Goal: Task Accomplishment & Management: Use online tool/utility

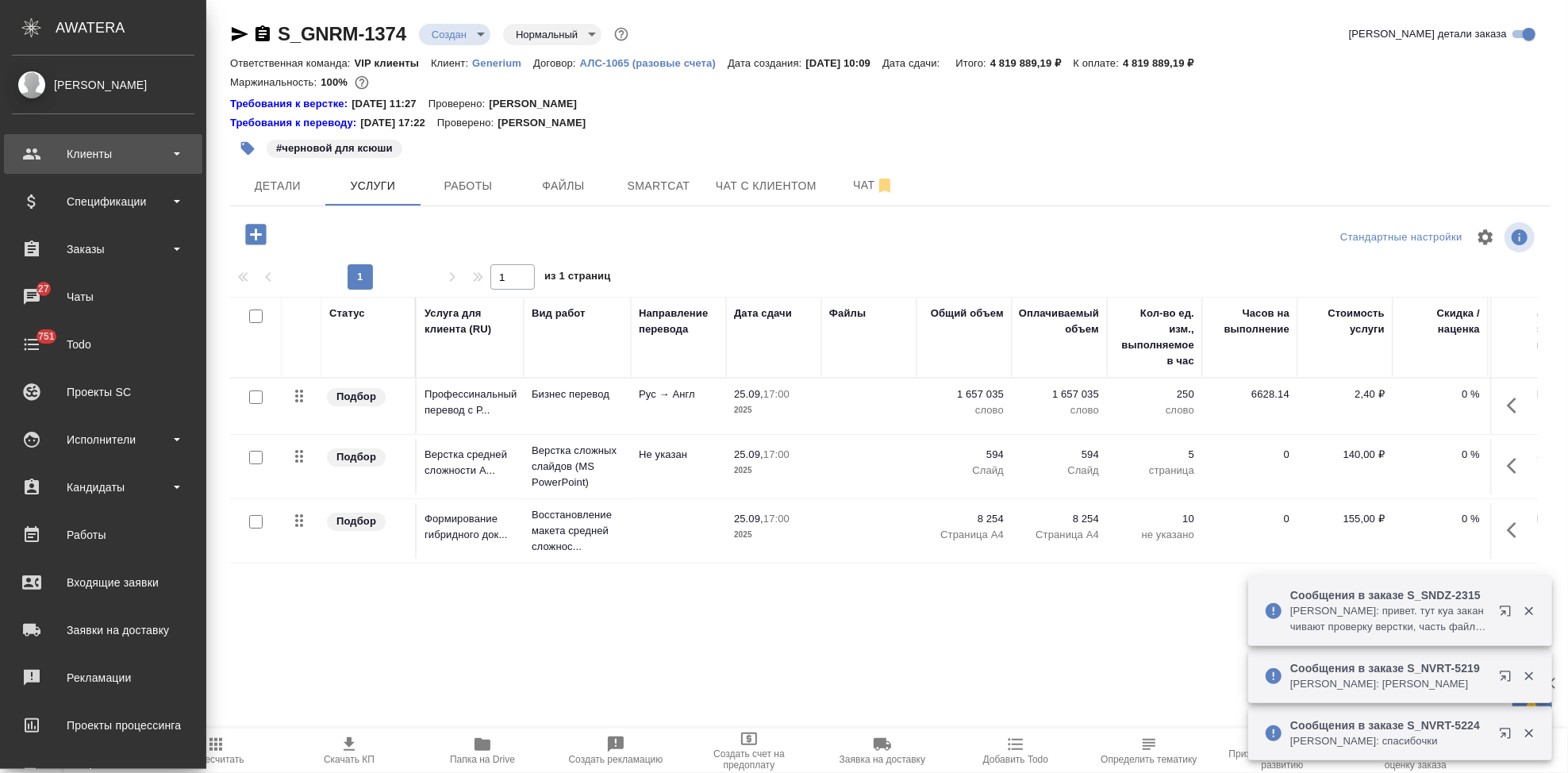
click at [37, 156] on div "Клиенты" at bounding box center [103, 154] width 183 height 23
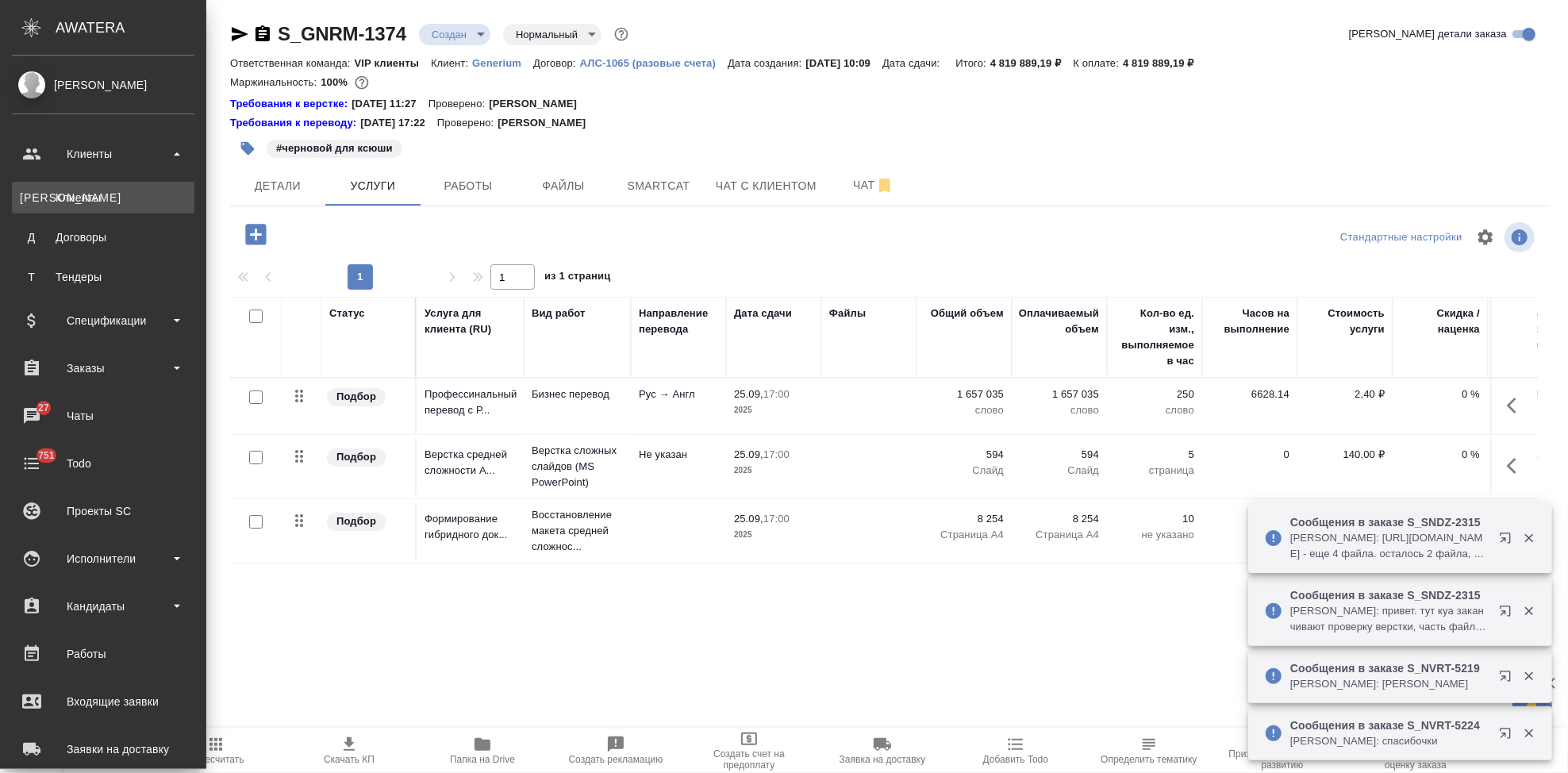
click at [62, 186] on link "К Клиенты" at bounding box center [103, 197] width 183 height 32
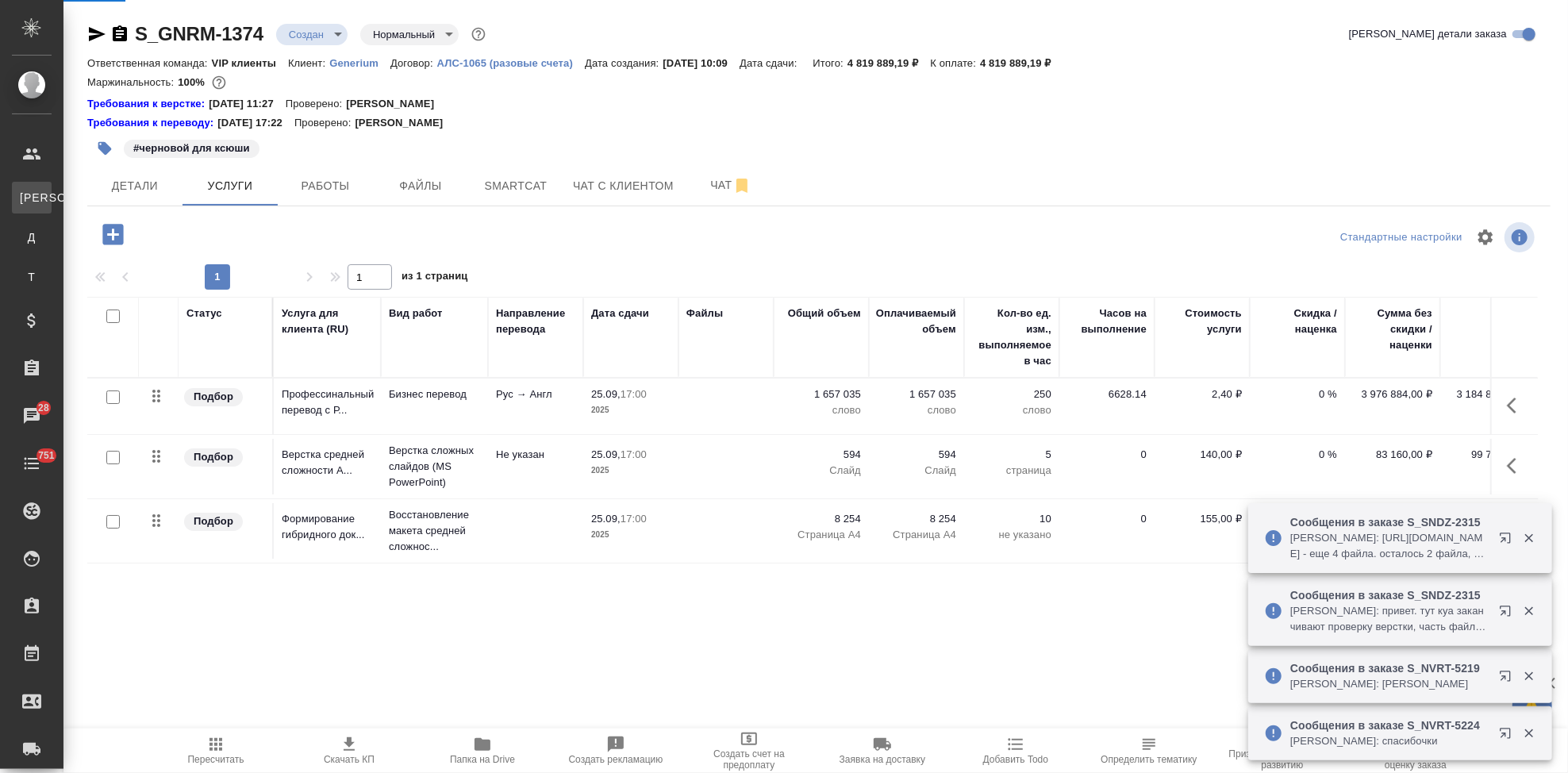
select select "RU"
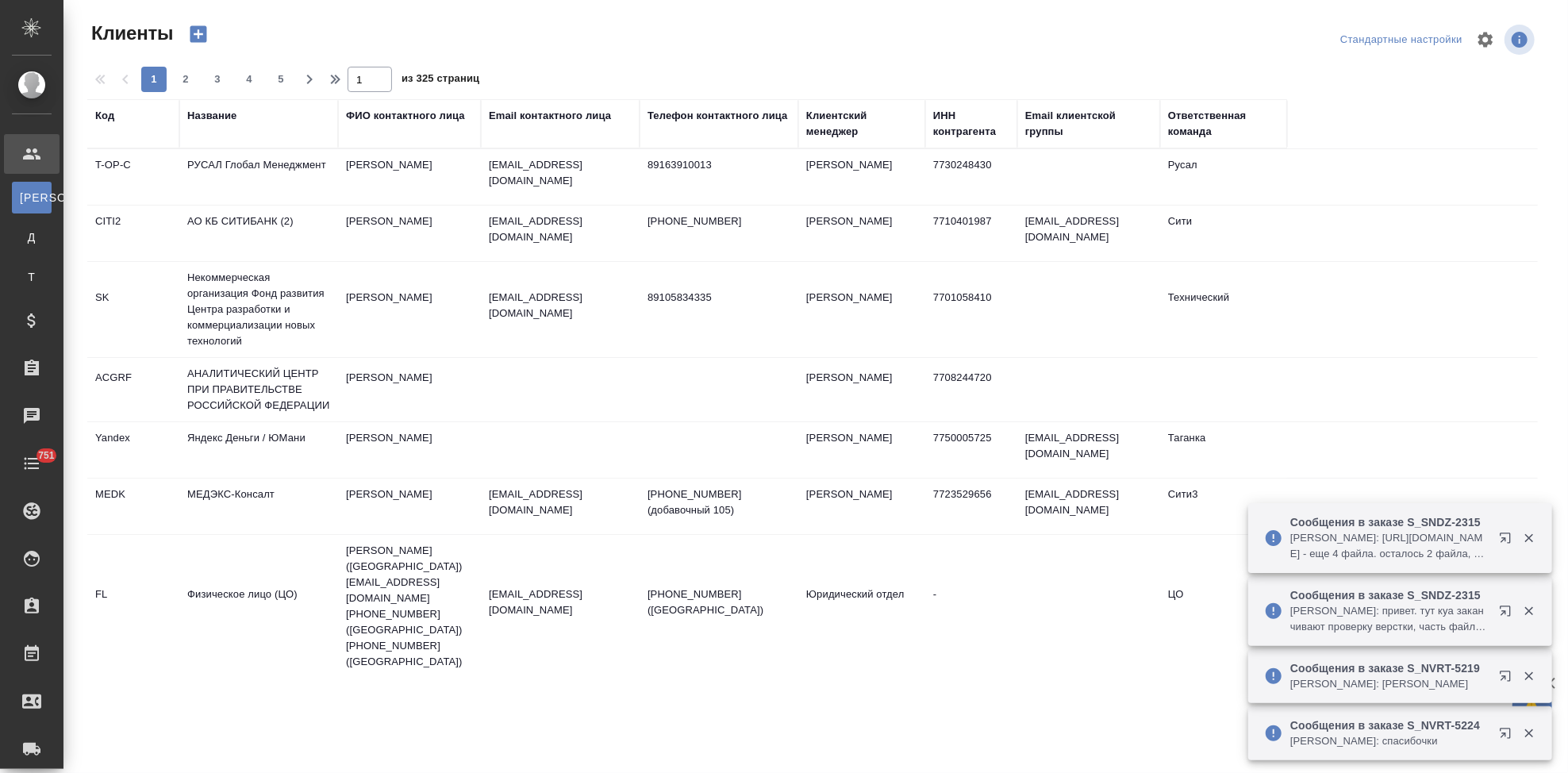
click at [105, 114] on div "Код" at bounding box center [104, 116] width 19 height 16
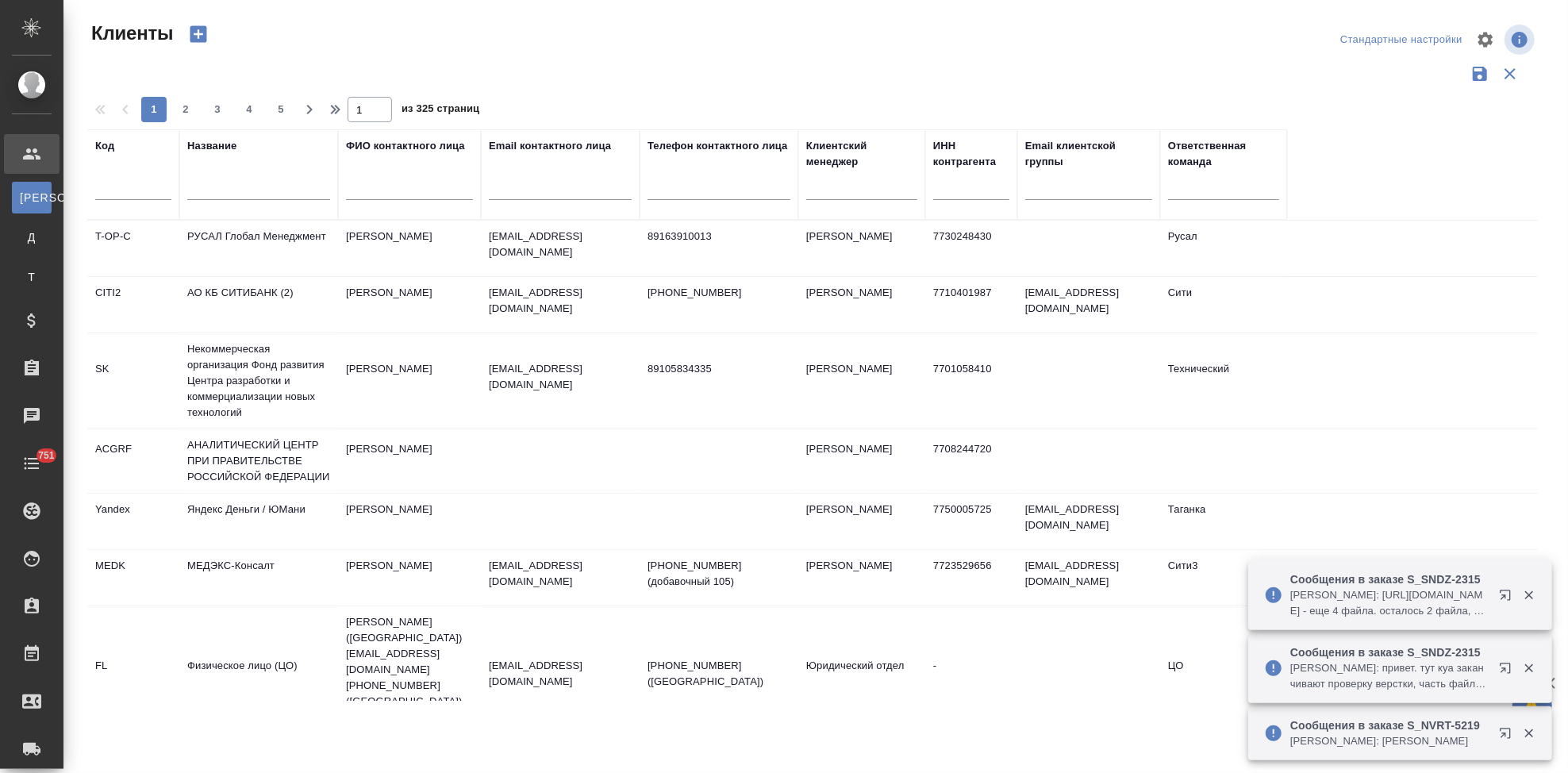
click at [117, 178] on div at bounding box center [133, 191] width 77 height 39
click at [145, 190] on input "text" at bounding box center [133, 190] width 77 height 20
click at [137, 196] on input "text" at bounding box center [133, 190] width 77 height 20
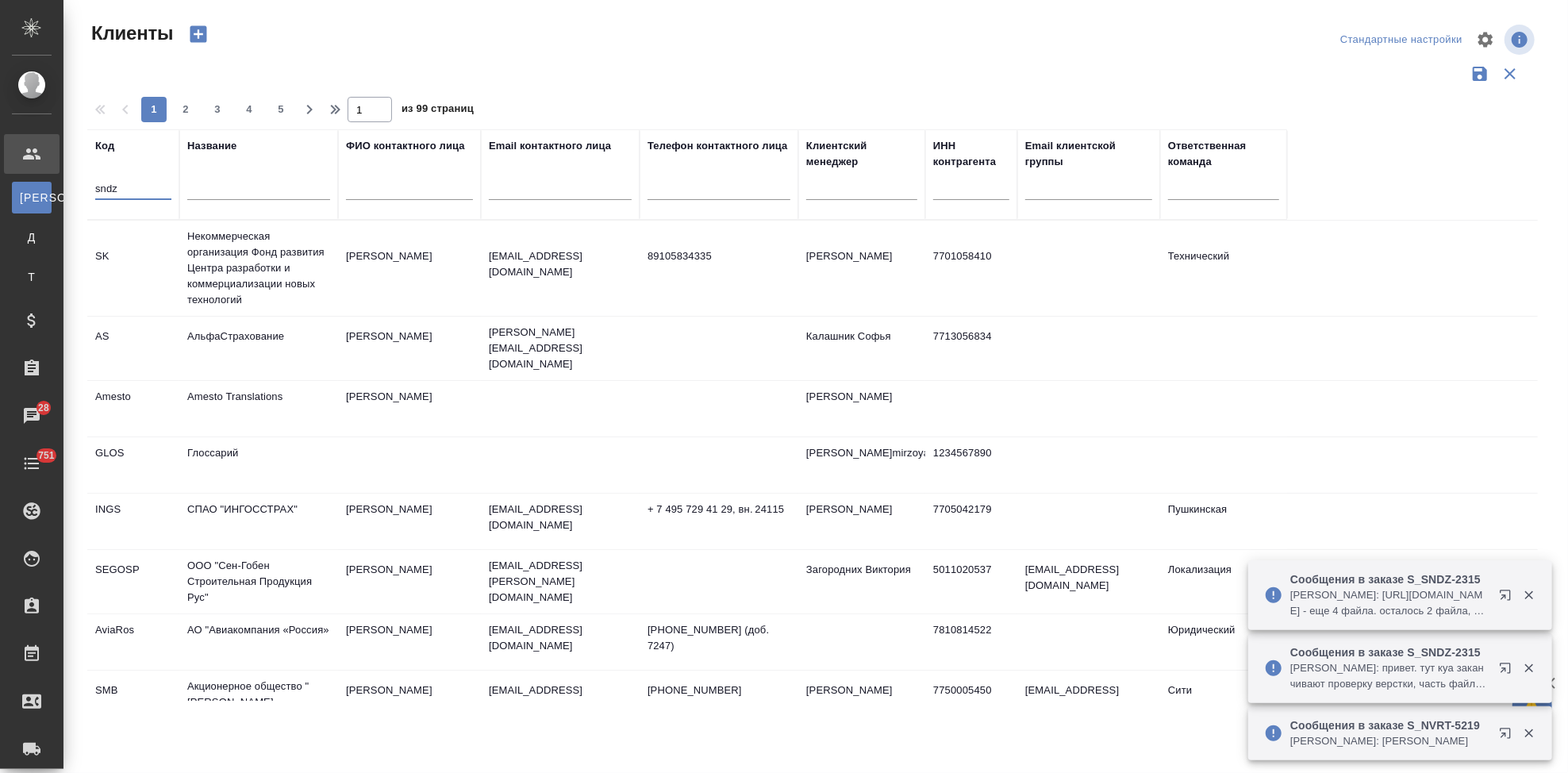
type input "sndz"
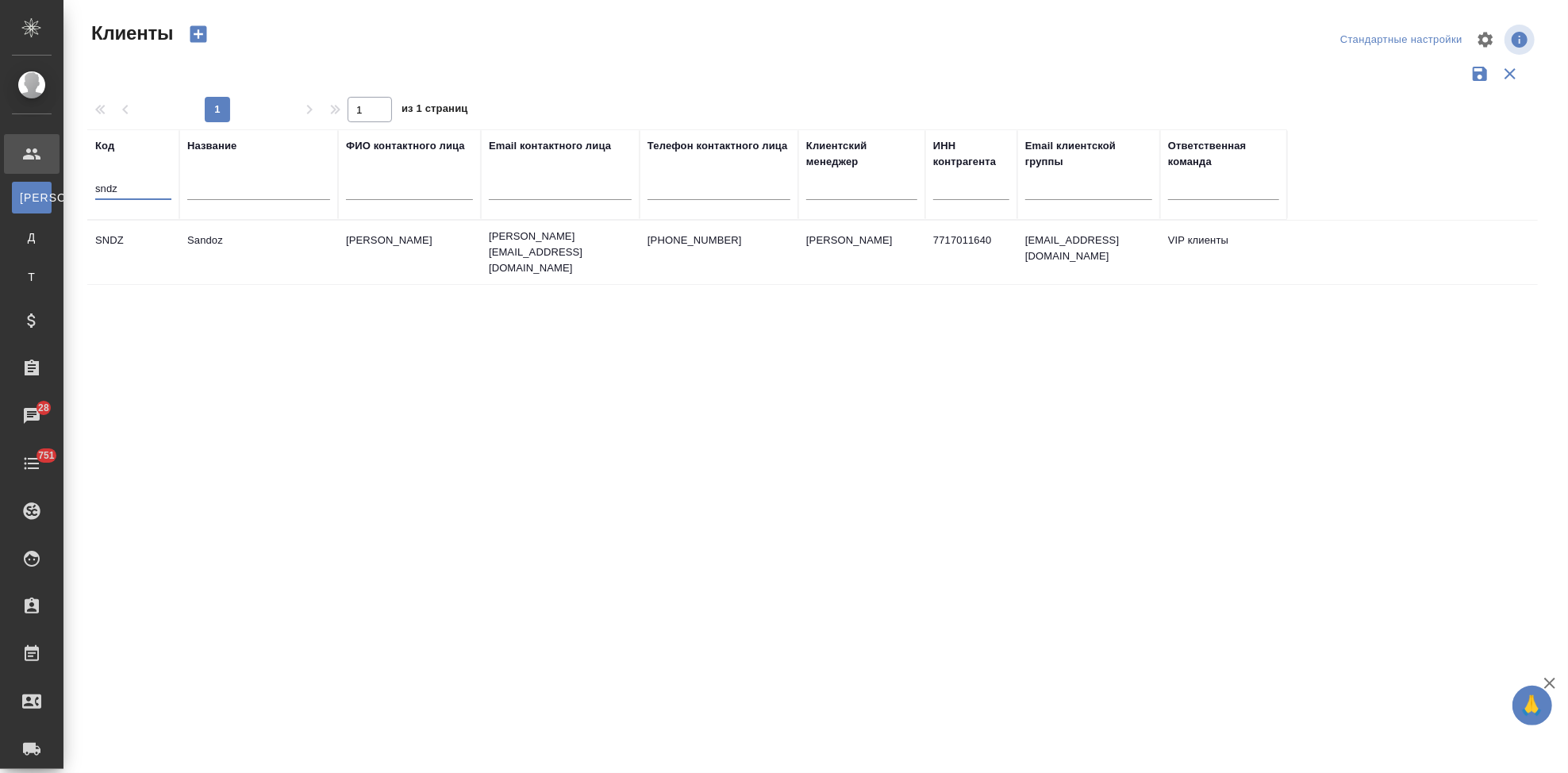
click at [217, 235] on td "Sandoz" at bounding box center [258, 252] width 159 height 56
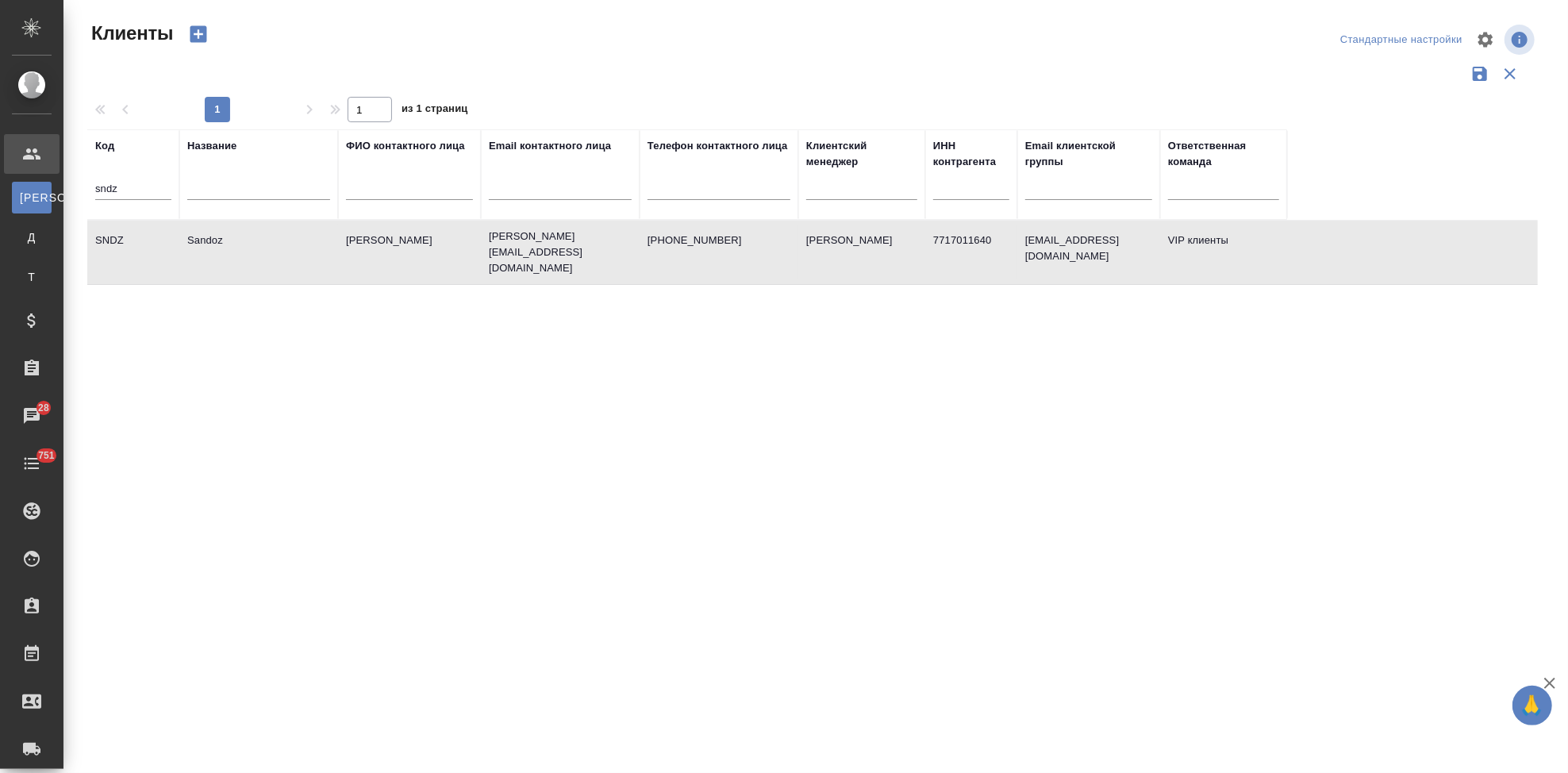
click at [217, 235] on td "Sandoz" at bounding box center [258, 252] width 159 height 56
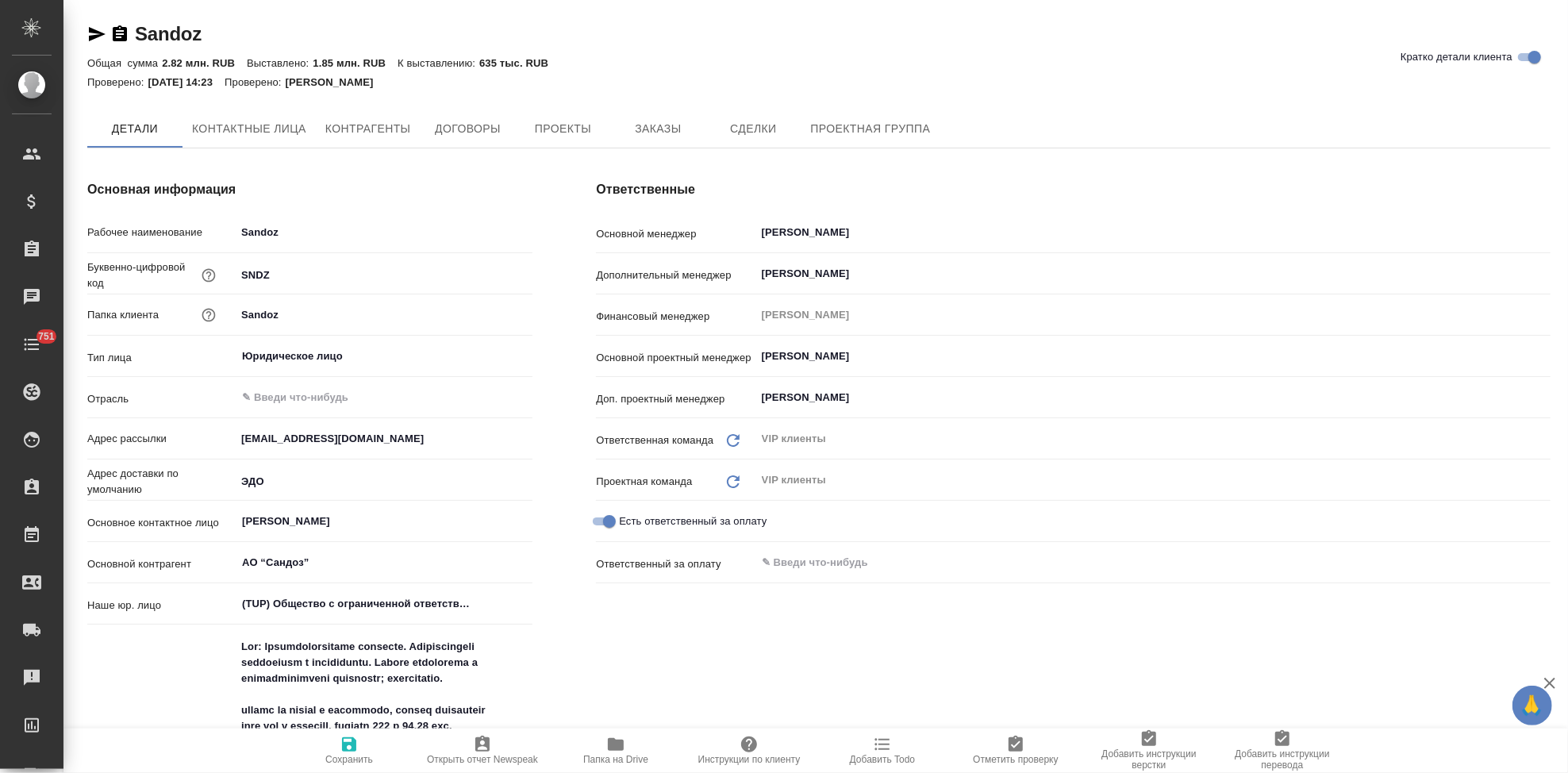
type textarea "x"
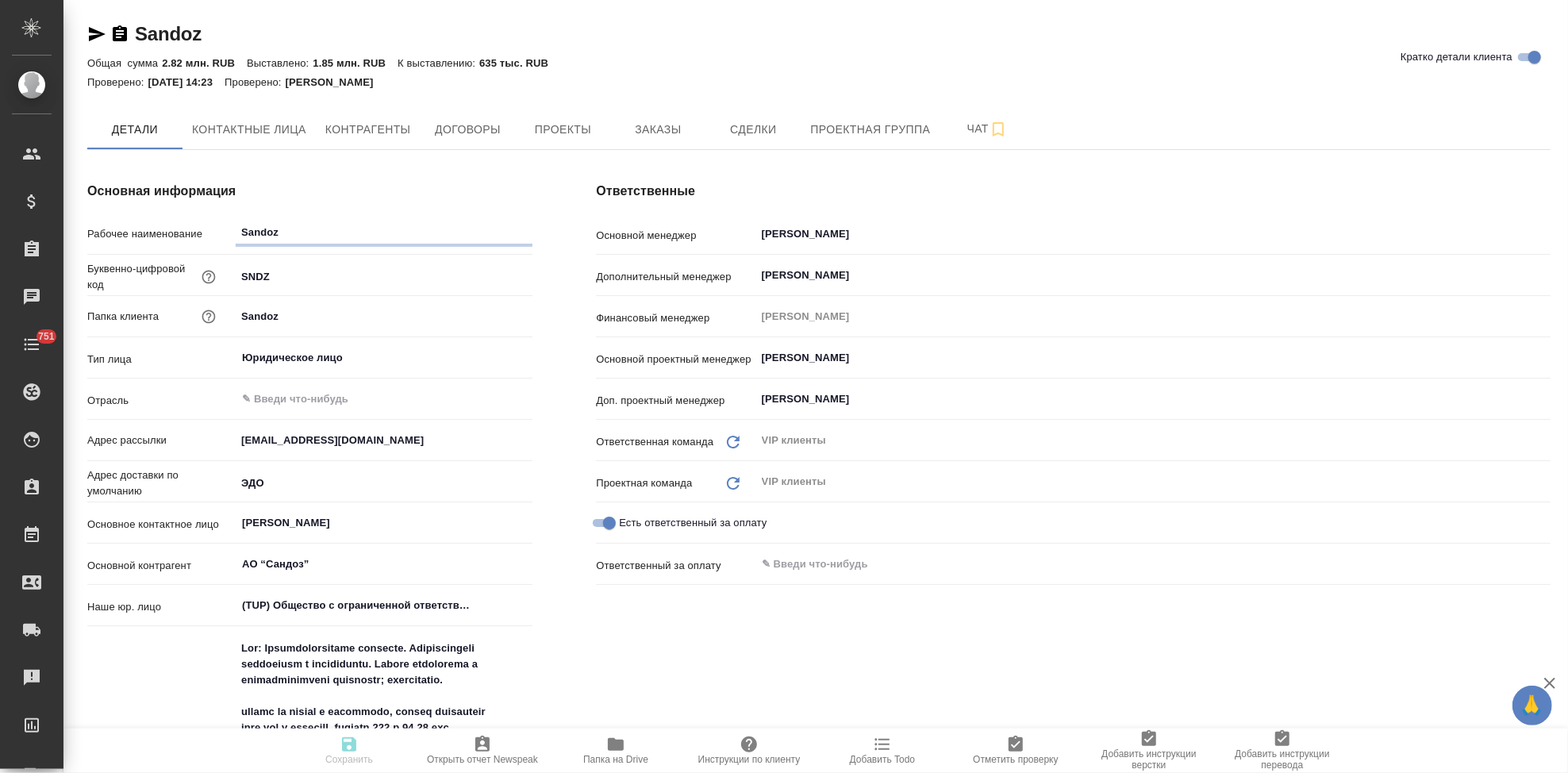
type textarea "x"
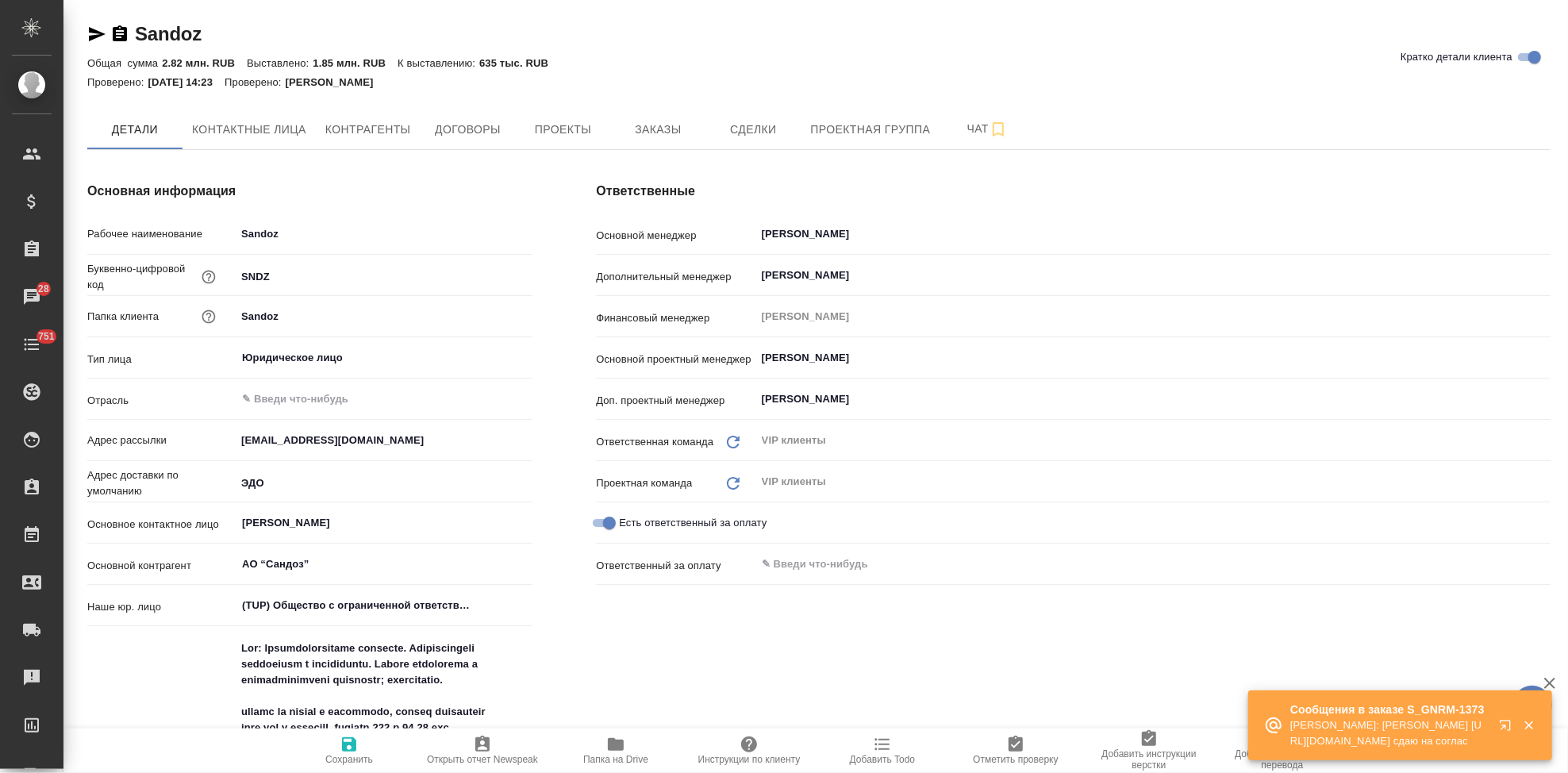
click at [1504, 724] on icon "button" at bounding box center [1508, 728] width 19 height 19
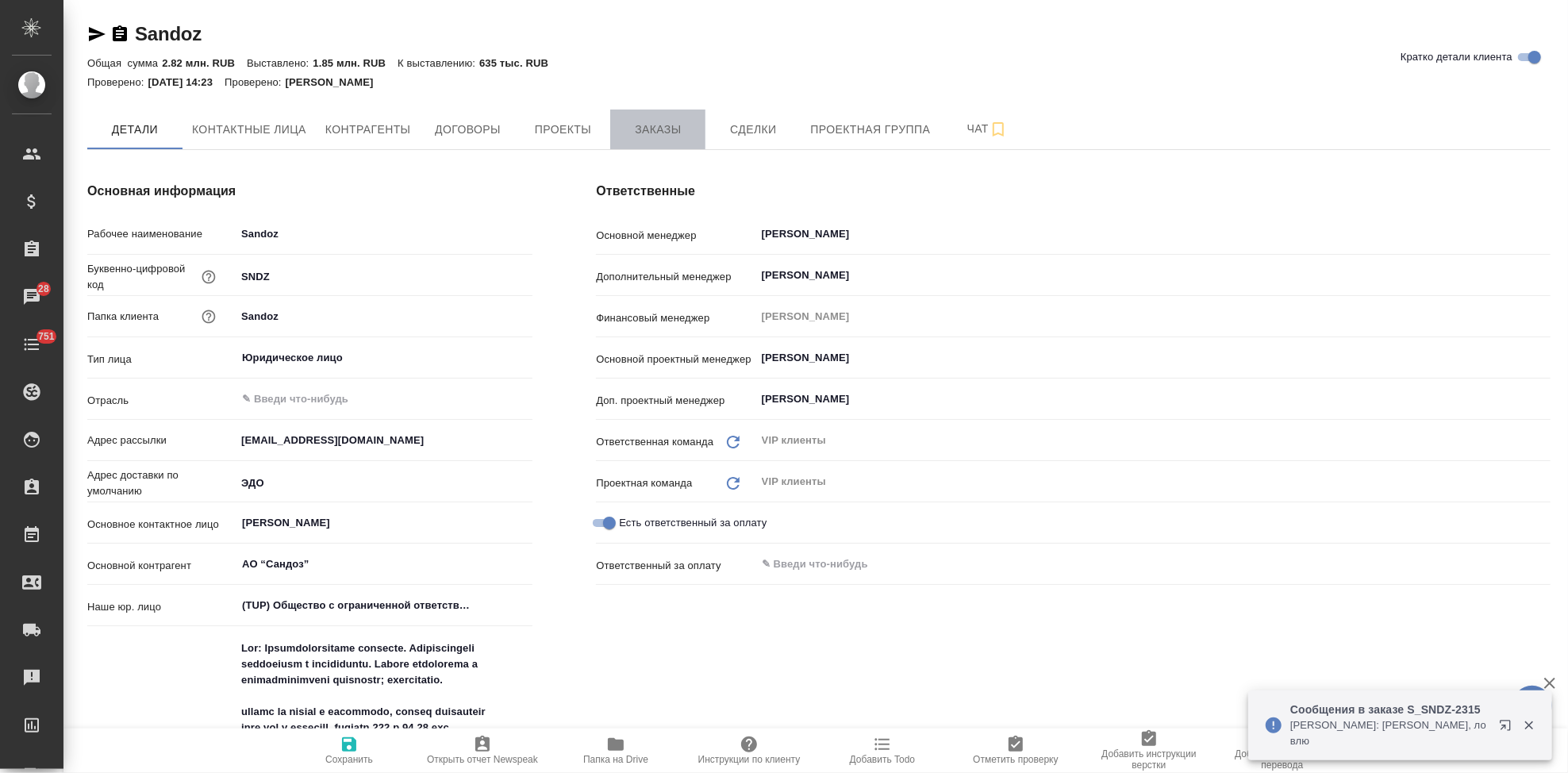
click at [621, 129] on span "Заказы" at bounding box center [657, 130] width 77 height 20
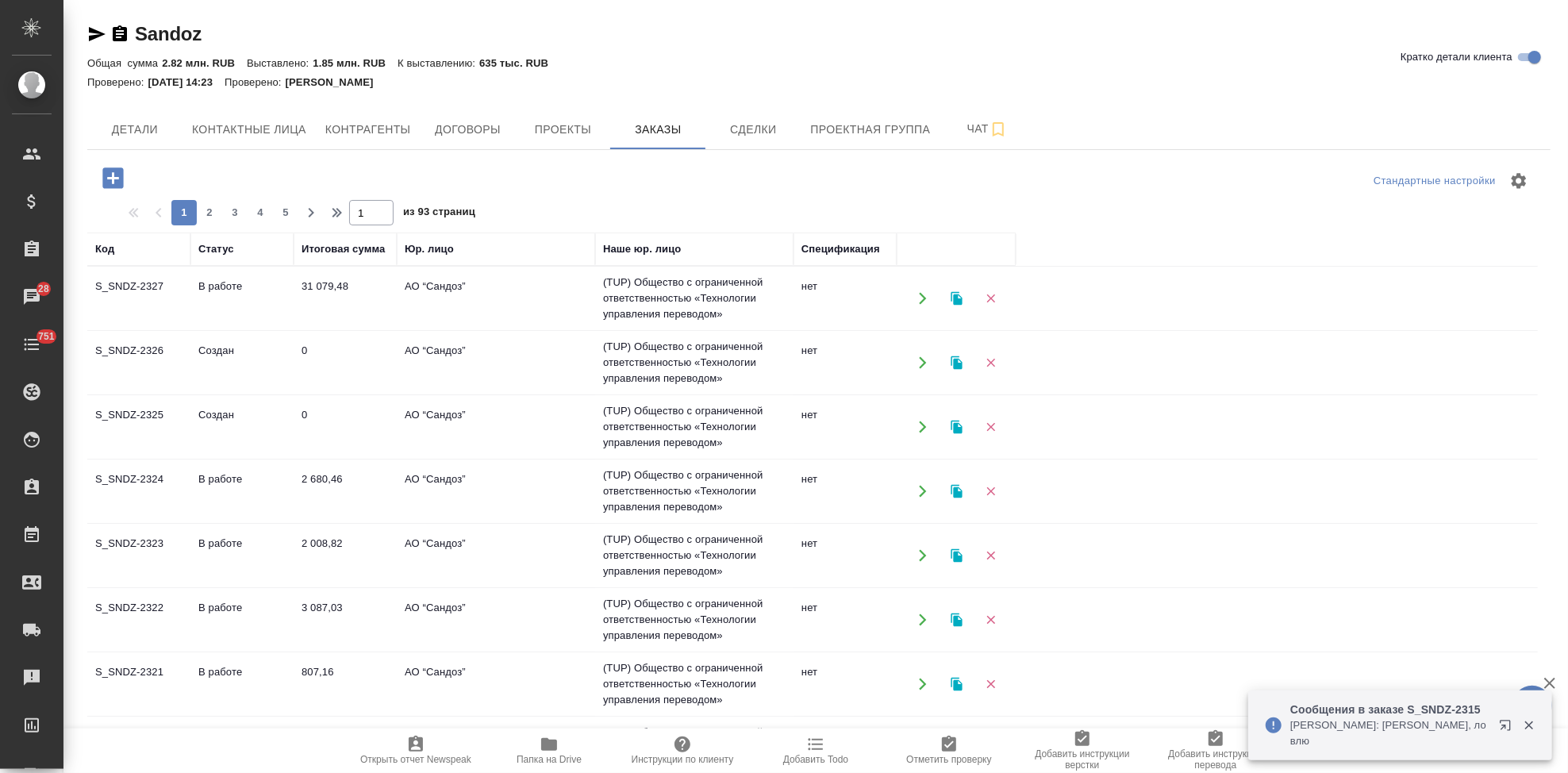
click at [208, 412] on td "Создан" at bounding box center [241, 427] width 104 height 56
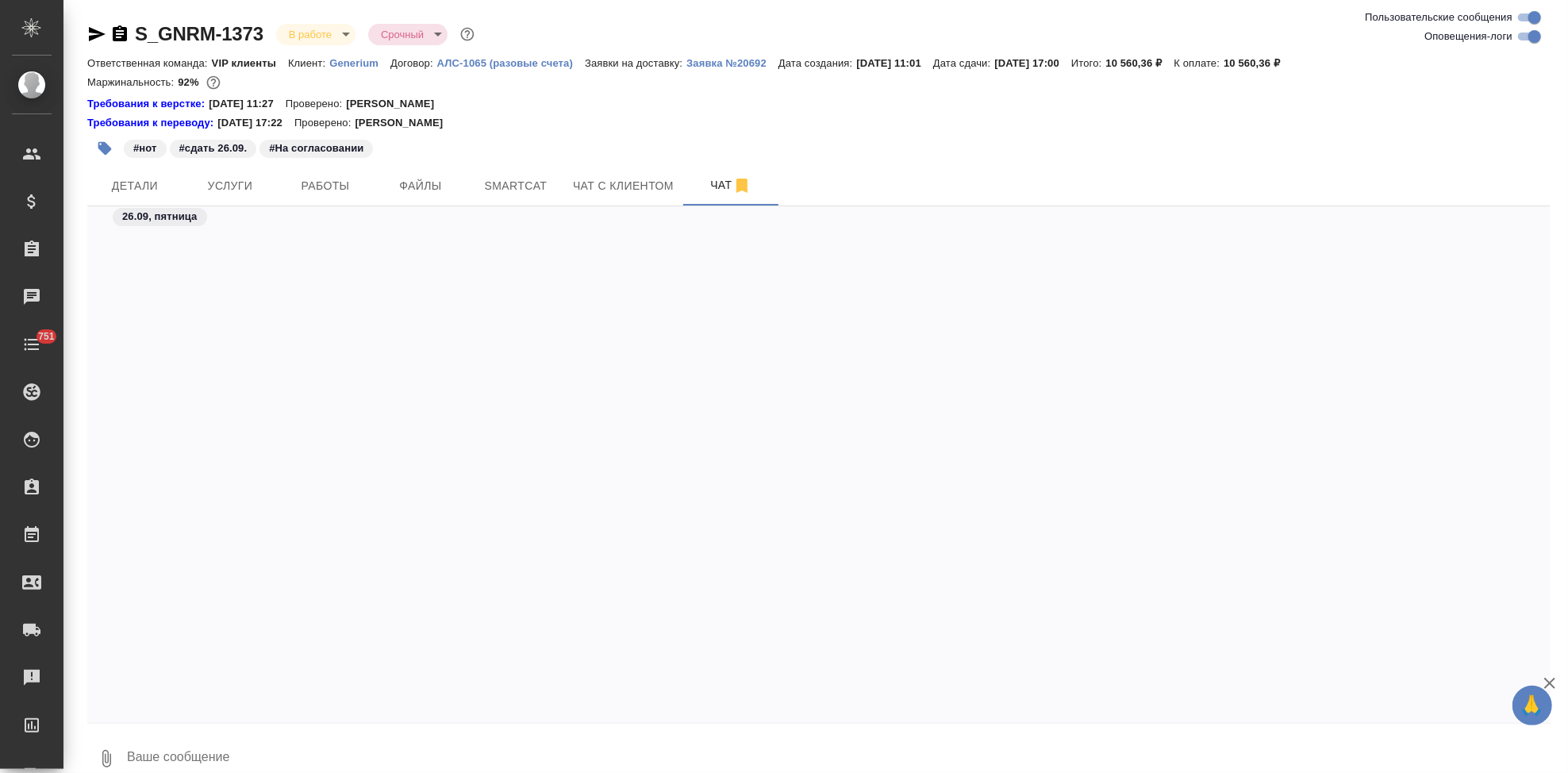
scroll to position [38281, 0]
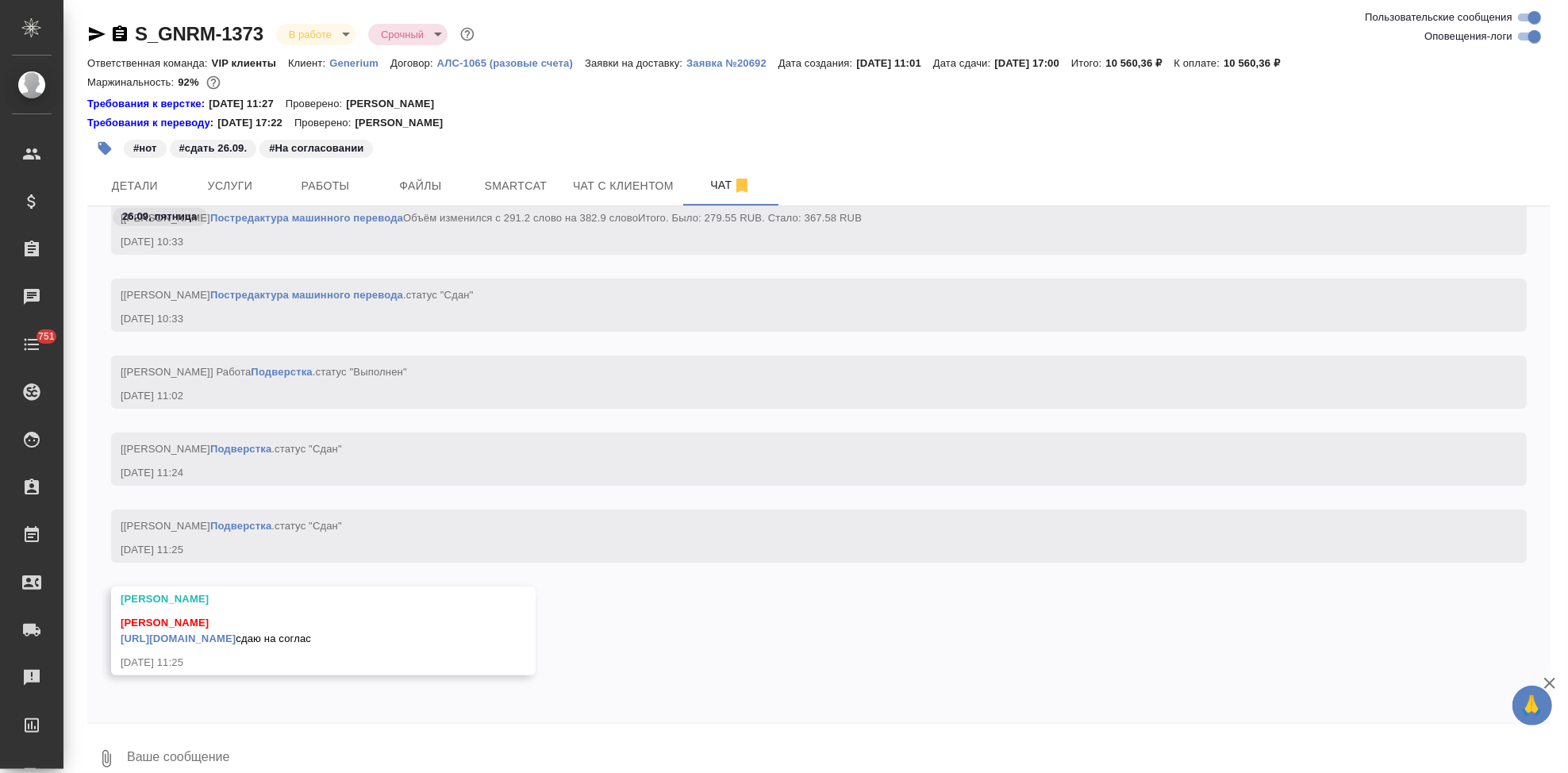
click at [270, 743] on textarea at bounding box center [838, 759] width 1425 height 54
type textarea "c"
type textarea "спасибо, отдаб"
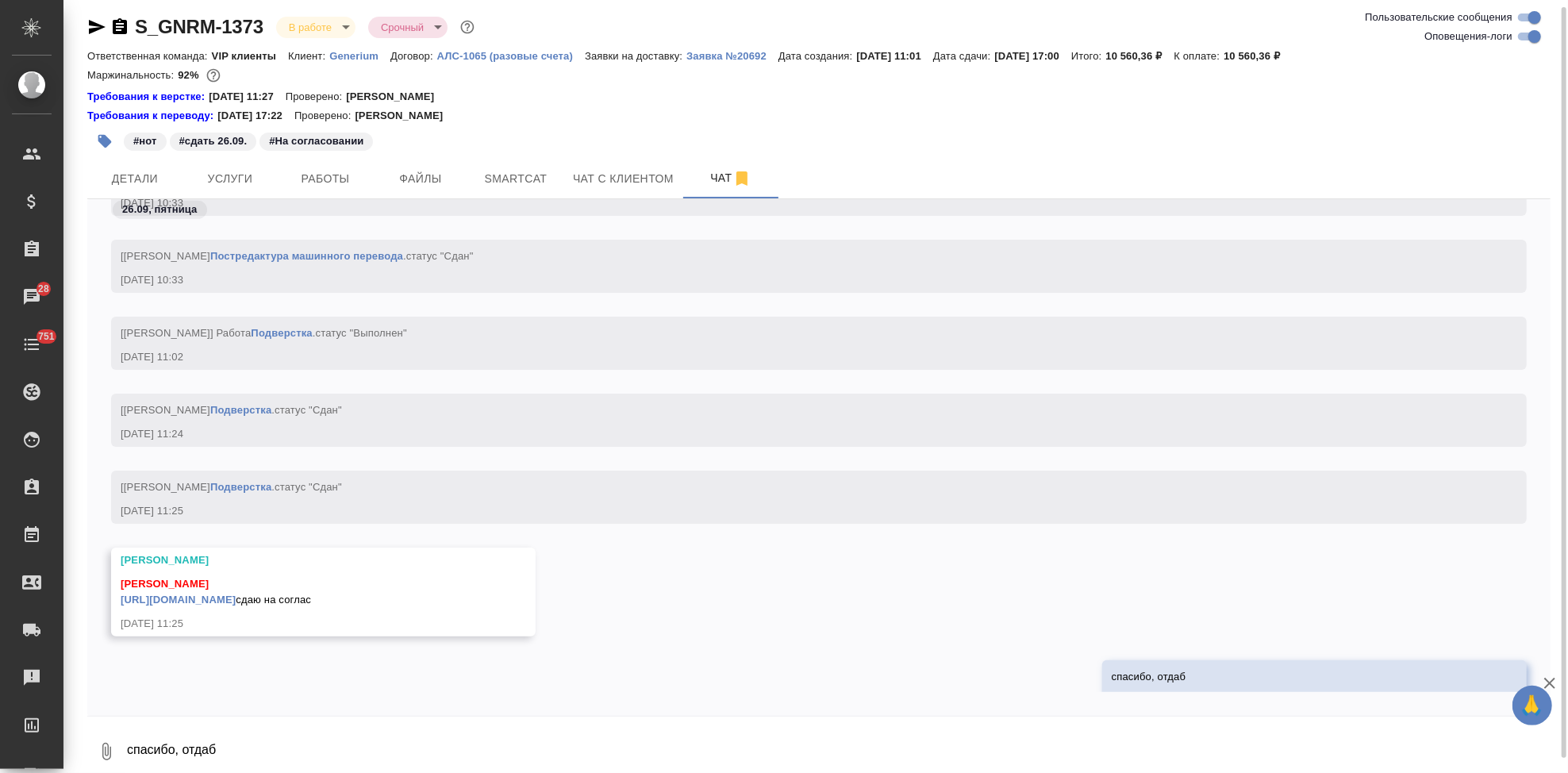
scroll to position [38357, 0]
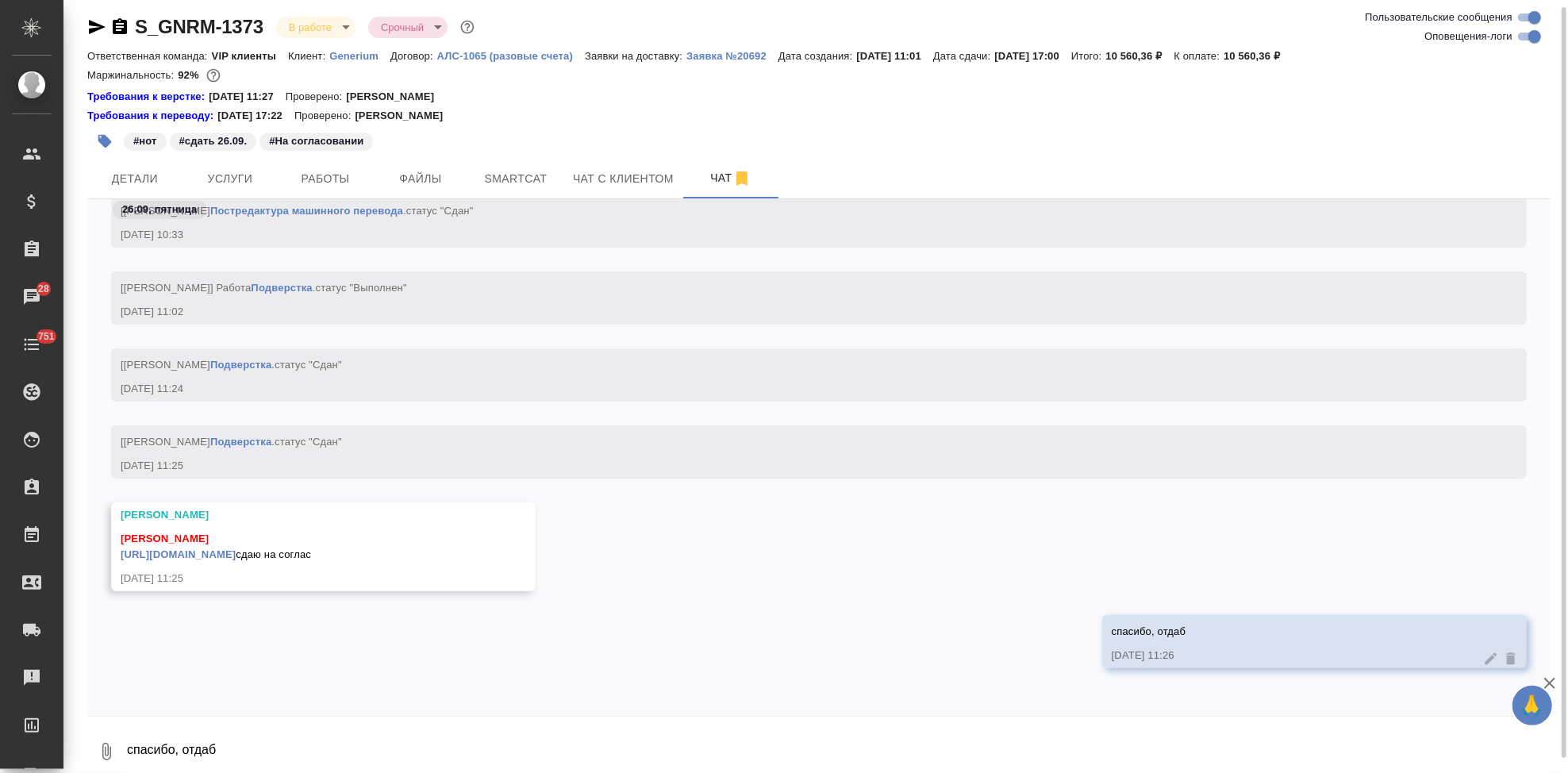
click at [236, 549] on link "https://drive.awatera.com/apps/files/files/10473057?dir=/Shares/Generium/Orders…" at bounding box center [178, 554] width 115 height 12
click at [147, 149] on p "#нот" at bounding box center [145, 141] width 23 height 16
click at [140, 177] on span "Детали" at bounding box center [134, 179] width 77 height 20
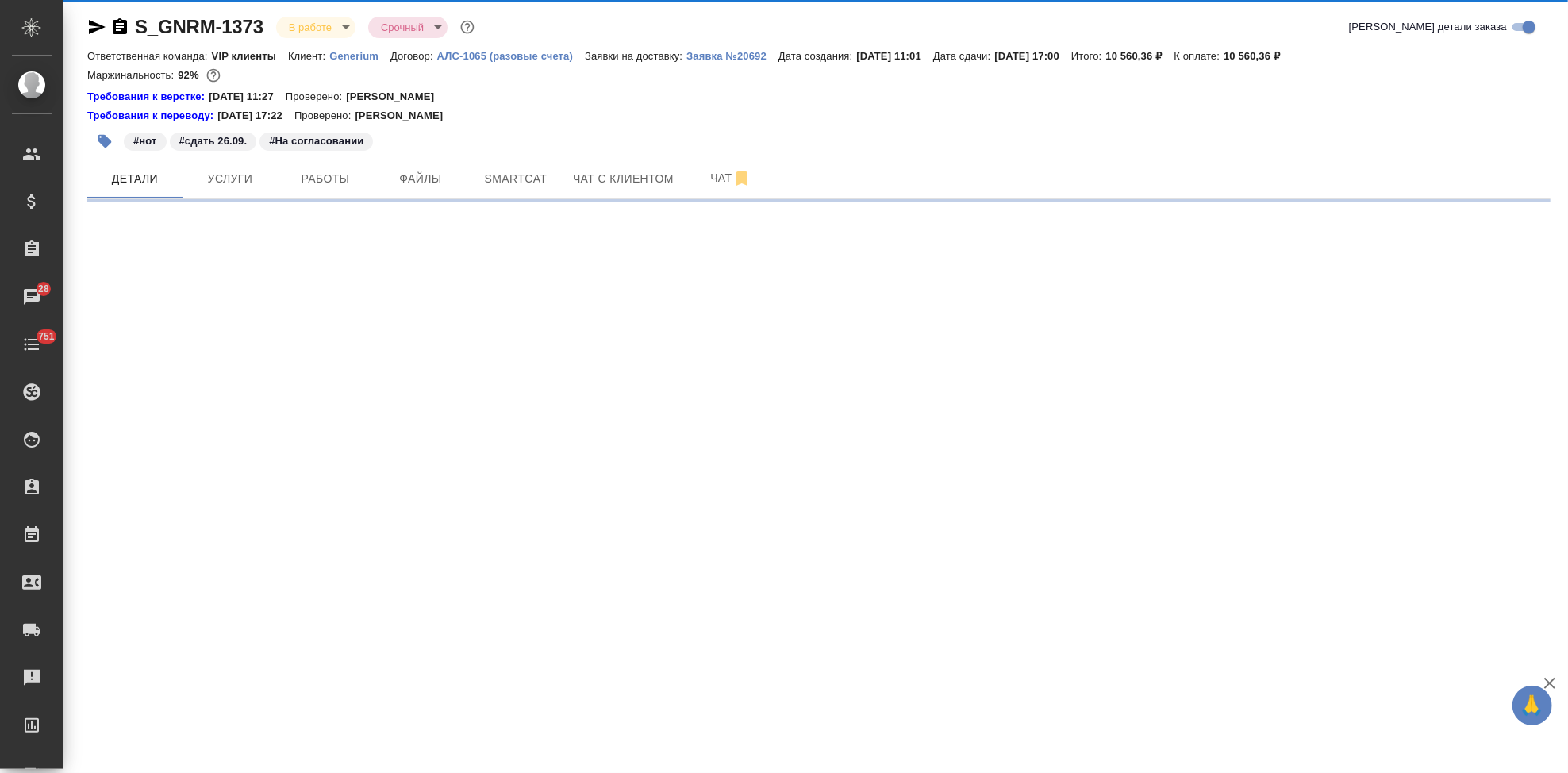
select select "RU"
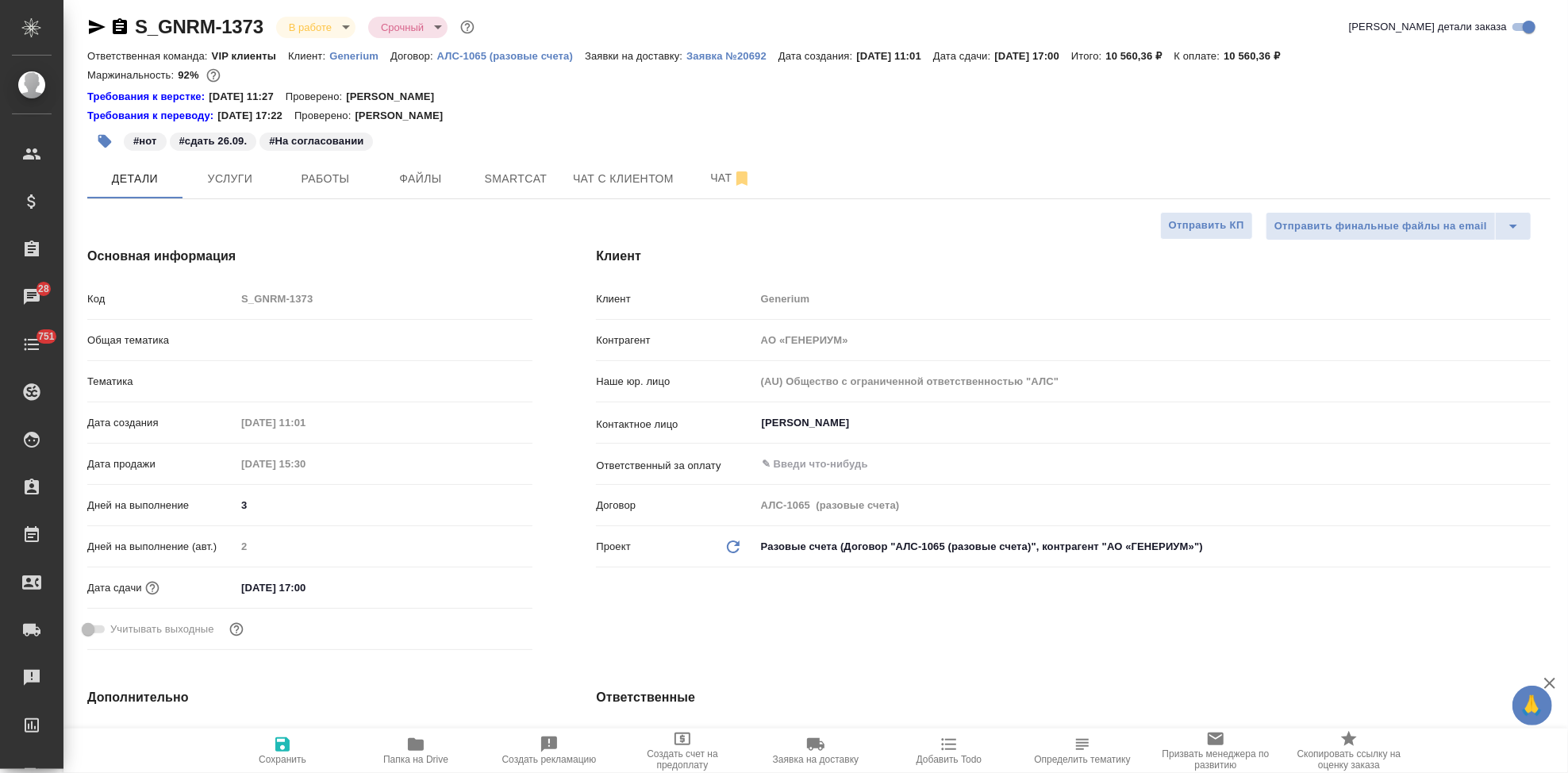
type textarea "x"
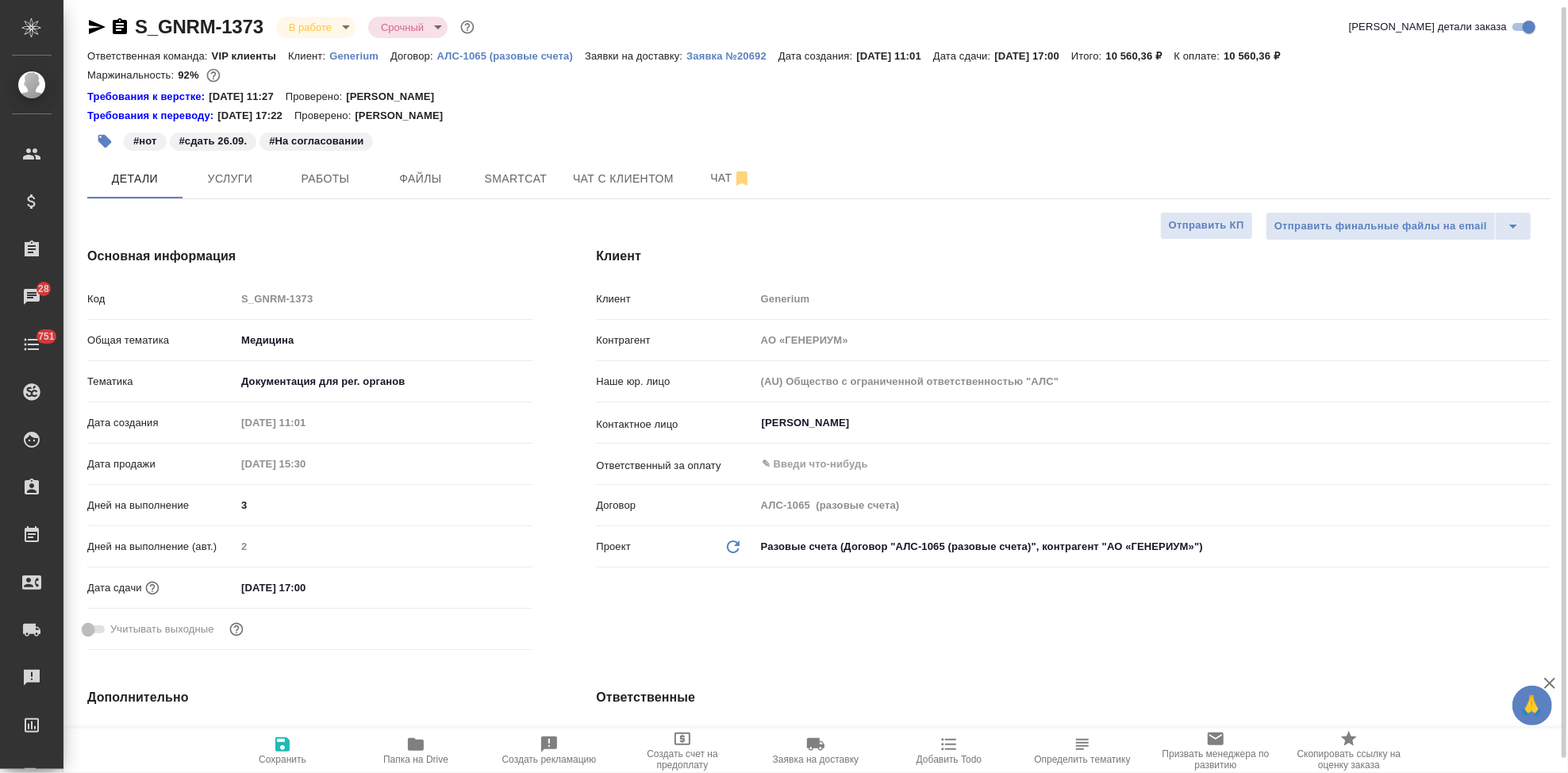
type textarea "x"
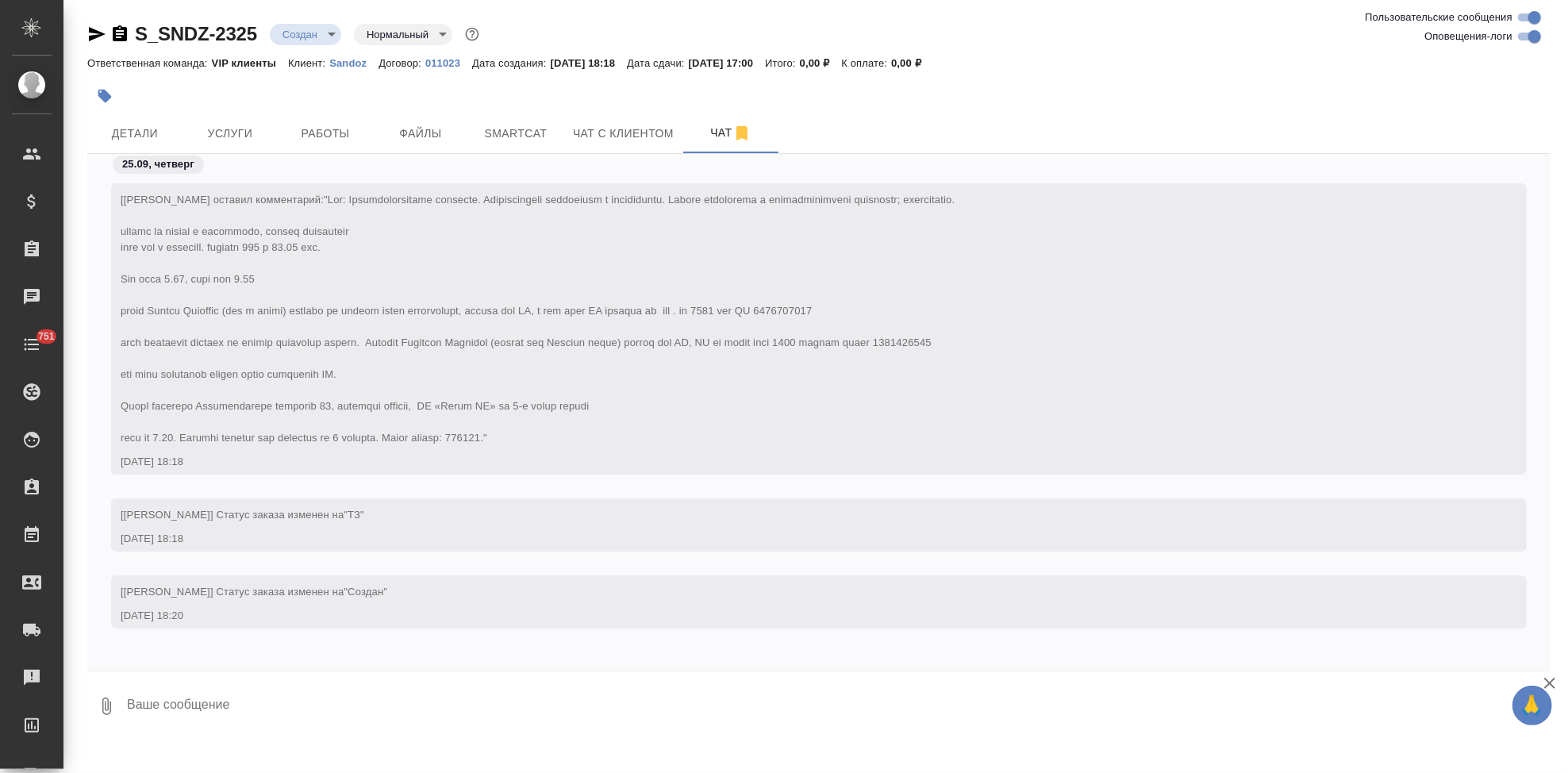
scroll to position [133, 0]
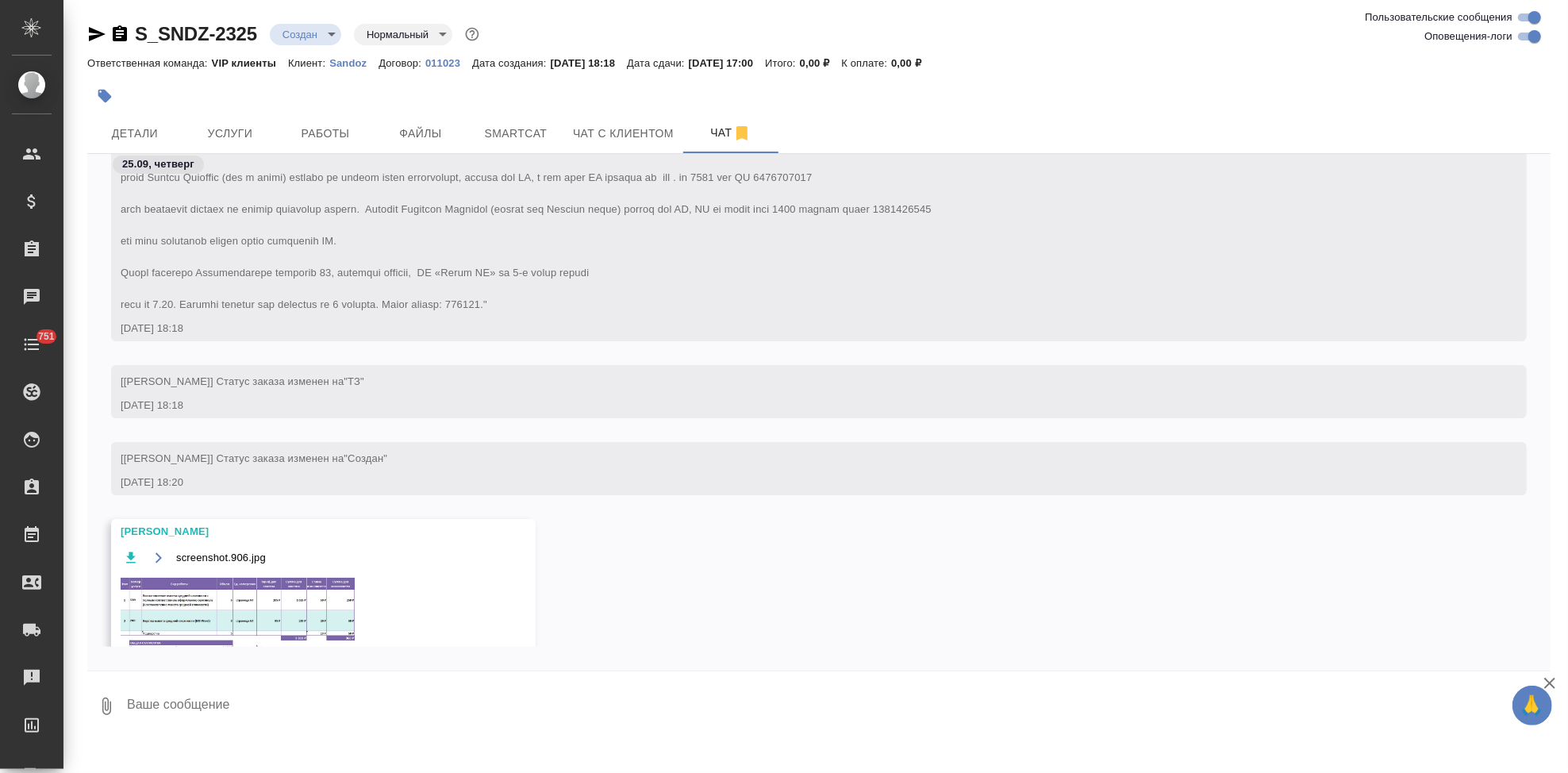
click at [261, 627] on img at bounding box center [240, 625] width 238 height 100
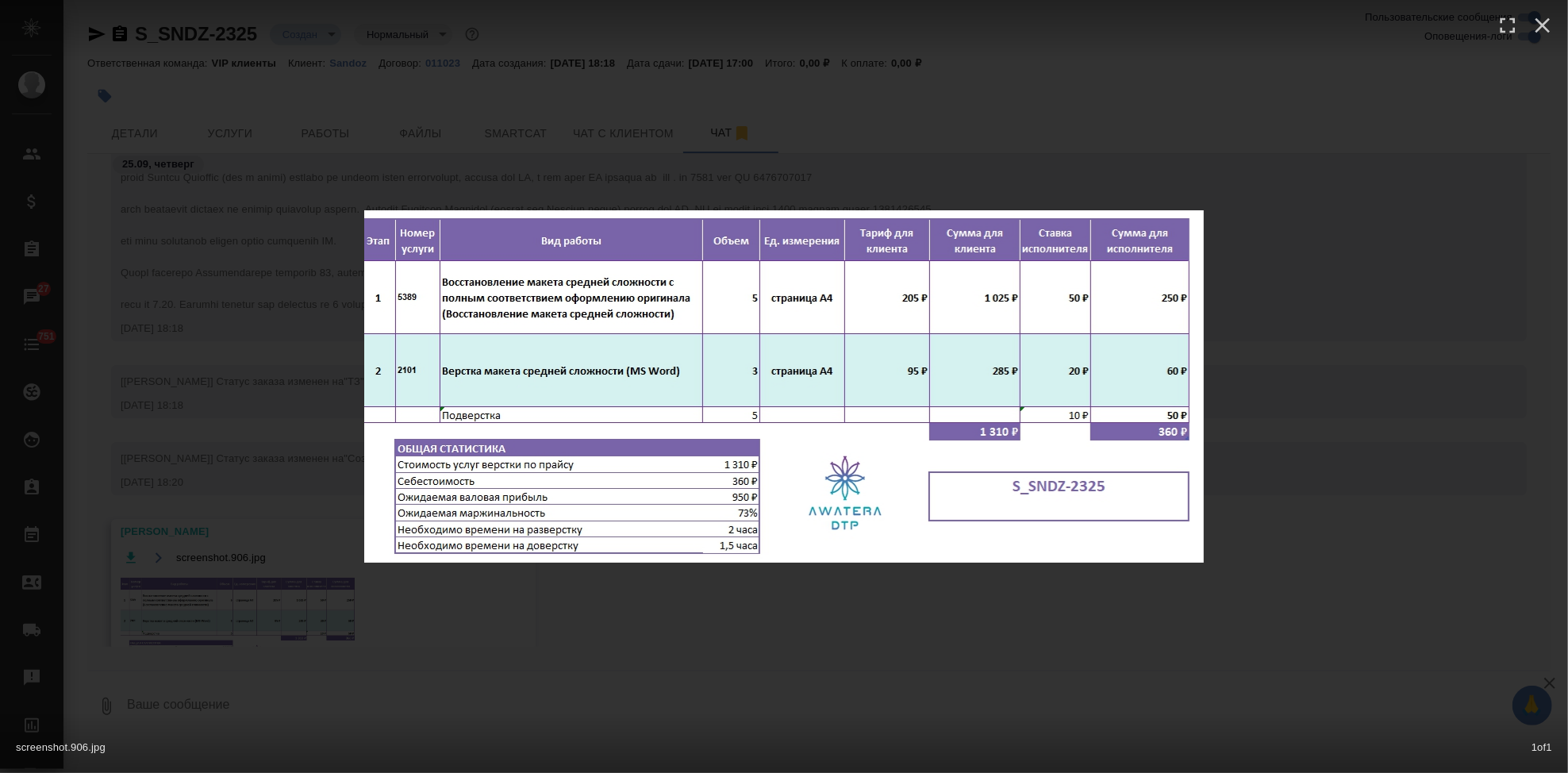
click at [626, 611] on div "screenshot.906.jpg 1 of 1" at bounding box center [784, 386] width 1568 height 773
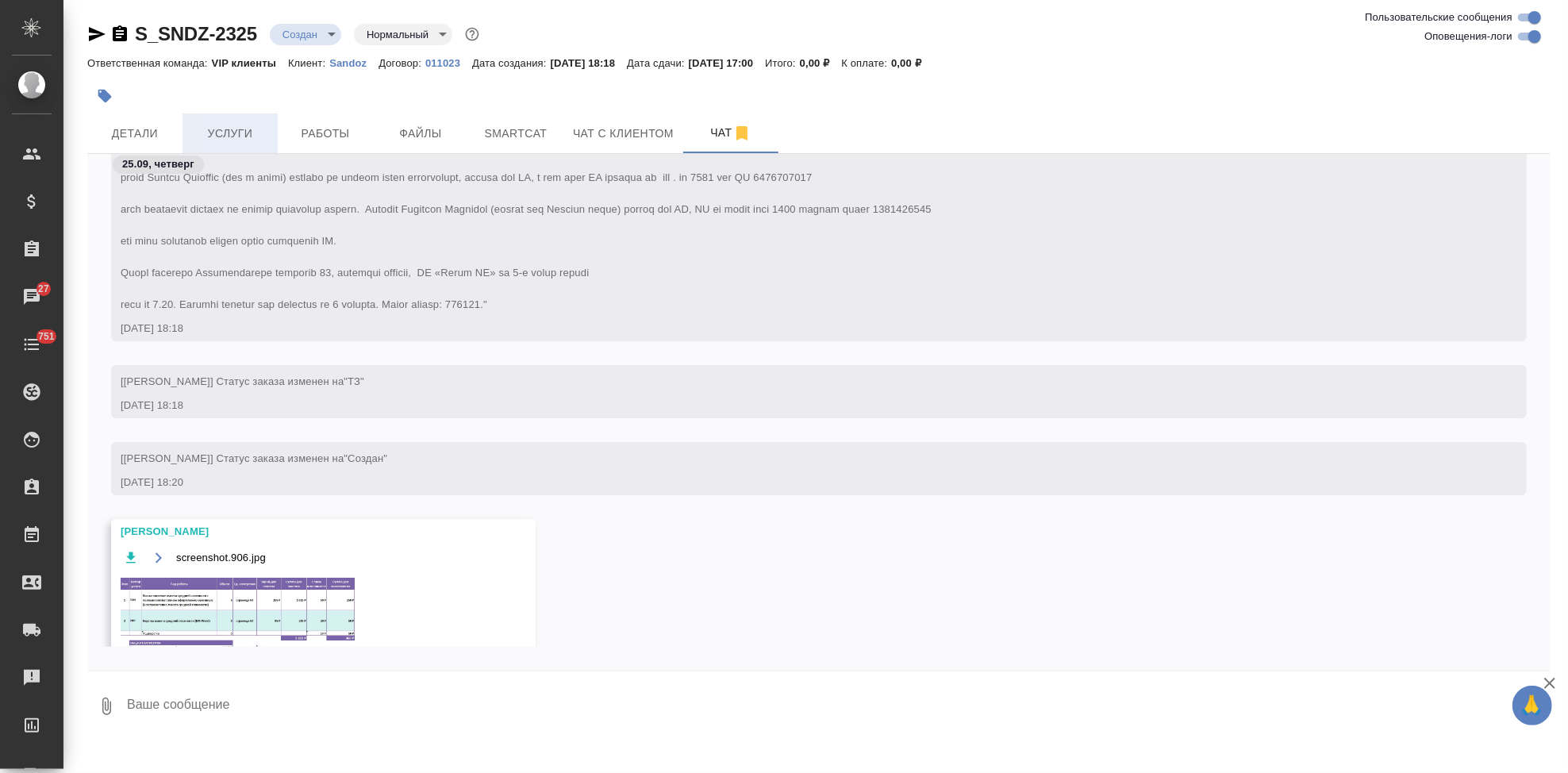
click at [241, 139] on span "Услуги" at bounding box center [230, 133] width 77 height 20
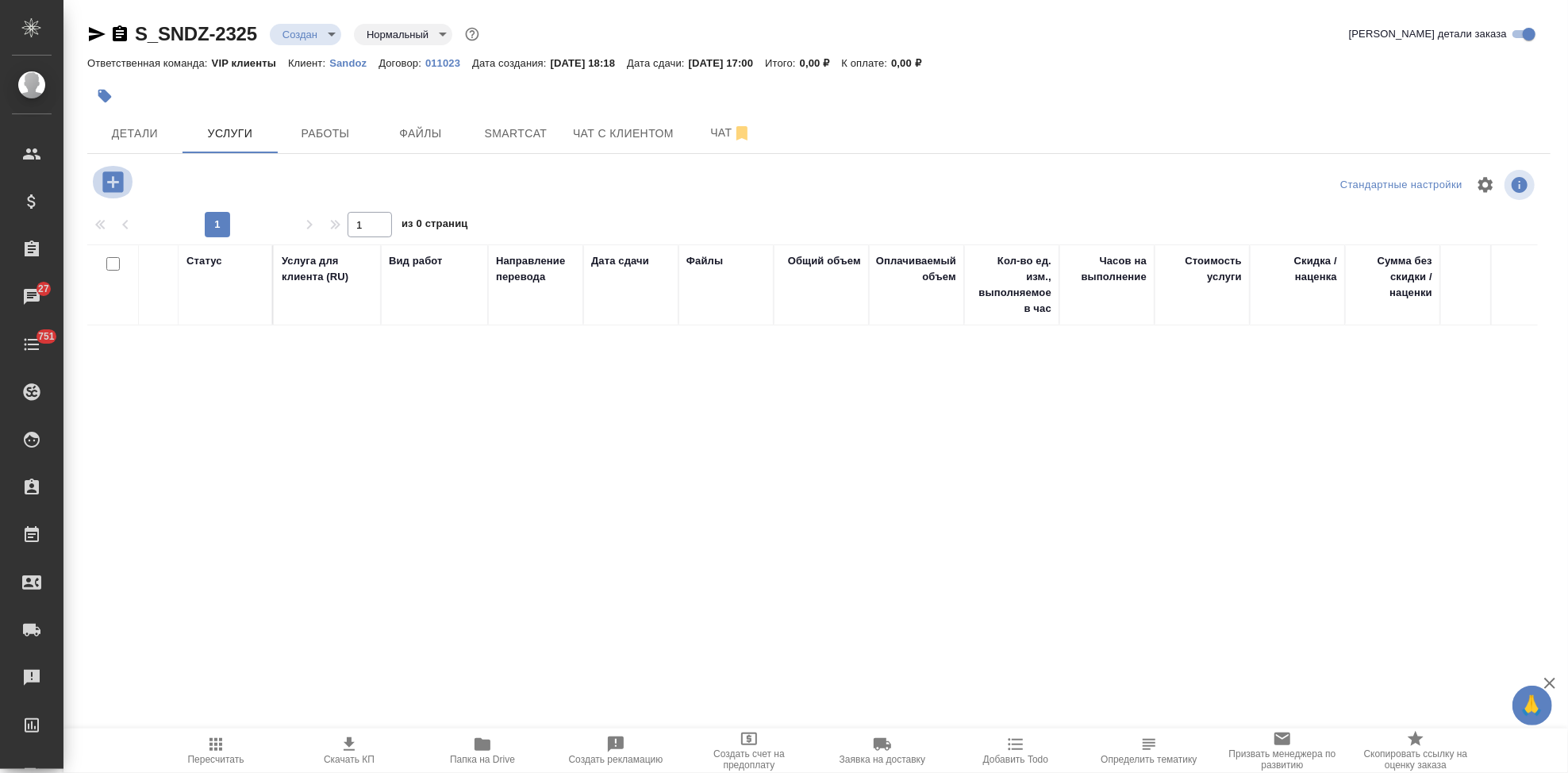
click at [114, 178] on icon "button" at bounding box center [113, 181] width 21 height 21
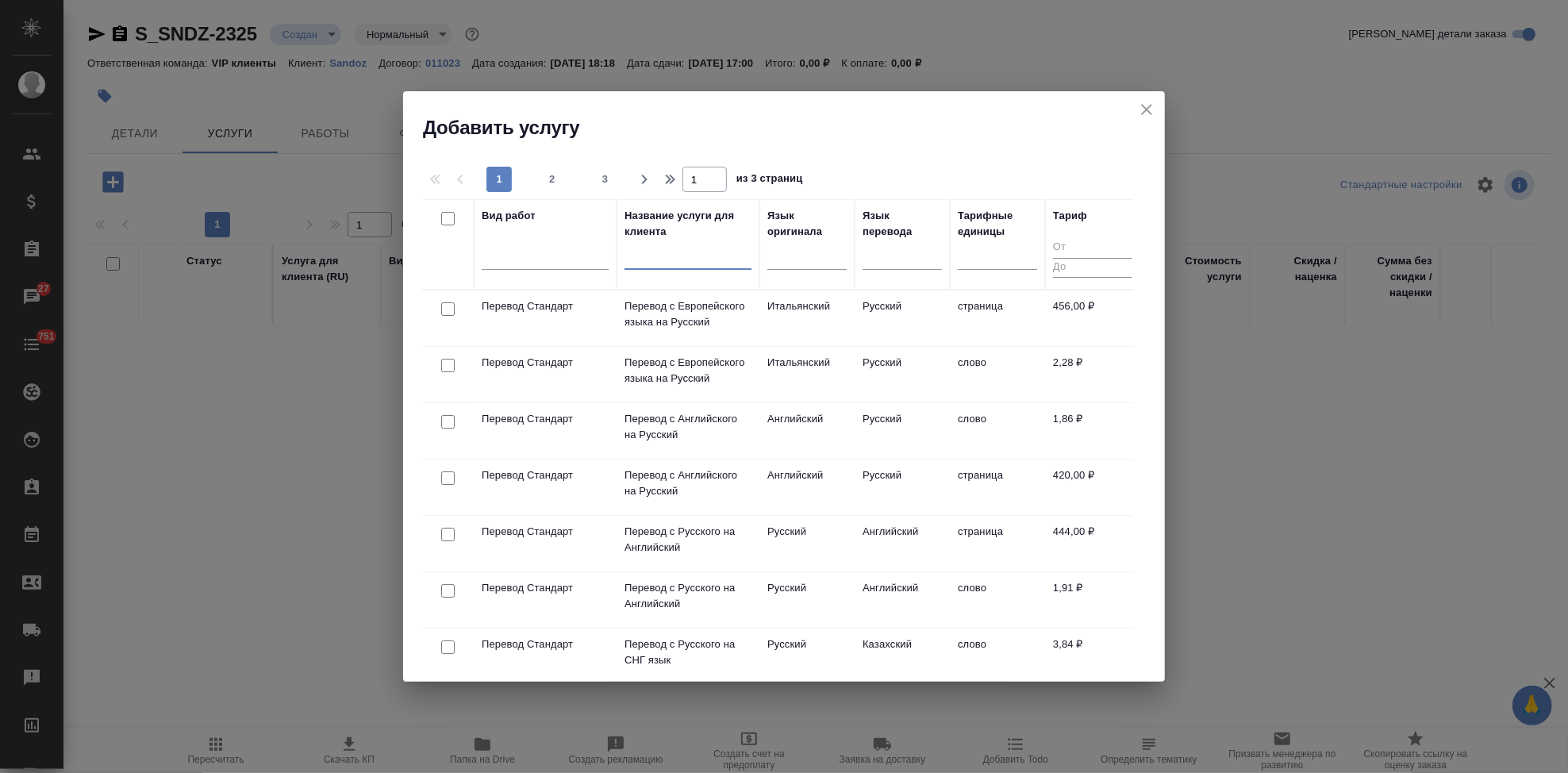
click at [668, 262] on input "text" at bounding box center [687, 260] width 127 height 20
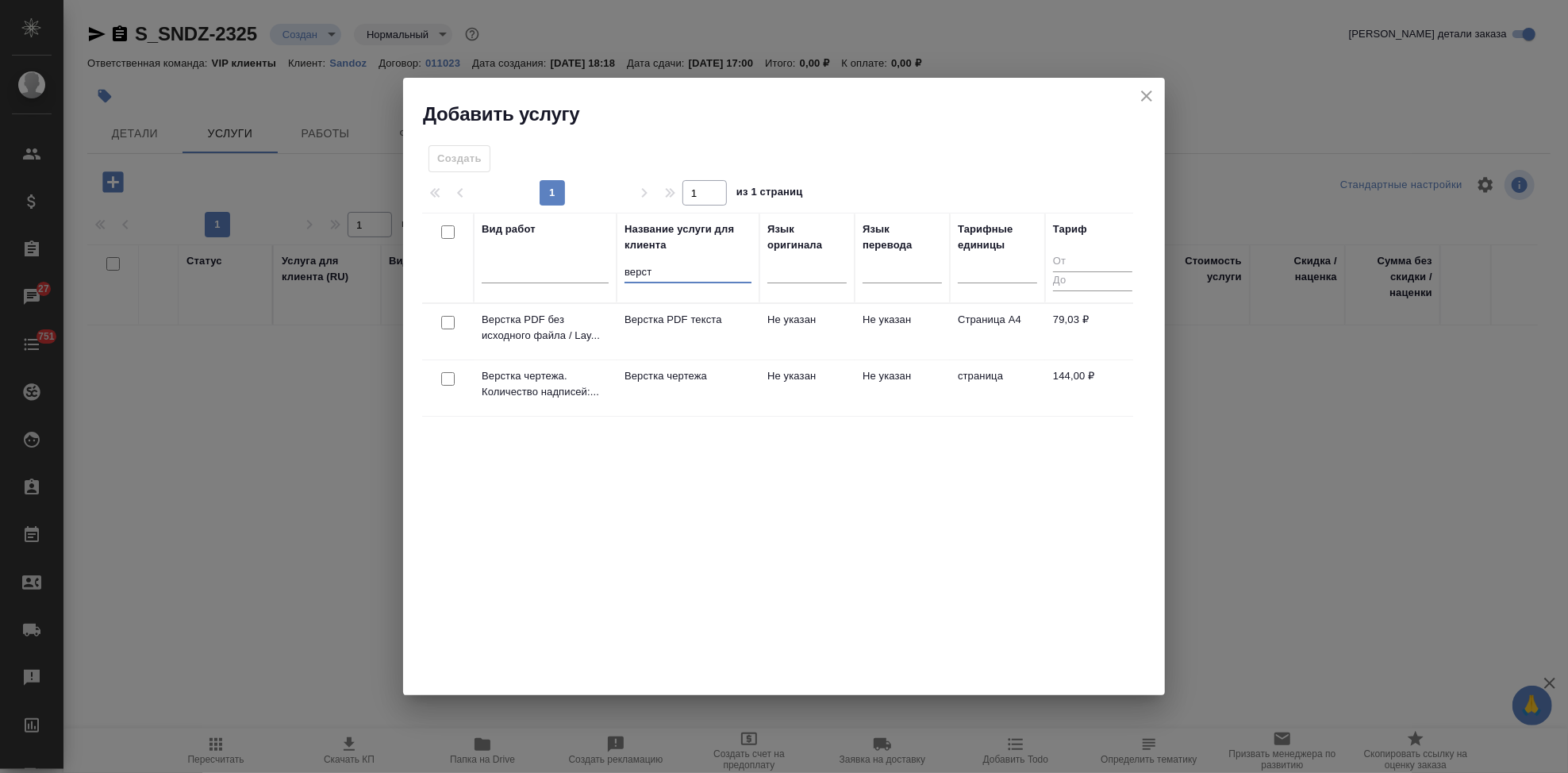
type input "верст"
click at [762, 370] on td "Не указан" at bounding box center [807, 388] width 95 height 56
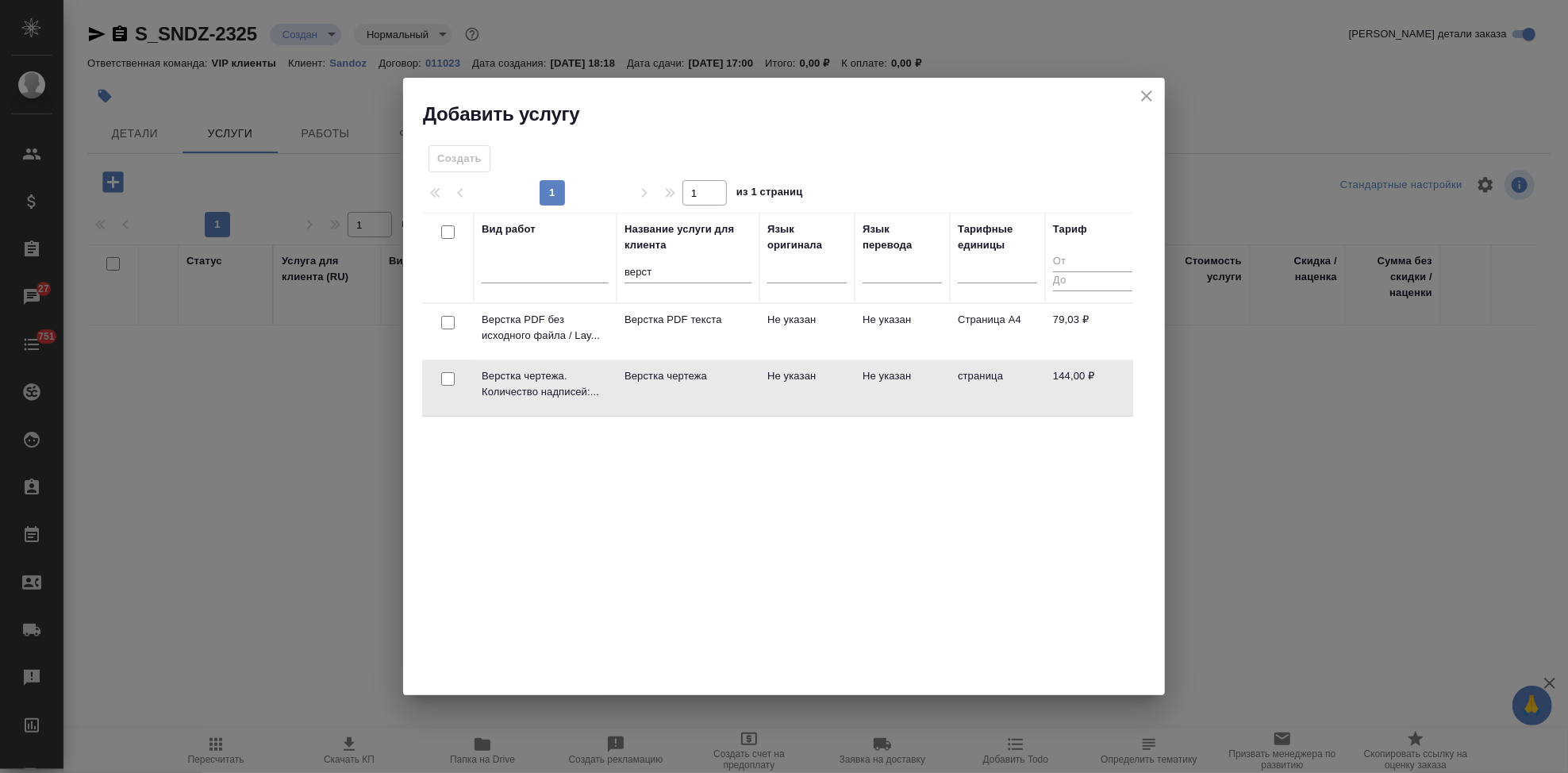
click at [762, 370] on td "Не указан" at bounding box center [807, 388] width 95 height 56
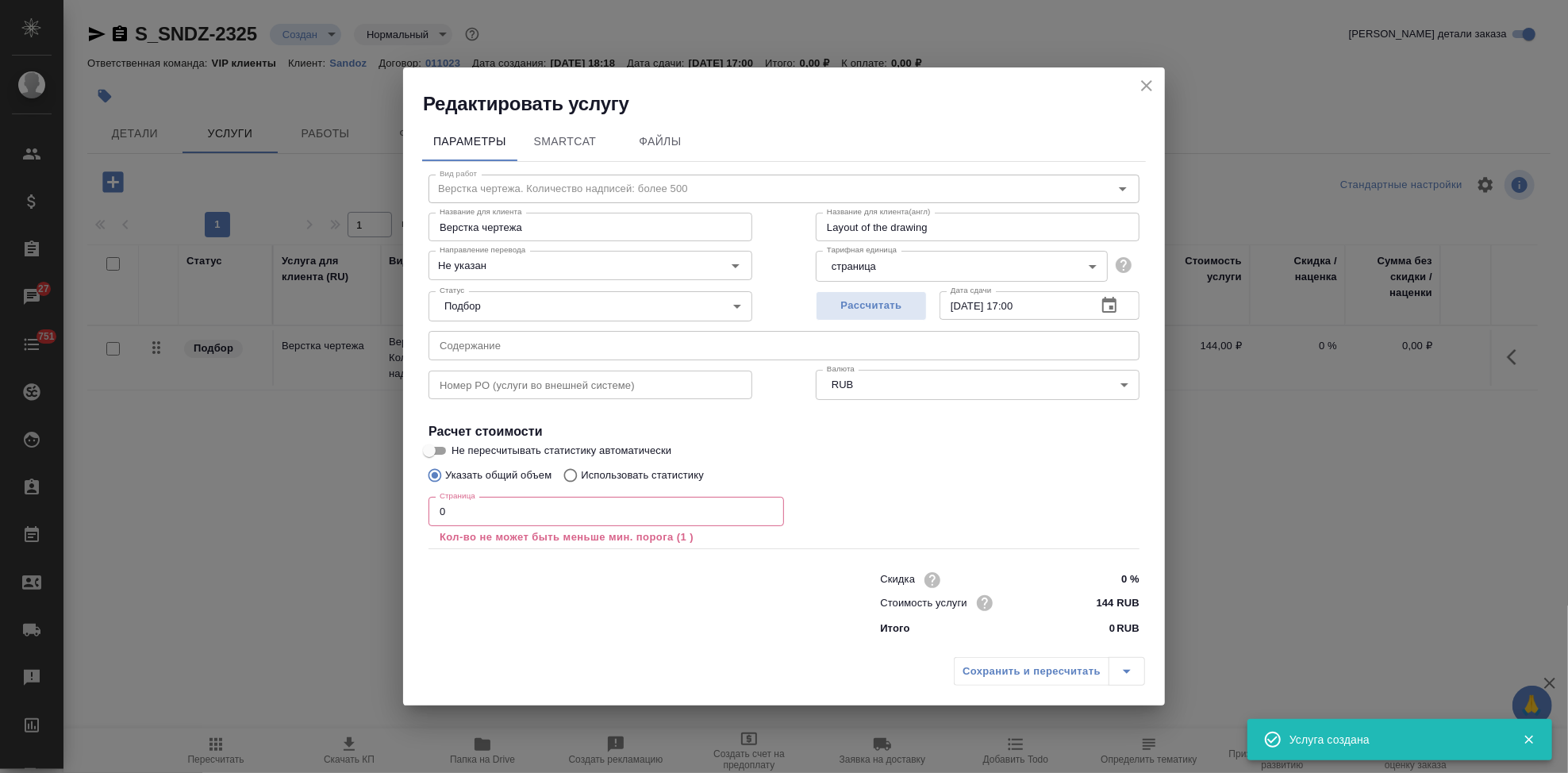
click at [754, 348] on input "text" at bounding box center [784, 345] width 711 height 29
paste input "Оценка законодательства - сентябрь 2025 - БАД"
type input "Оценка законодательства - сентябрь 2025 - БАД"
click at [583, 514] on input "0" at bounding box center [606, 512] width 356 height 29
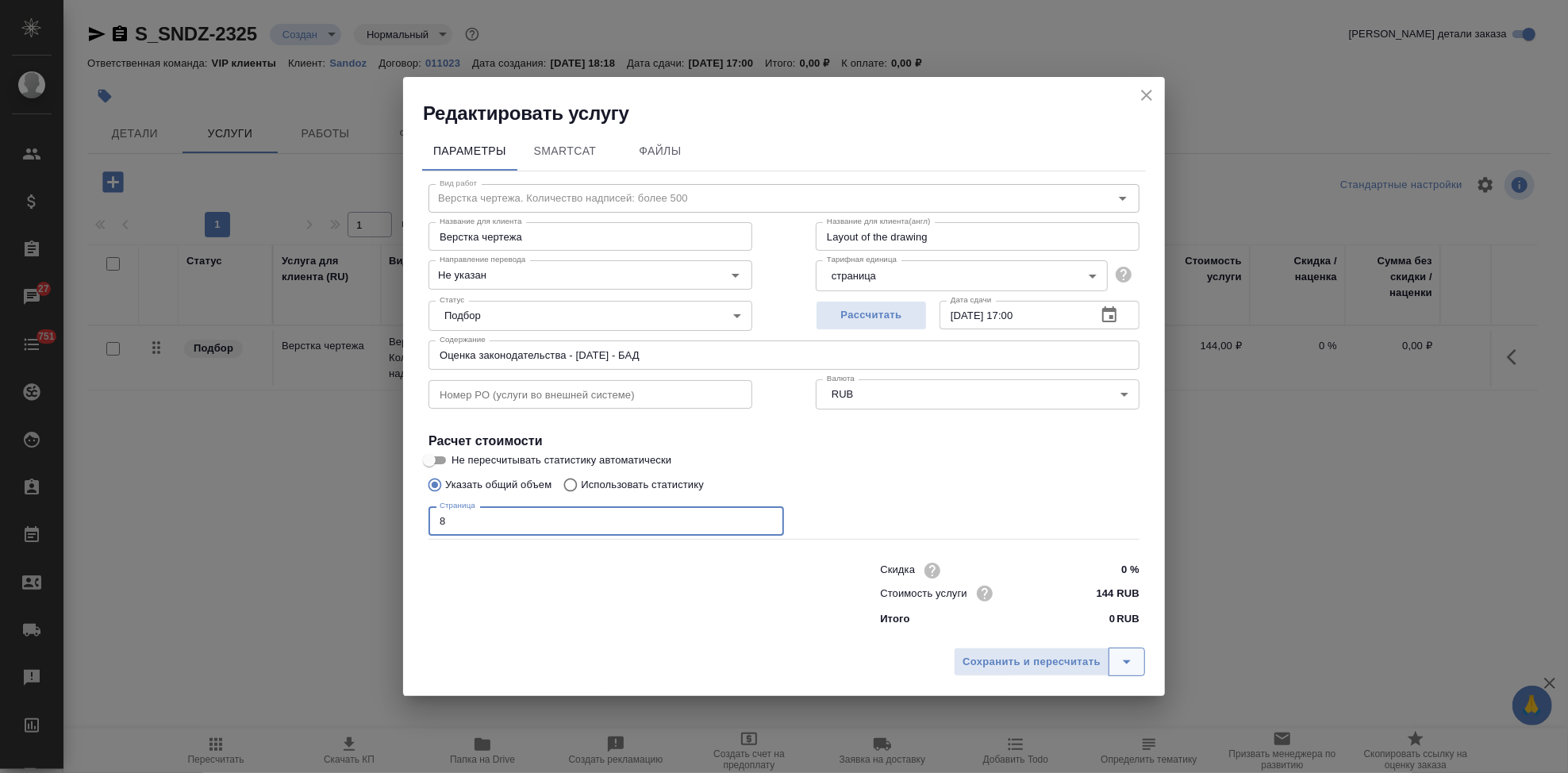
type input "8"
click at [1118, 662] on icon "split button" at bounding box center [1127, 661] width 19 height 19
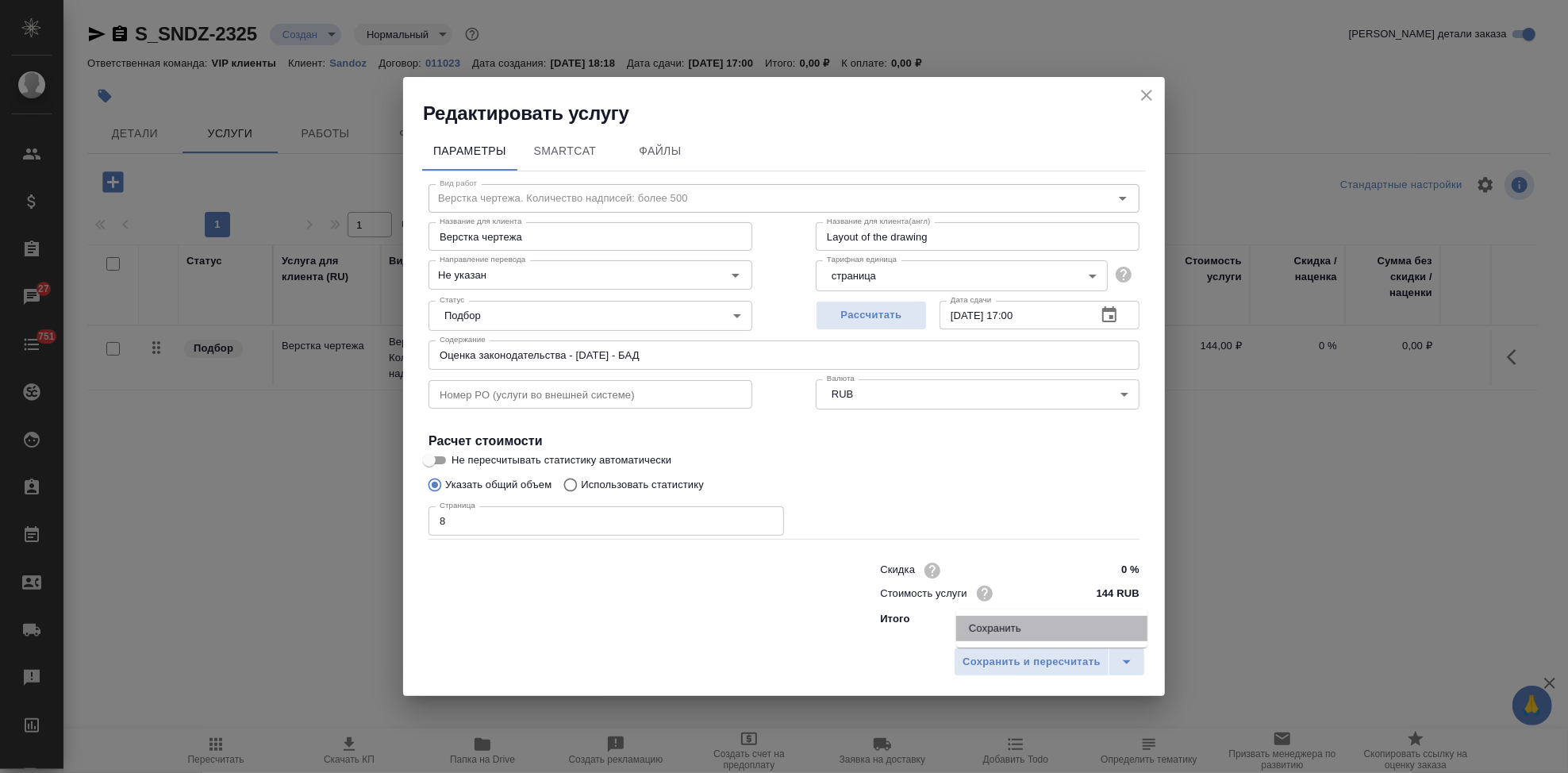
click at [1018, 627] on li "Сохранить" at bounding box center [1052, 629] width 191 height 25
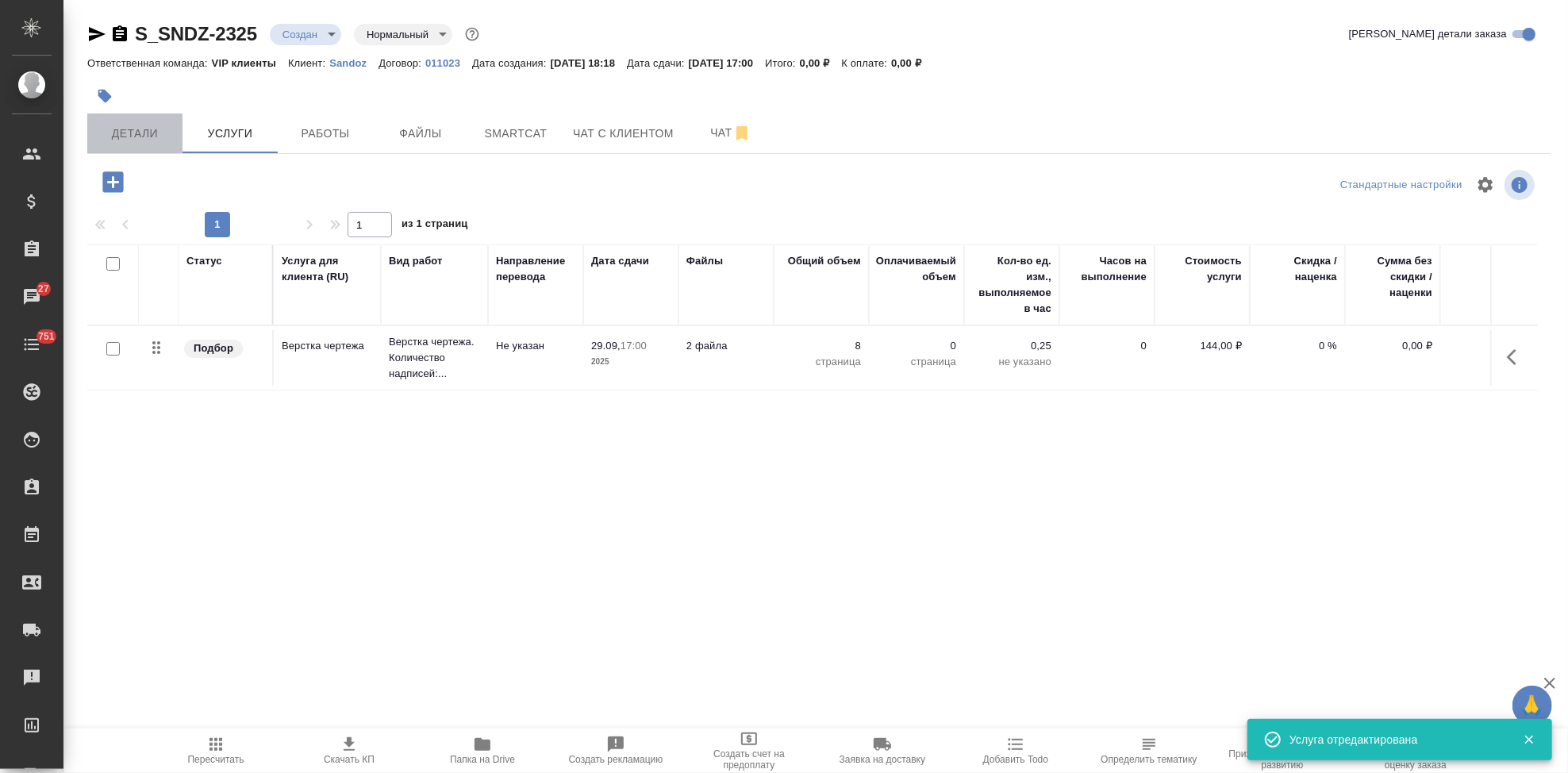
click at [159, 136] on span "Детали" at bounding box center [134, 133] width 77 height 20
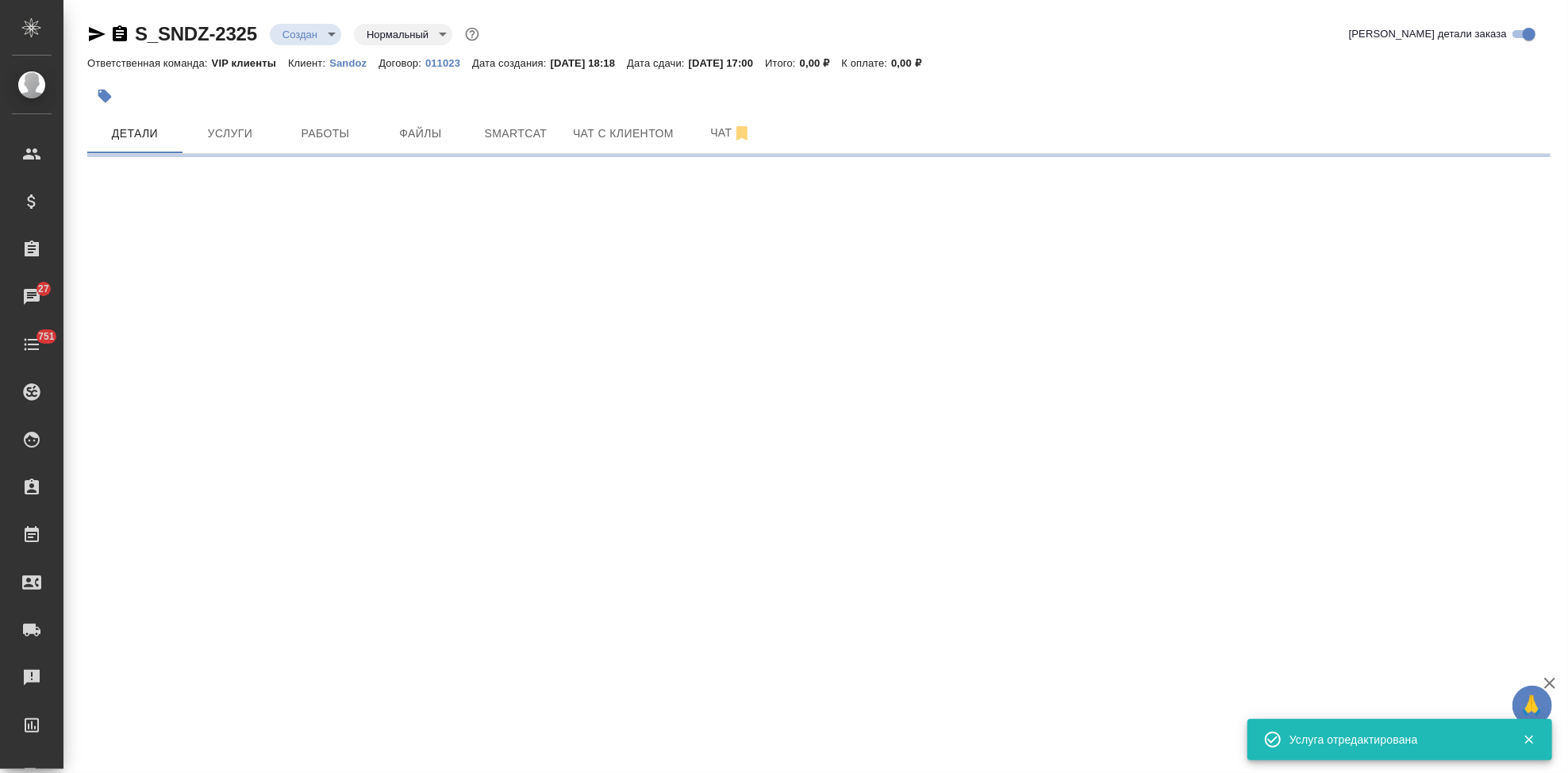
select select "RU"
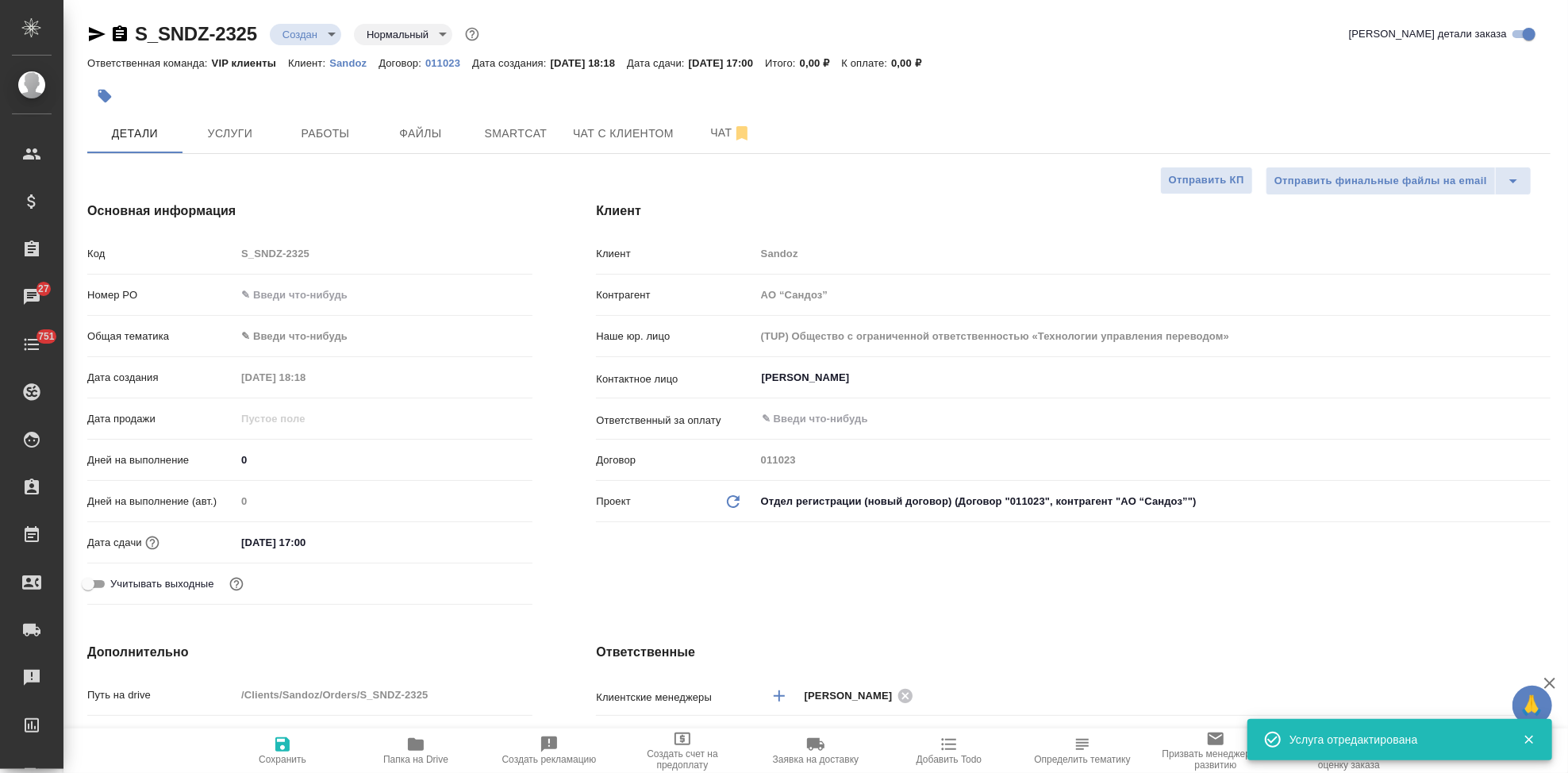
type textarea "x"
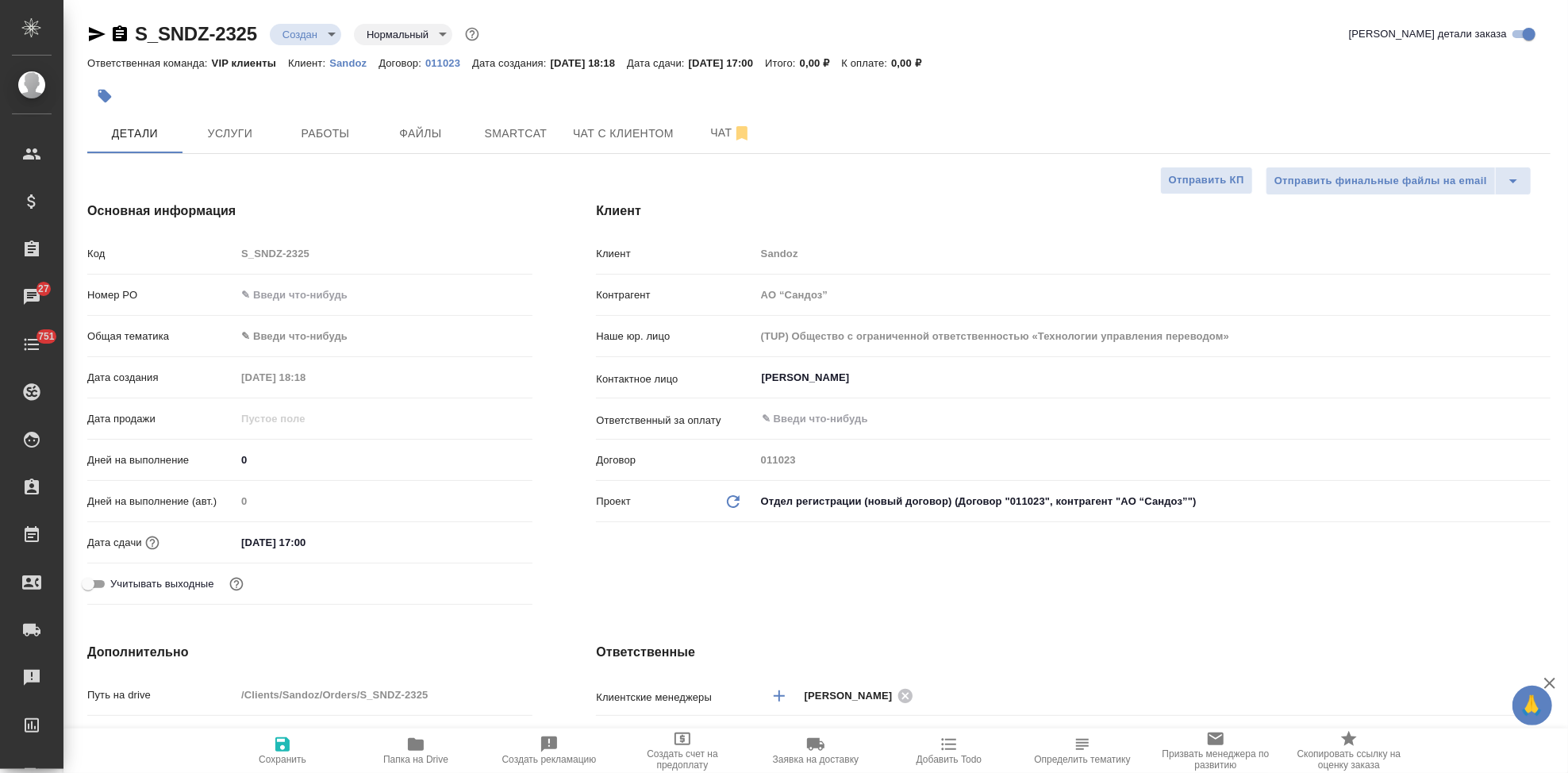
type textarea "x"
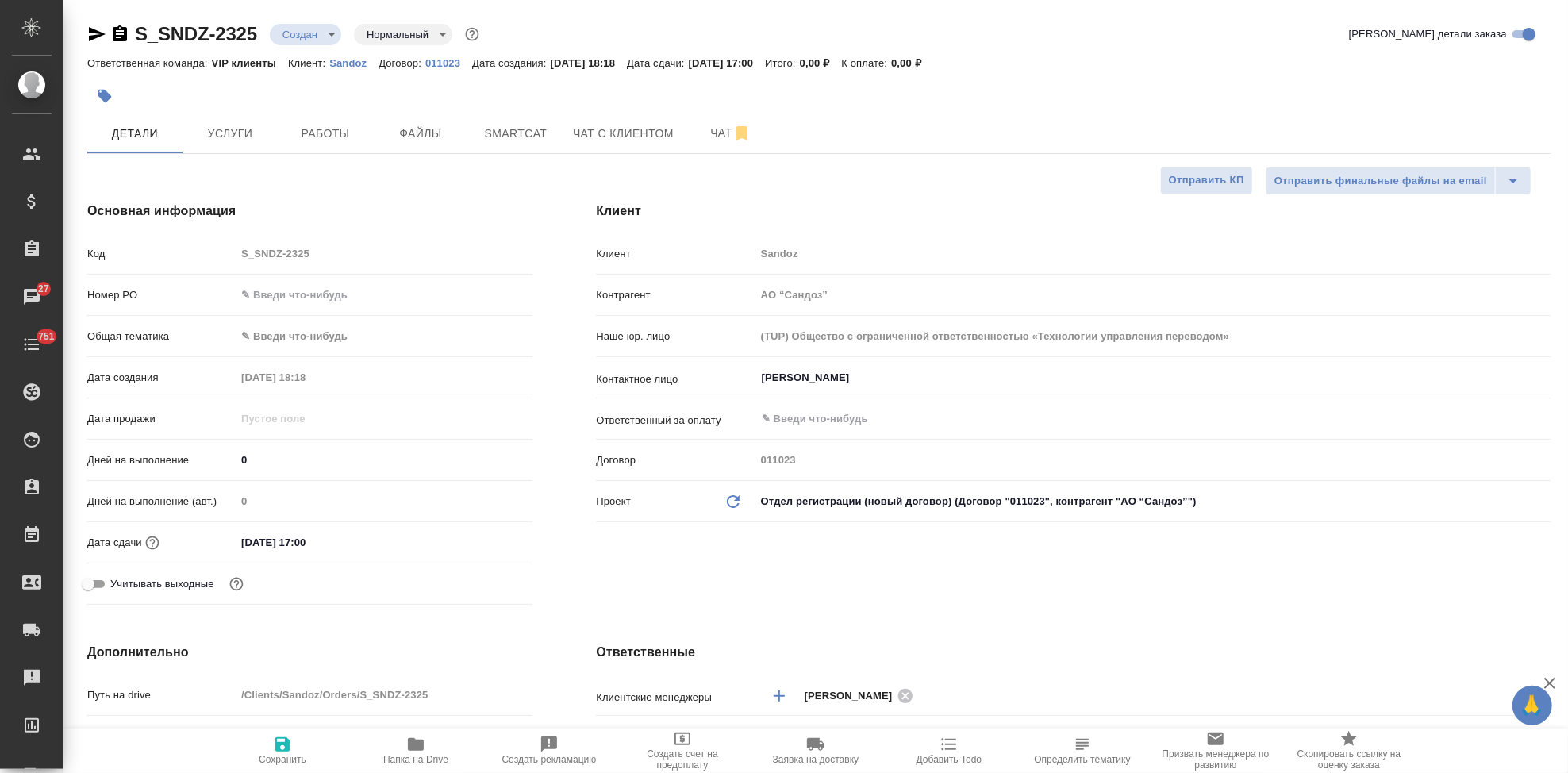
type textarea "x"
click at [263, 138] on button "Услуги" at bounding box center [231, 133] width 95 height 40
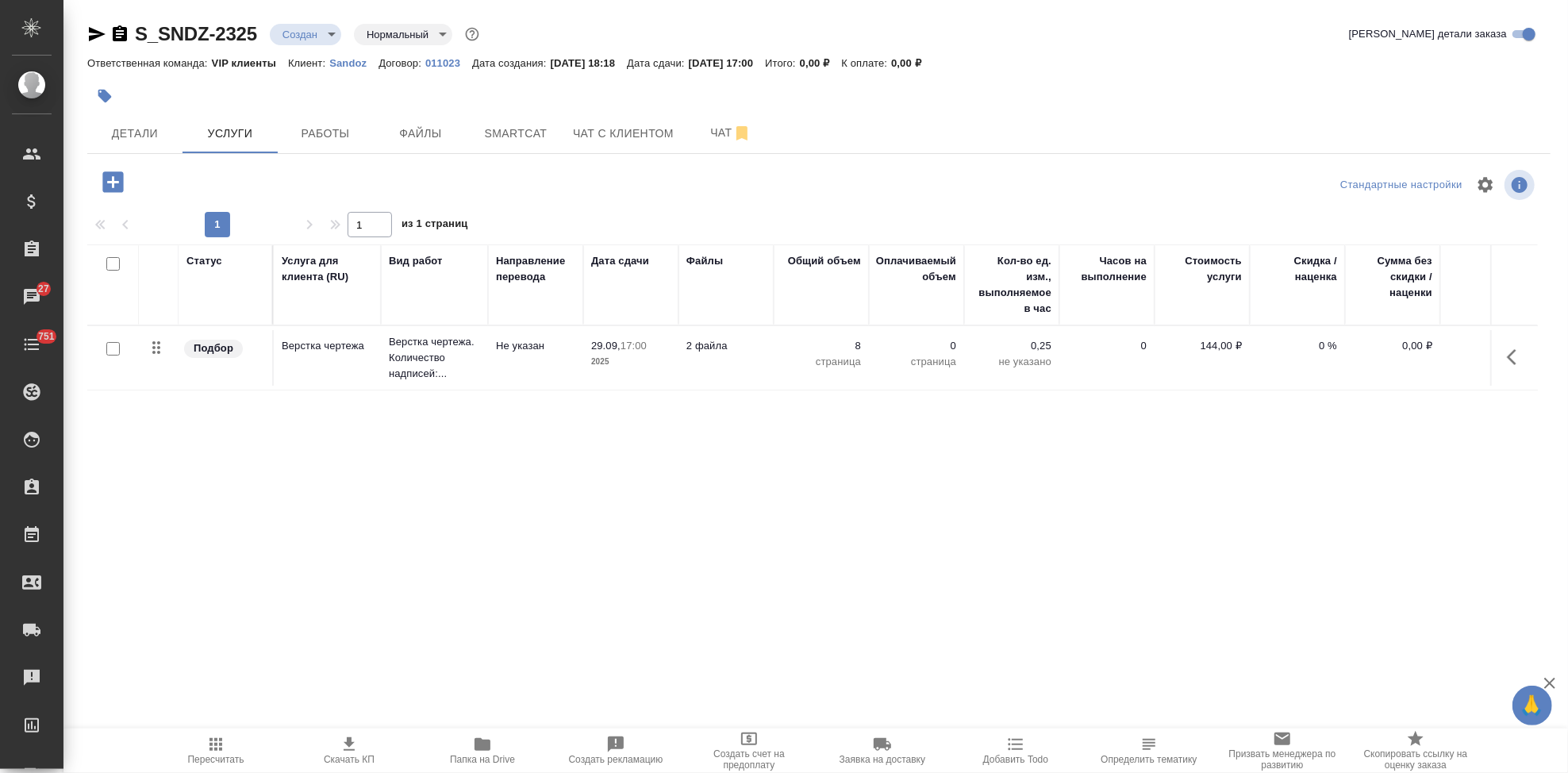
click at [112, 181] on icon "button" at bounding box center [113, 182] width 28 height 28
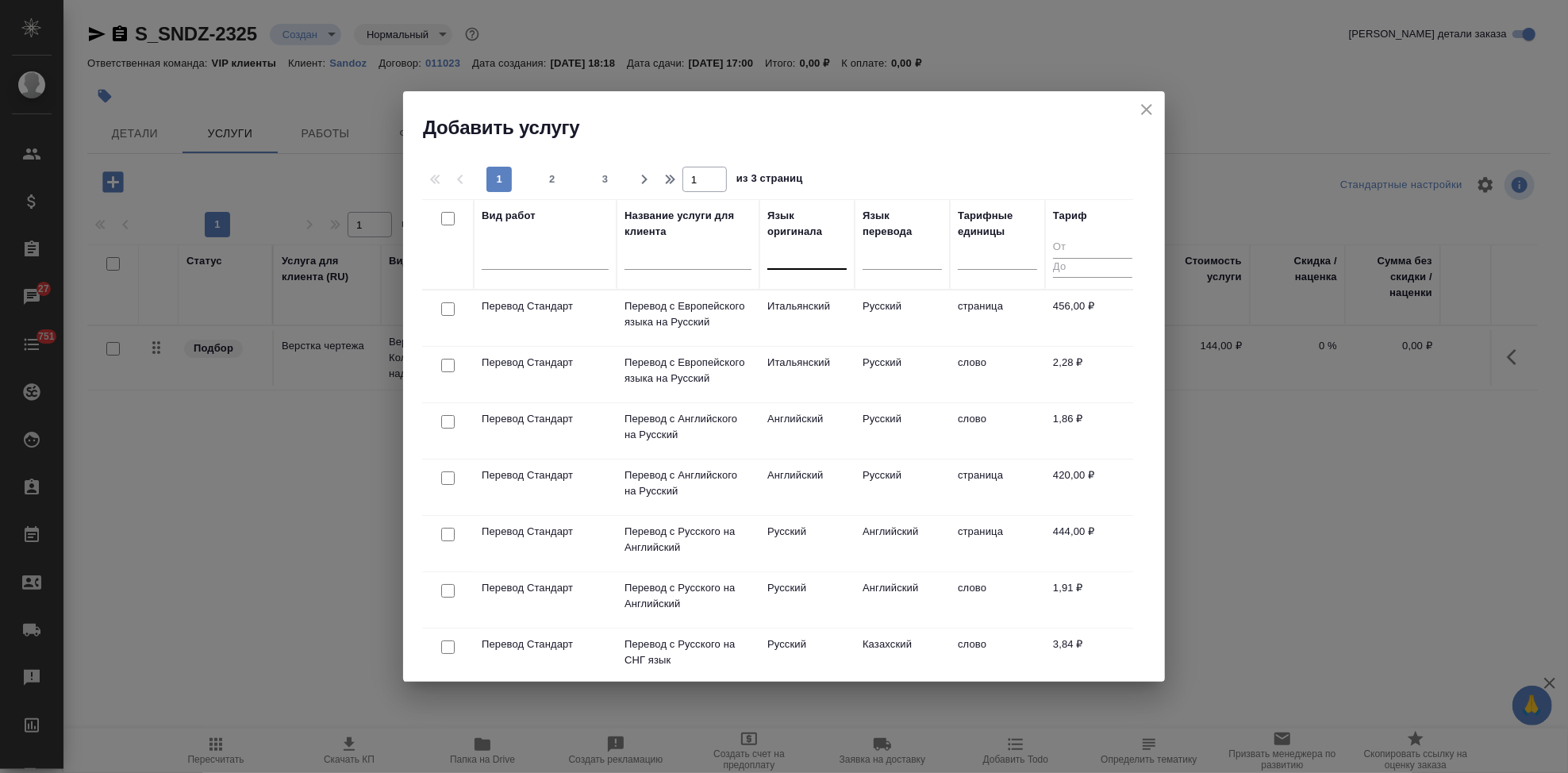
click at [801, 261] on div at bounding box center [807, 254] width 79 height 23
type input "рус"
click at [810, 301] on div "Русский" at bounding box center [886, 305] width 238 height 29
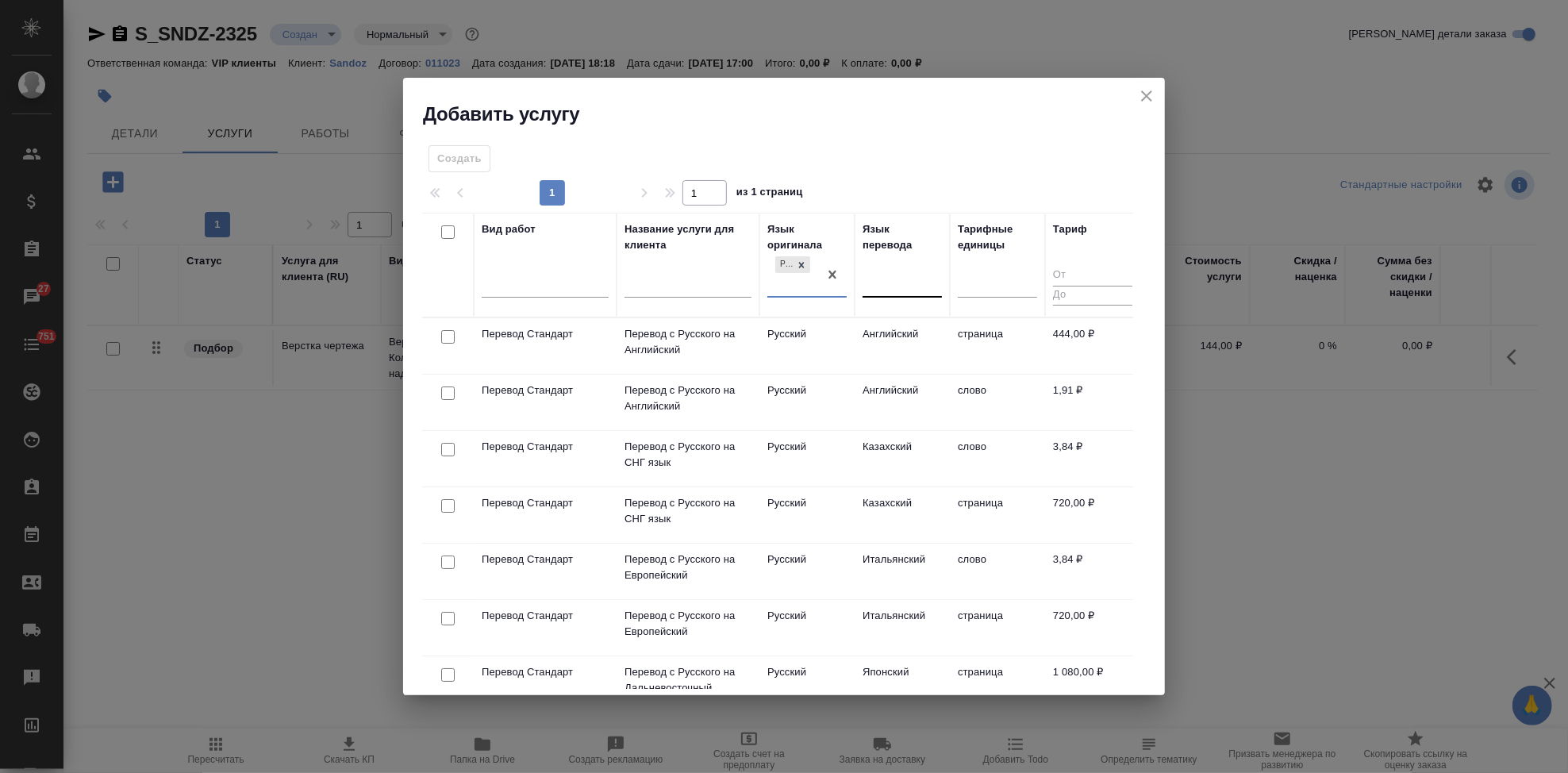
click at [900, 273] on div at bounding box center [902, 282] width 79 height 23
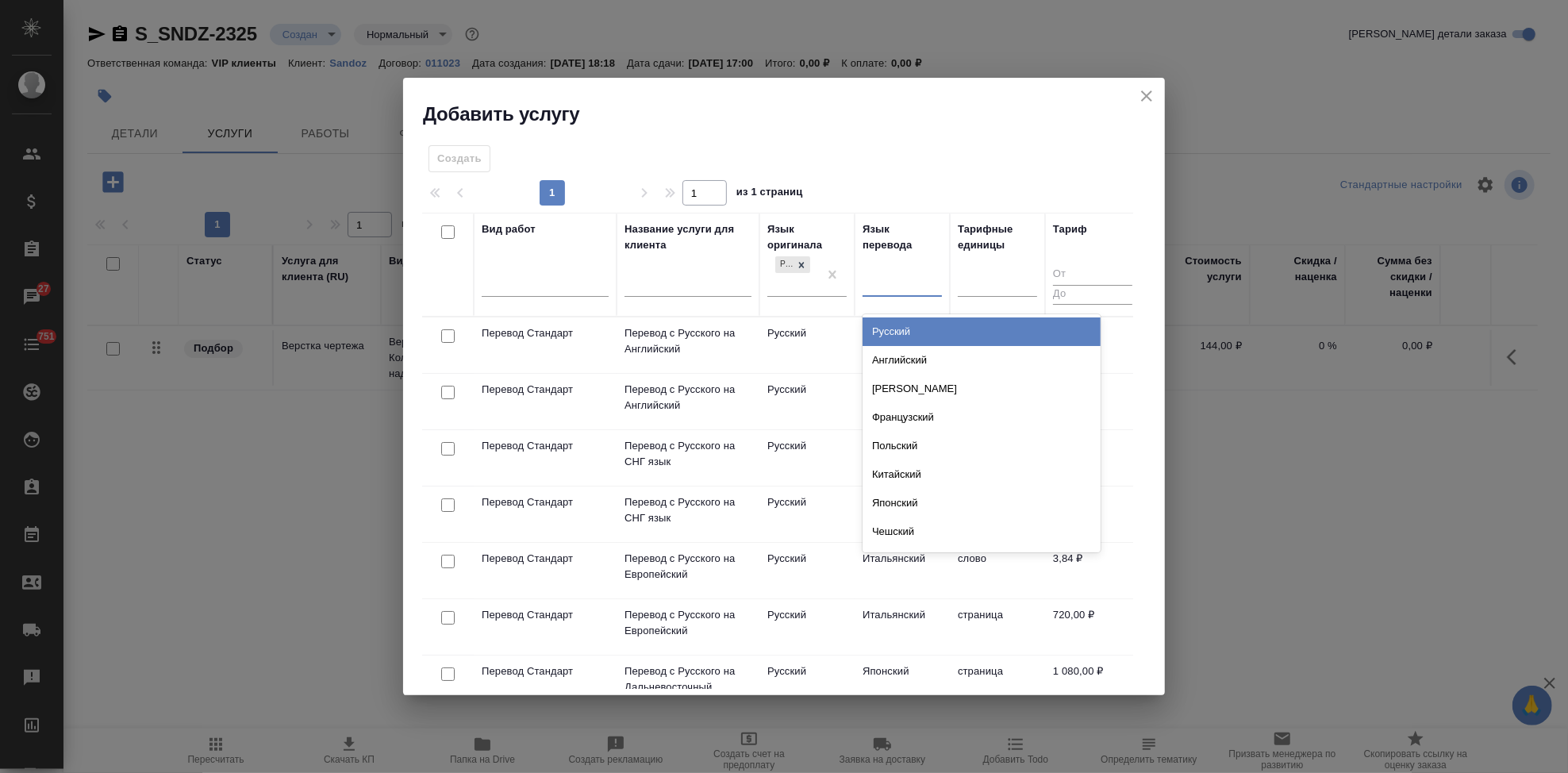
type input "а"
click at [918, 337] on div "Английский" at bounding box center [982, 332] width 238 height 29
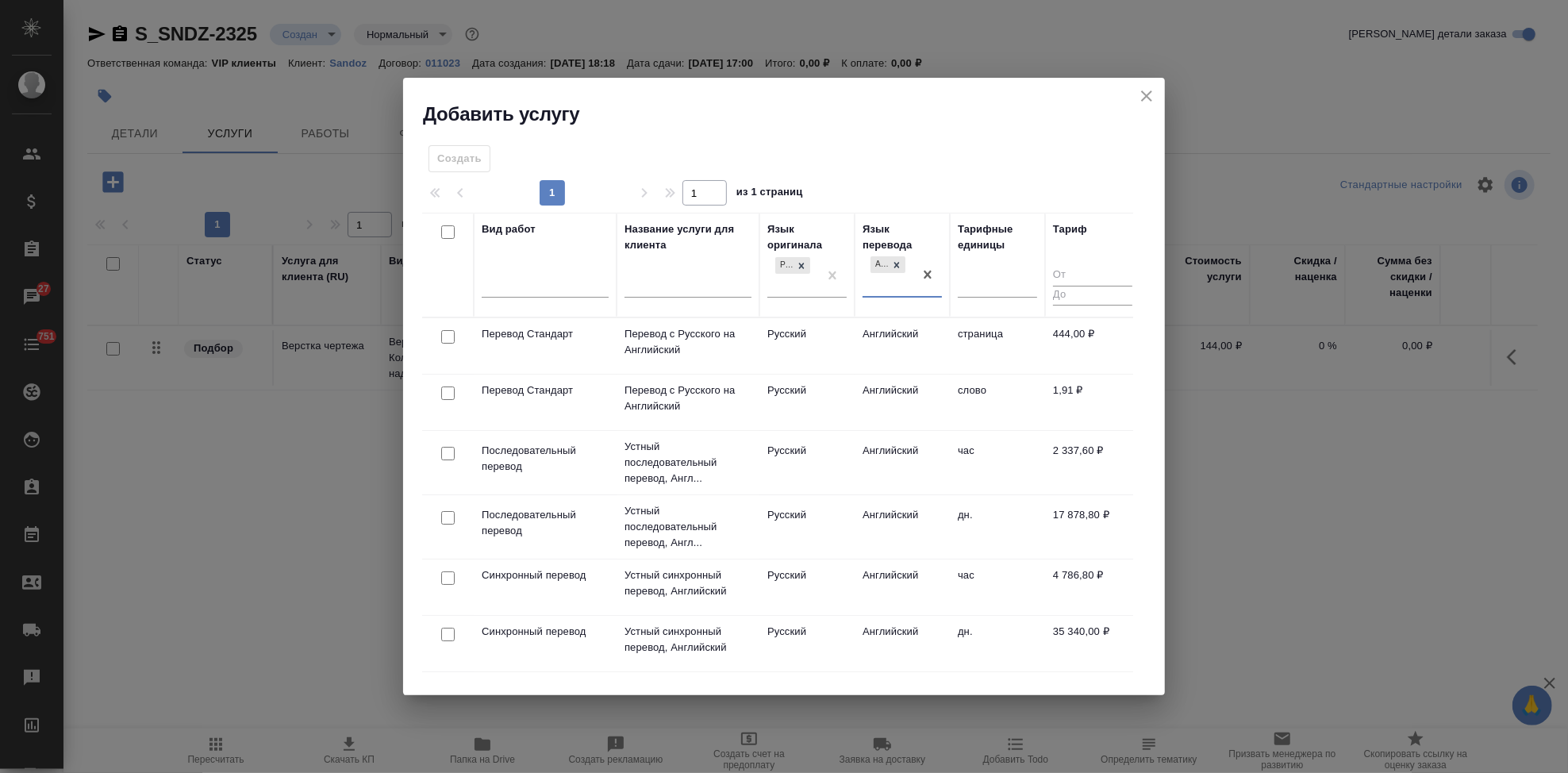
click at [858, 392] on td "Английский" at bounding box center [902, 403] width 95 height 56
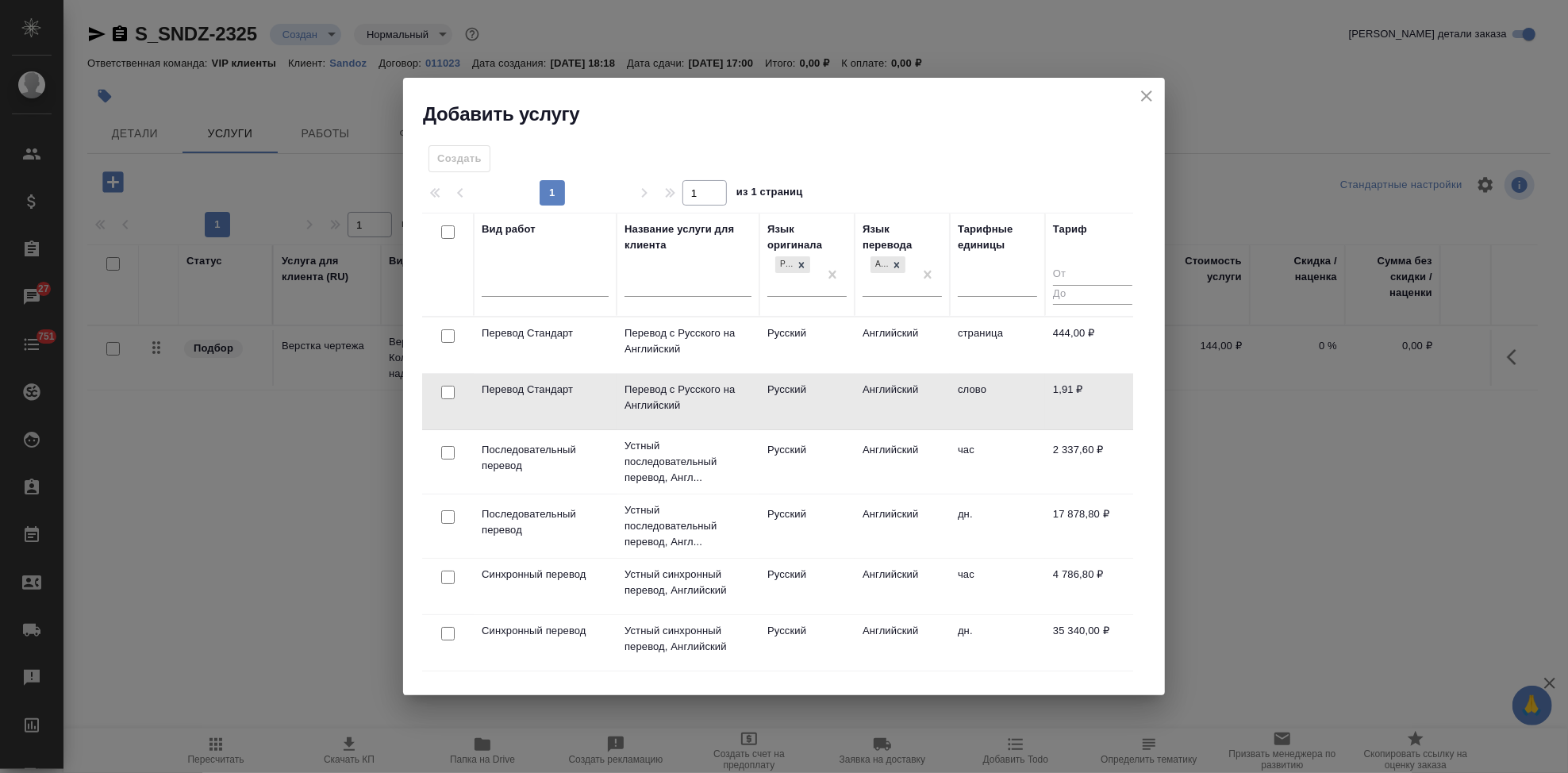
click at [858, 392] on td "Английский" at bounding box center [902, 402] width 95 height 56
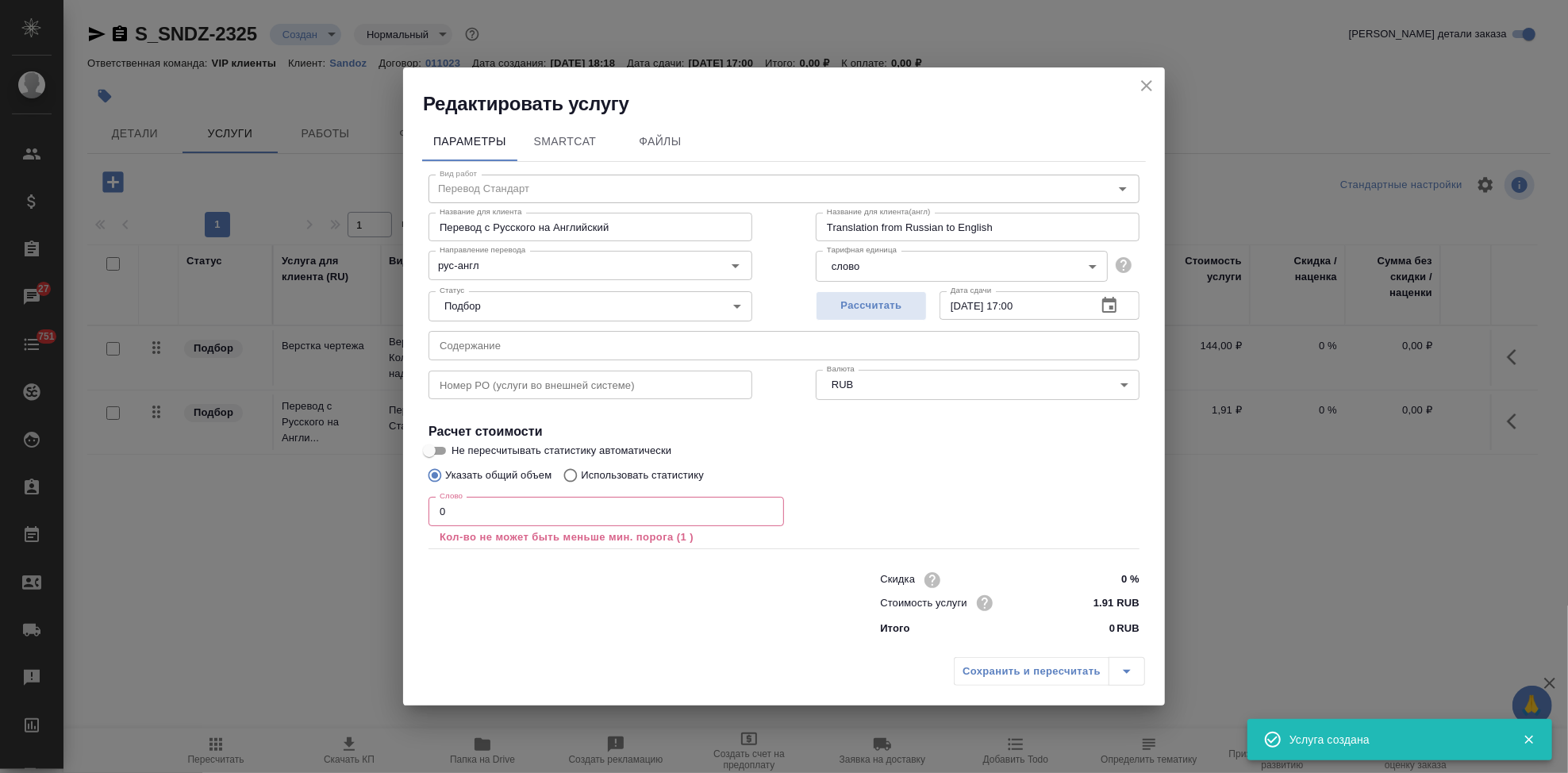
click at [494, 515] on input "0" at bounding box center [606, 512] width 356 height 29
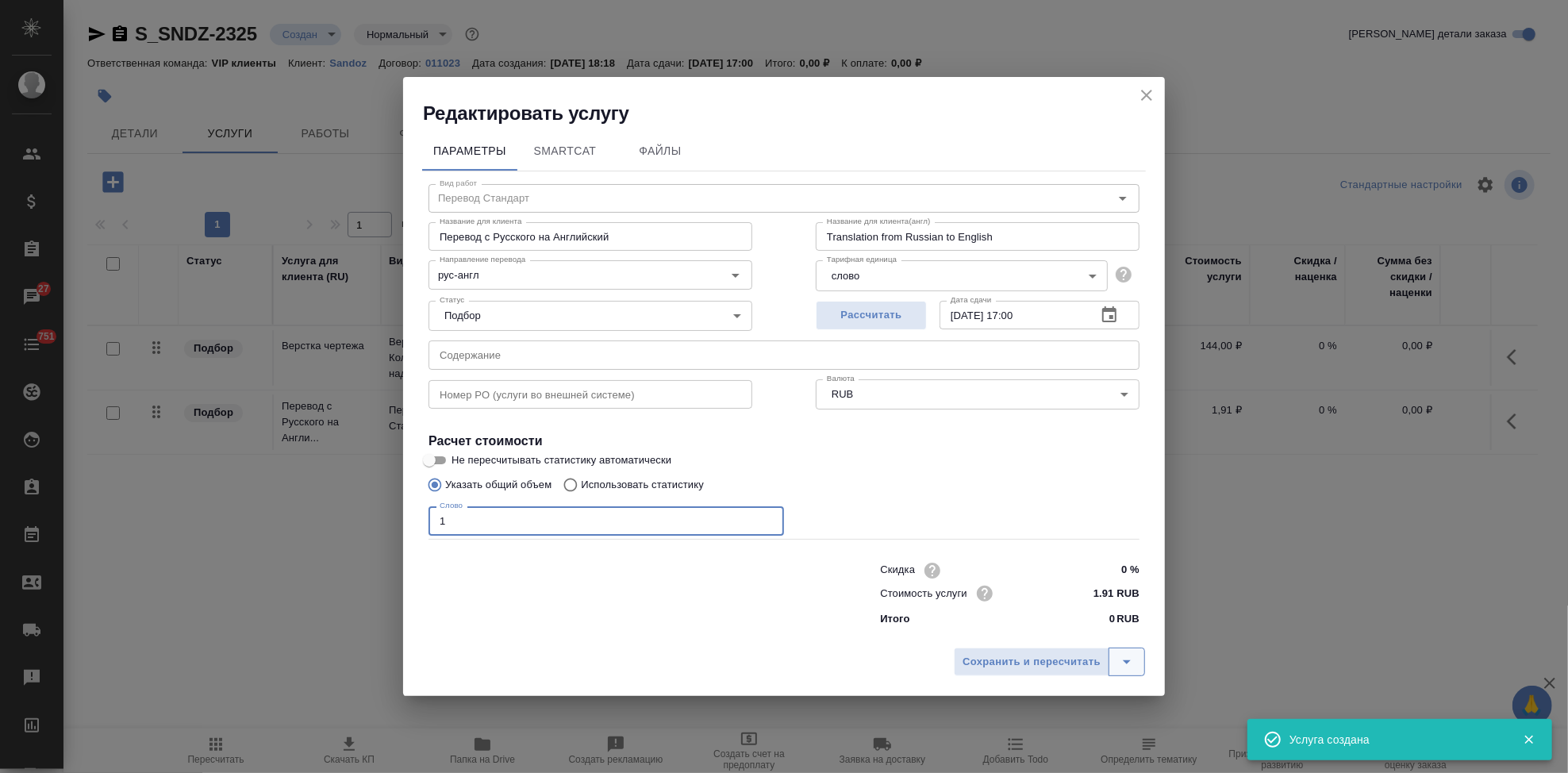
type input "1"
click at [1123, 655] on icon "split button" at bounding box center [1127, 661] width 19 height 19
click at [1049, 631] on li "Сохранить" at bounding box center [1052, 629] width 191 height 25
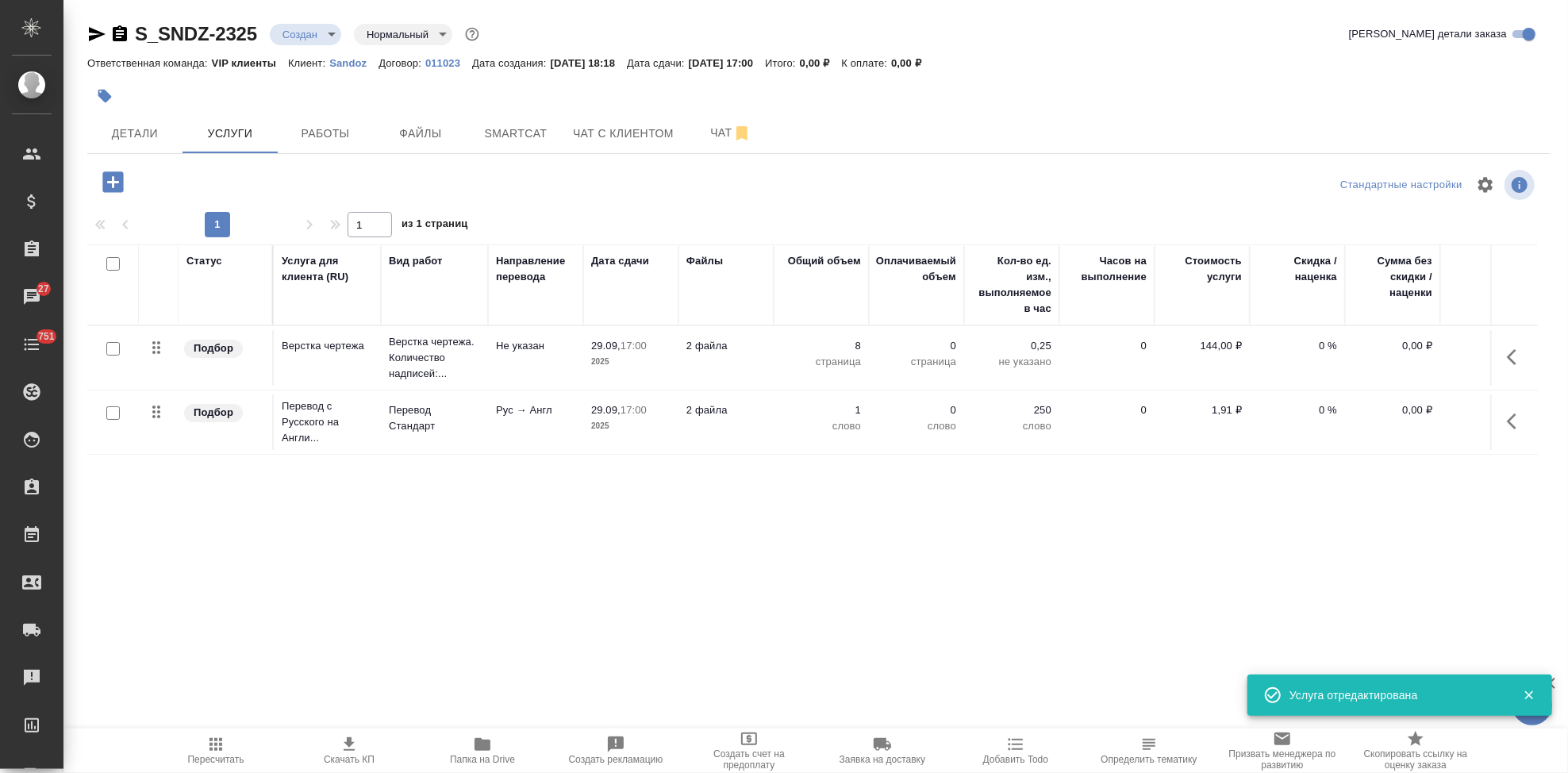
click at [110, 414] on input "checkbox" at bounding box center [113, 413] width 14 height 14
checkbox input "true"
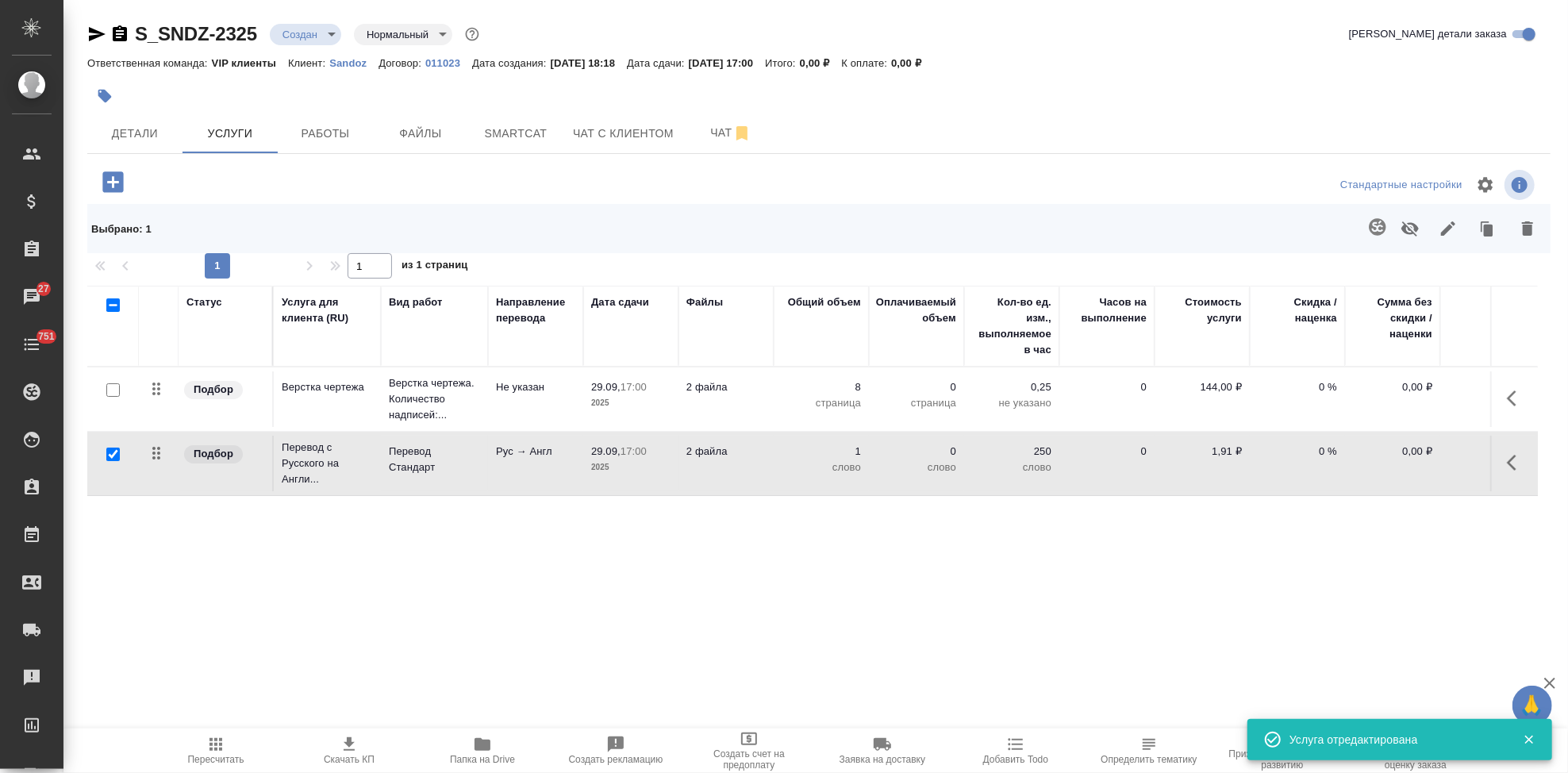
click at [1369, 231] on icon "button" at bounding box center [1377, 226] width 17 height 17
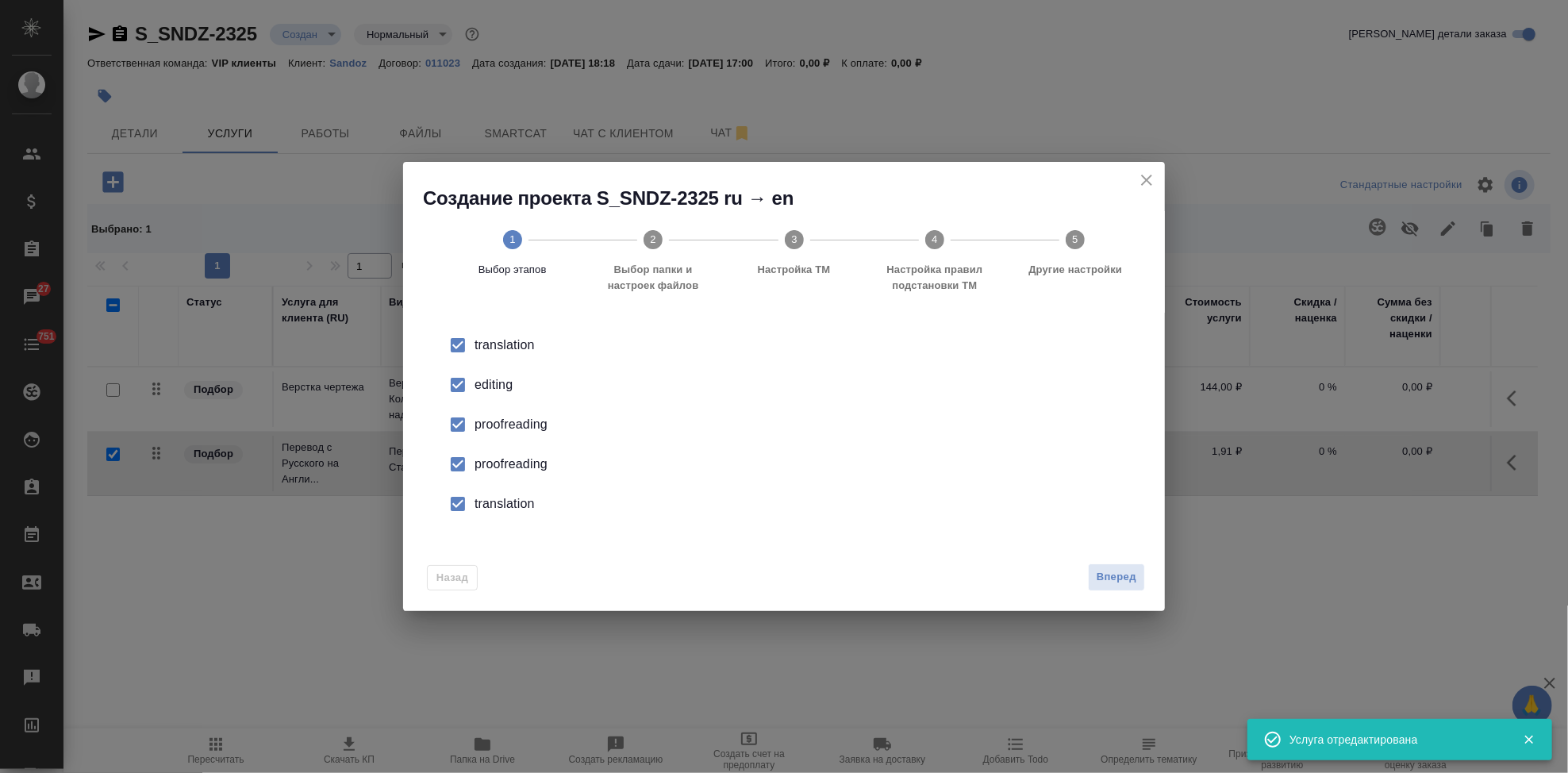
click at [471, 397] on input "checkbox" at bounding box center [458, 385] width 33 height 33
click at [464, 461] on input "checkbox" at bounding box center [458, 464] width 33 height 33
click at [458, 495] on input "checkbox" at bounding box center [458, 504] width 33 height 33
click at [1124, 577] on span "Вперед" at bounding box center [1117, 577] width 40 height 18
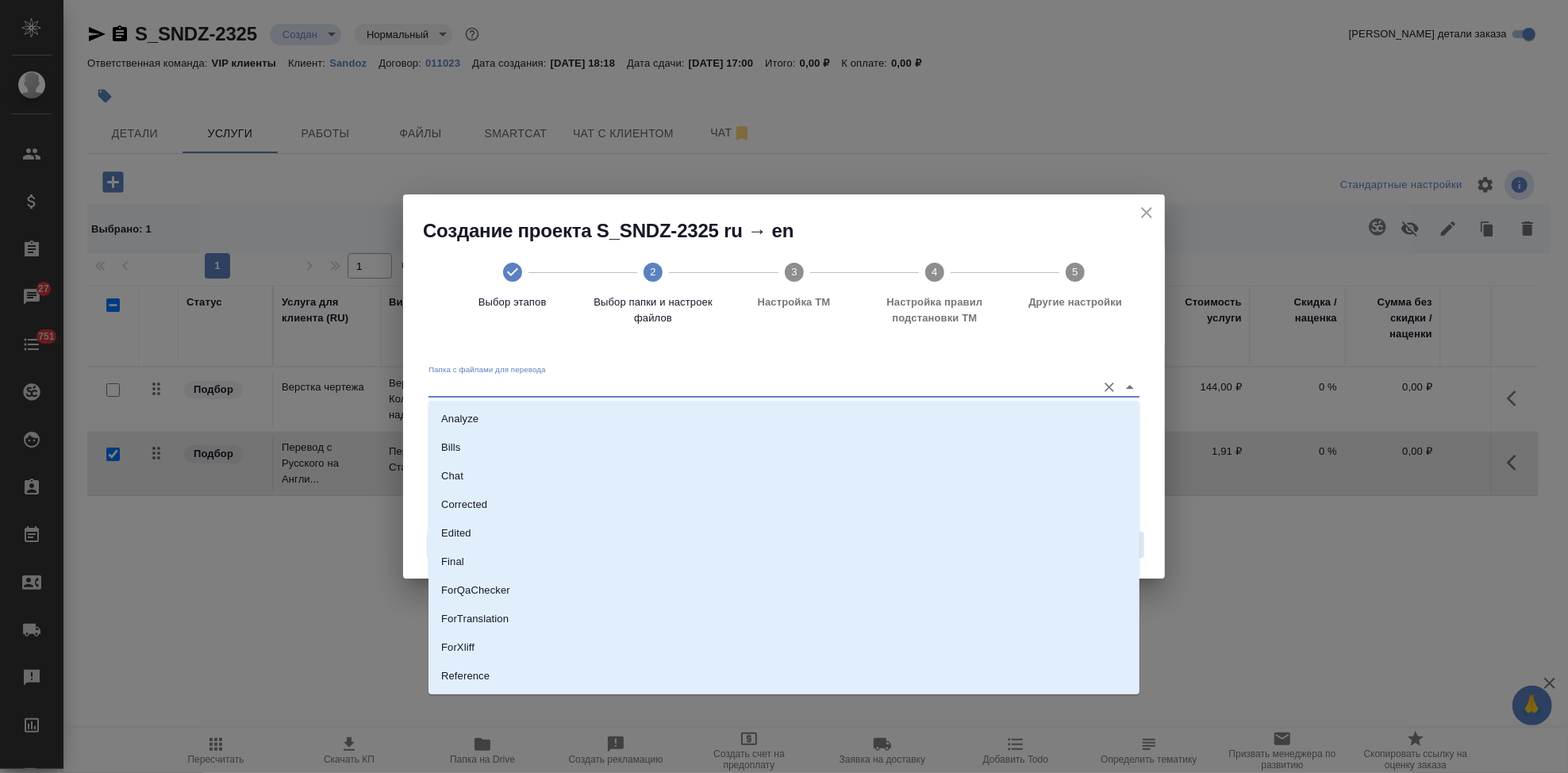
click at [893, 386] on input "Папка с файлами для перевода" at bounding box center [758, 386] width 660 height 19
click at [529, 624] on li "Source" at bounding box center [784, 623] width 711 height 29
type input "Source"
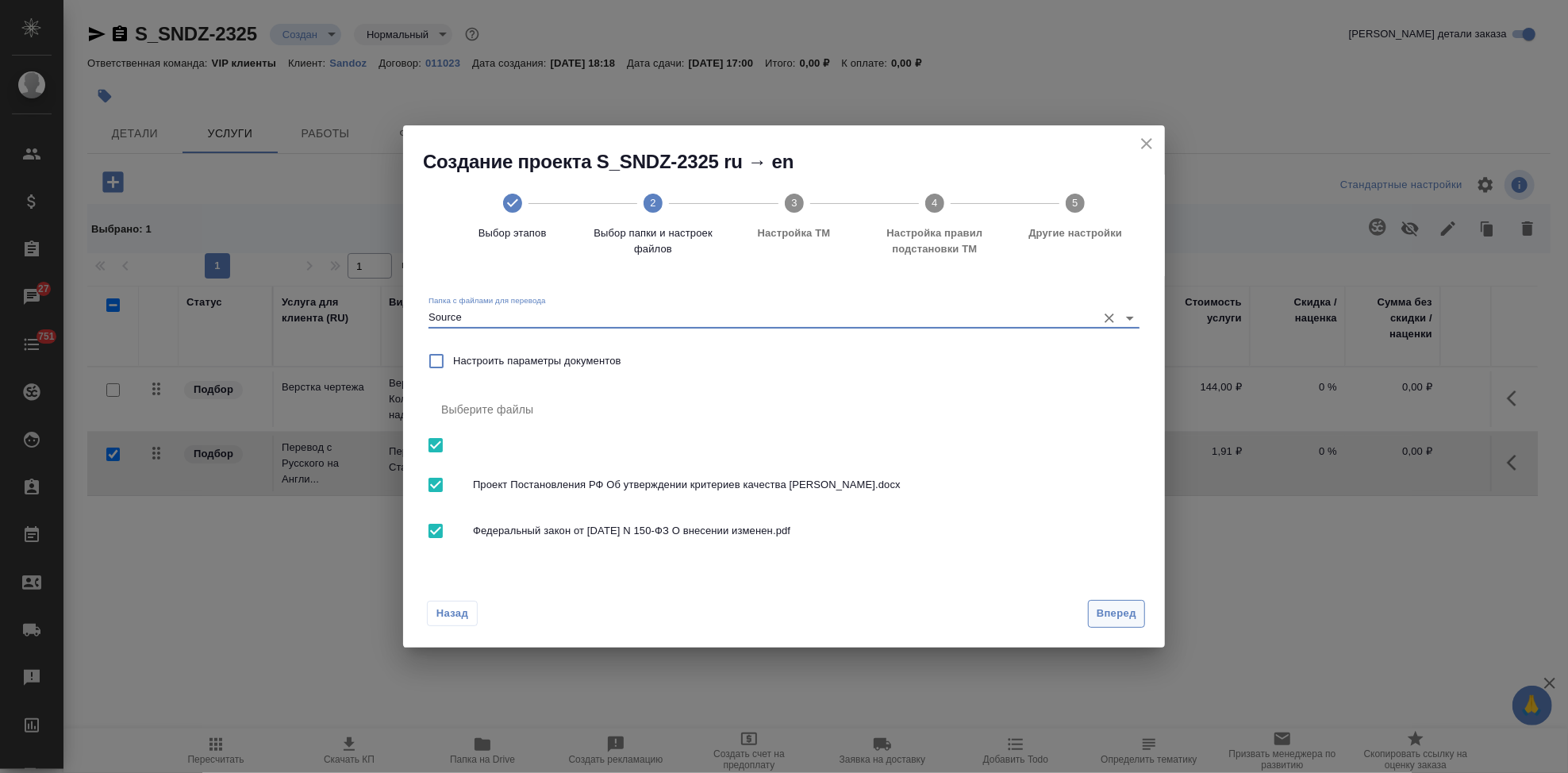
click at [1098, 626] on button "Вперед" at bounding box center [1116, 614] width 57 height 28
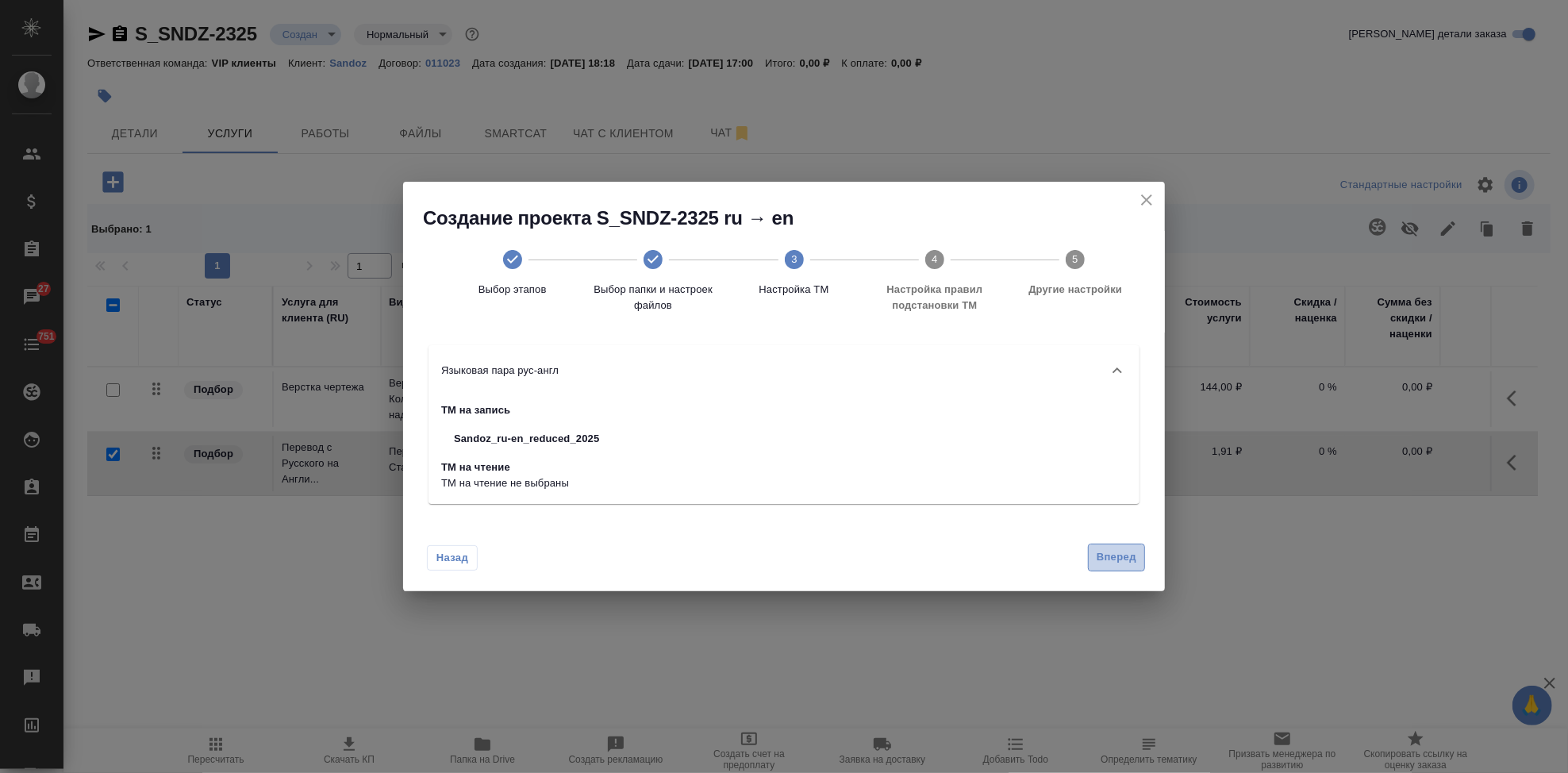
click at [1109, 559] on span "Вперед" at bounding box center [1117, 558] width 40 height 18
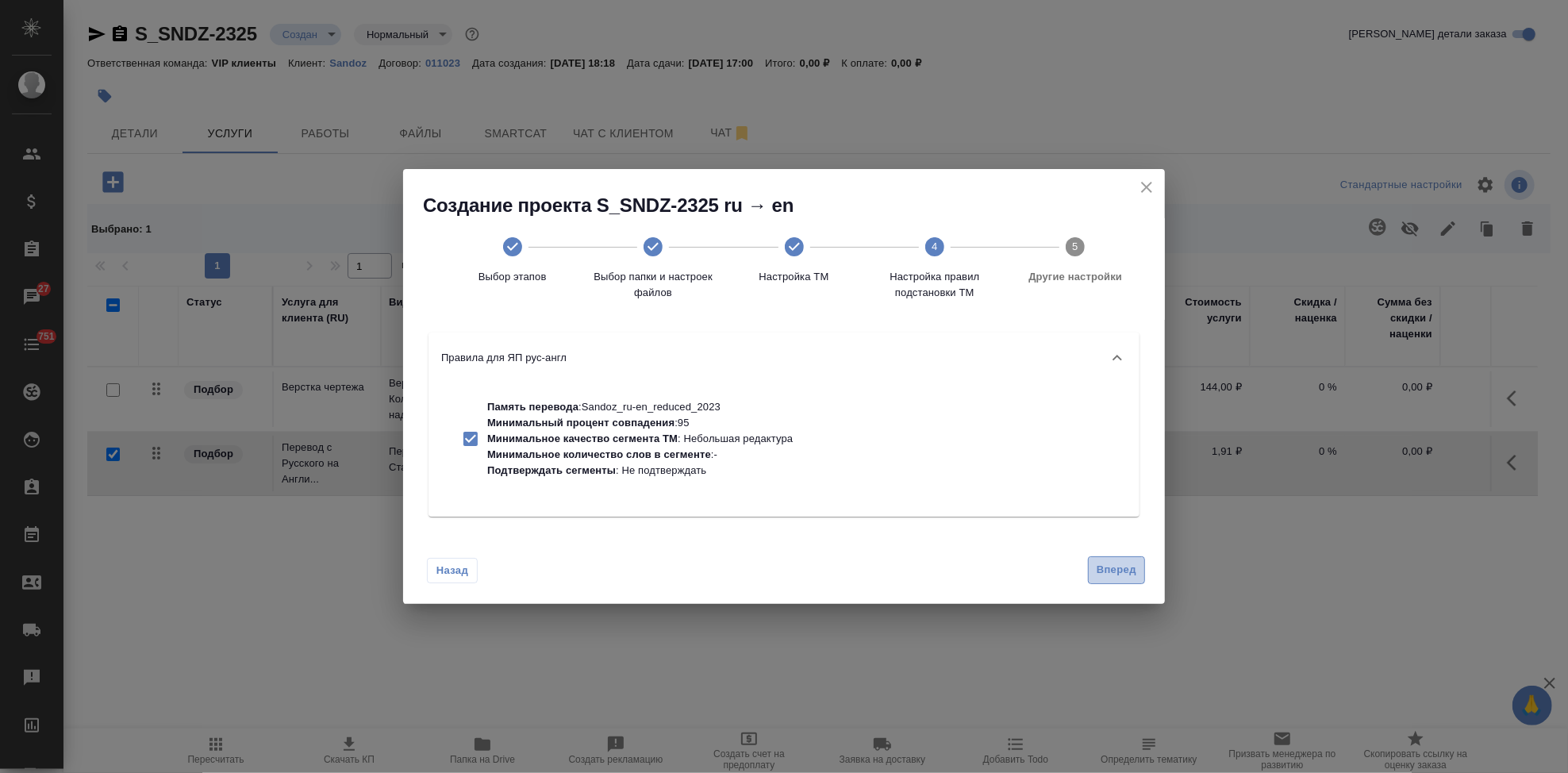
click at [1109, 571] on span "Вперед" at bounding box center [1117, 570] width 40 height 18
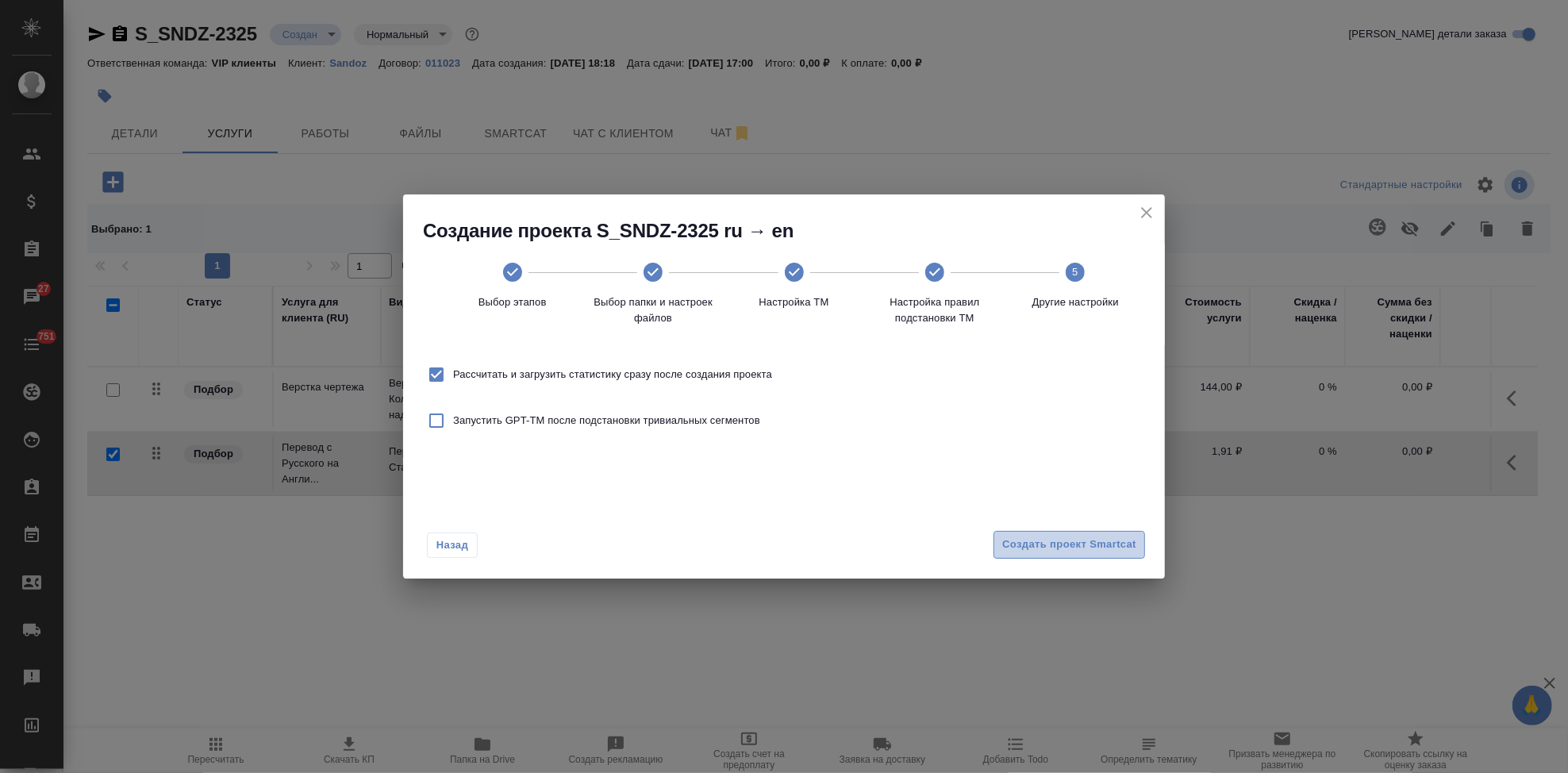
click at [1105, 542] on span "Создать проект Smartcat" at bounding box center [1069, 545] width 134 height 18
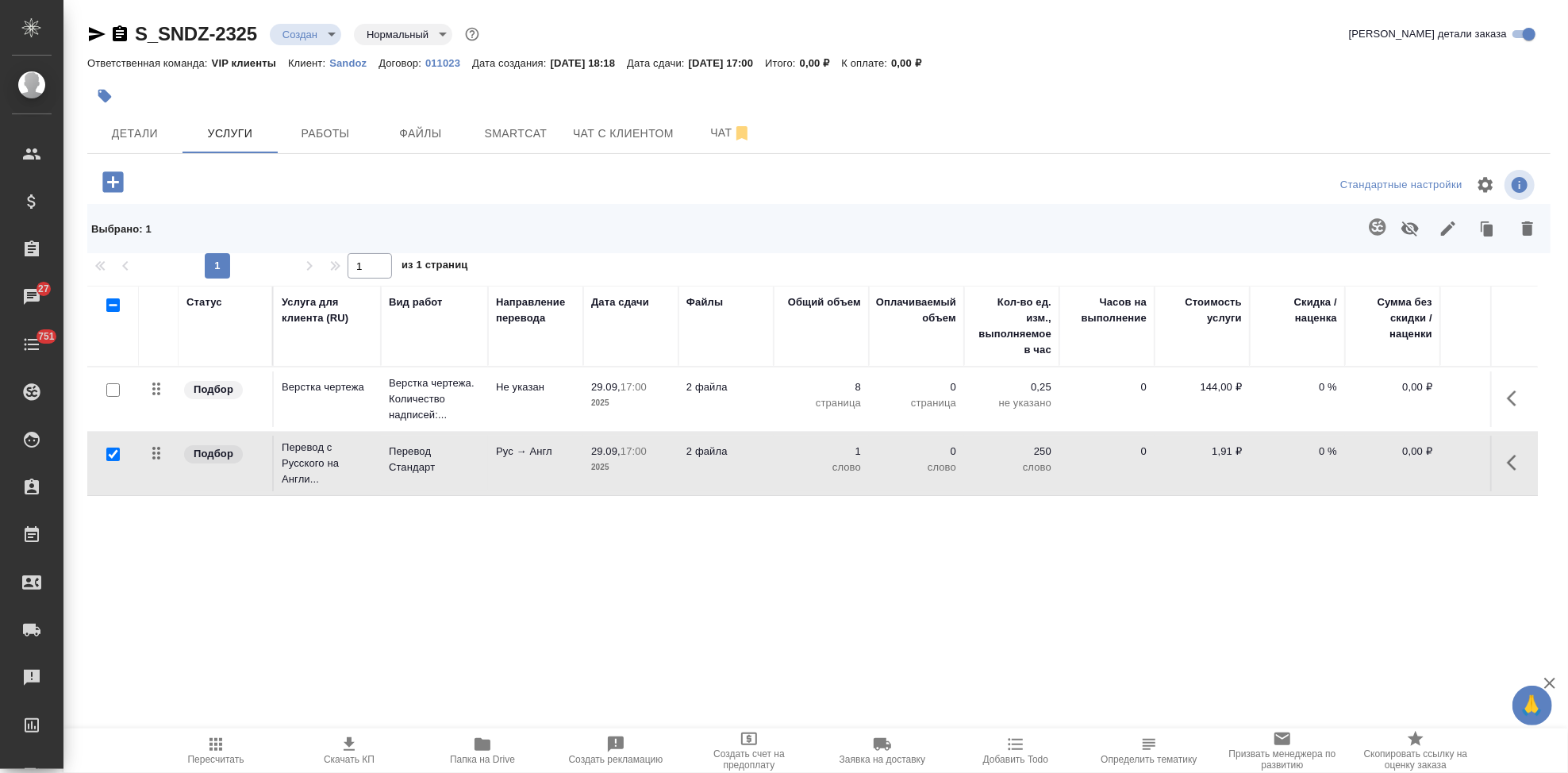
click at [1507, 465] on icon "button" at bounding box center [1516, 462] width 19 height 19
click at [1418, 459] on icon "button" at bounding box center [1427, 462] width 19 height 19
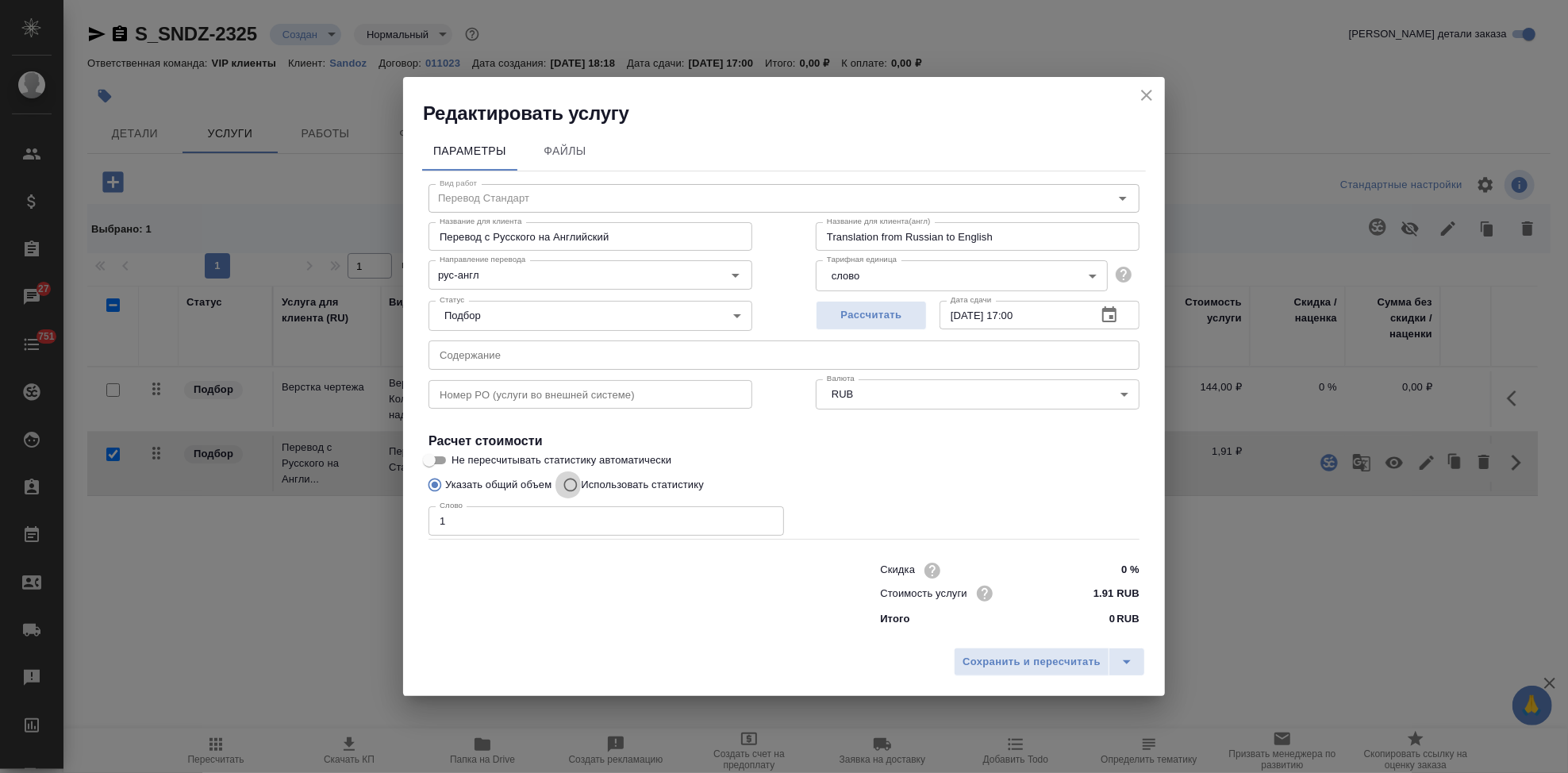
click at [562, 486] on input "Использовать статистику" at bounding box center [568, 485] width 25 height 30
radio input "true"
radio input "false"
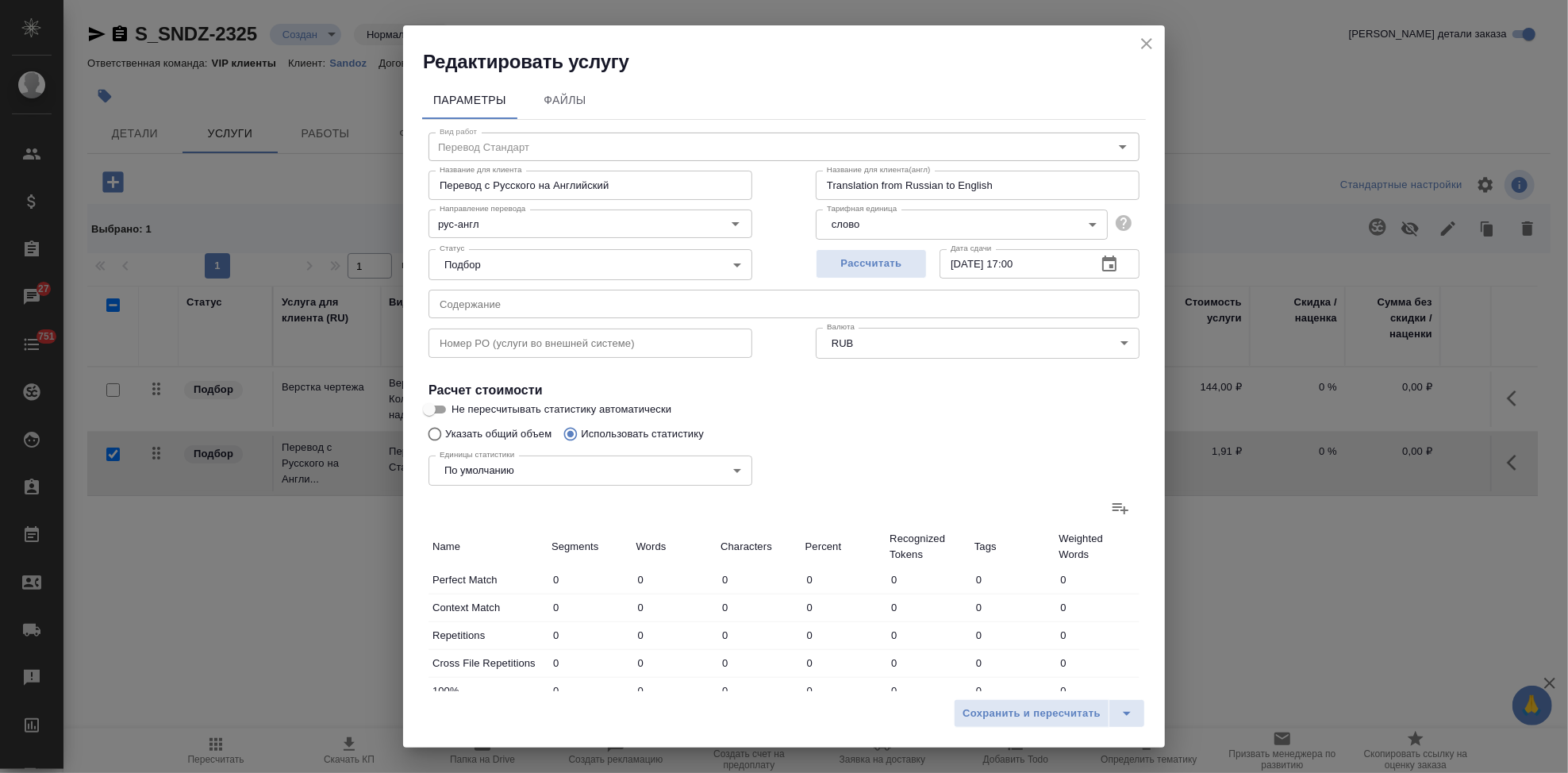
click at [1111, 502] on icon at bounding box center [1120, 507] width 19 height 19
click at [0, 0] on input "file" at bounding box center [0, 0] width 0 height 0
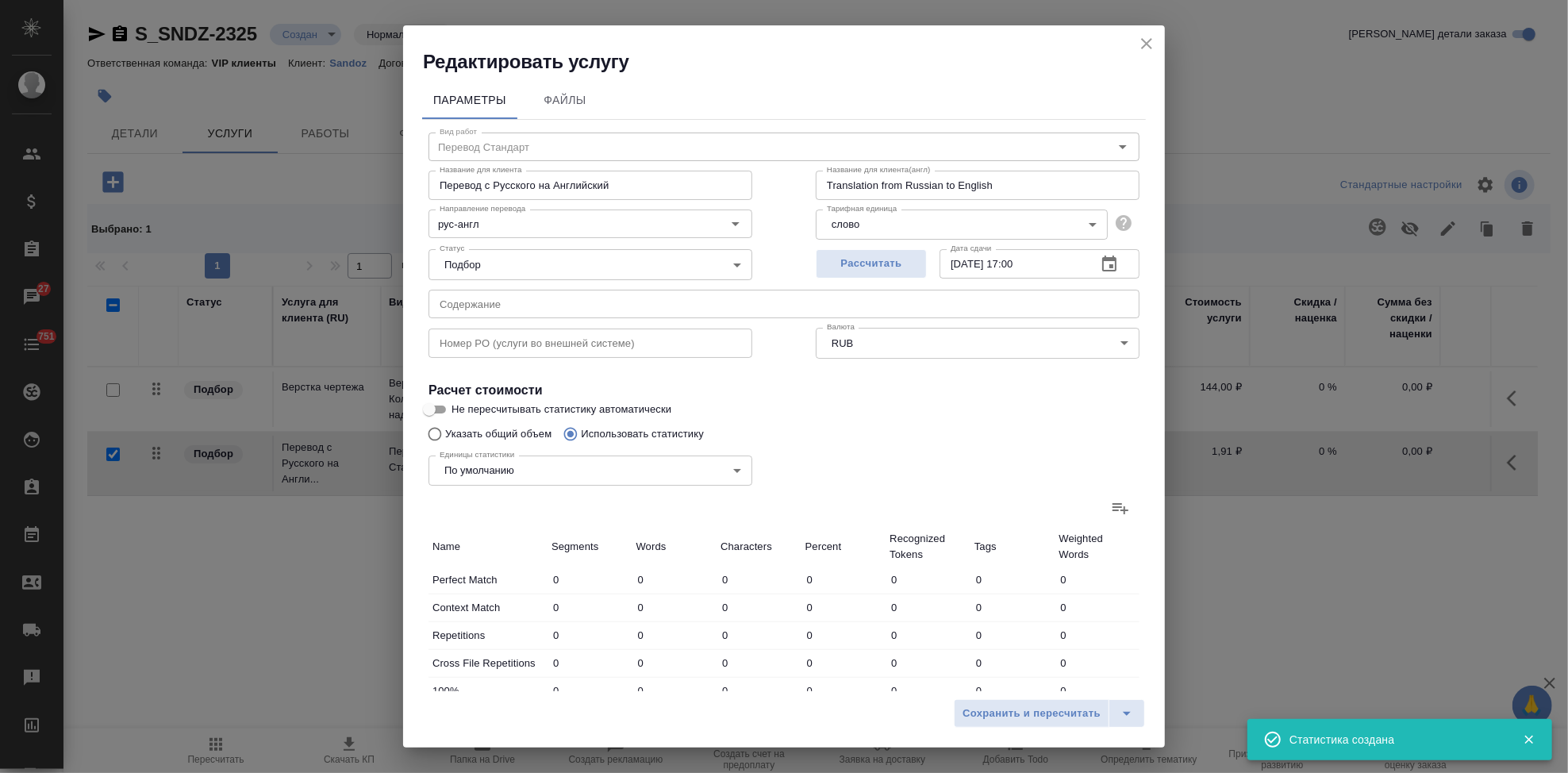
type input "4"
type input "12"
type input "100"
type input "1"
type input "3"
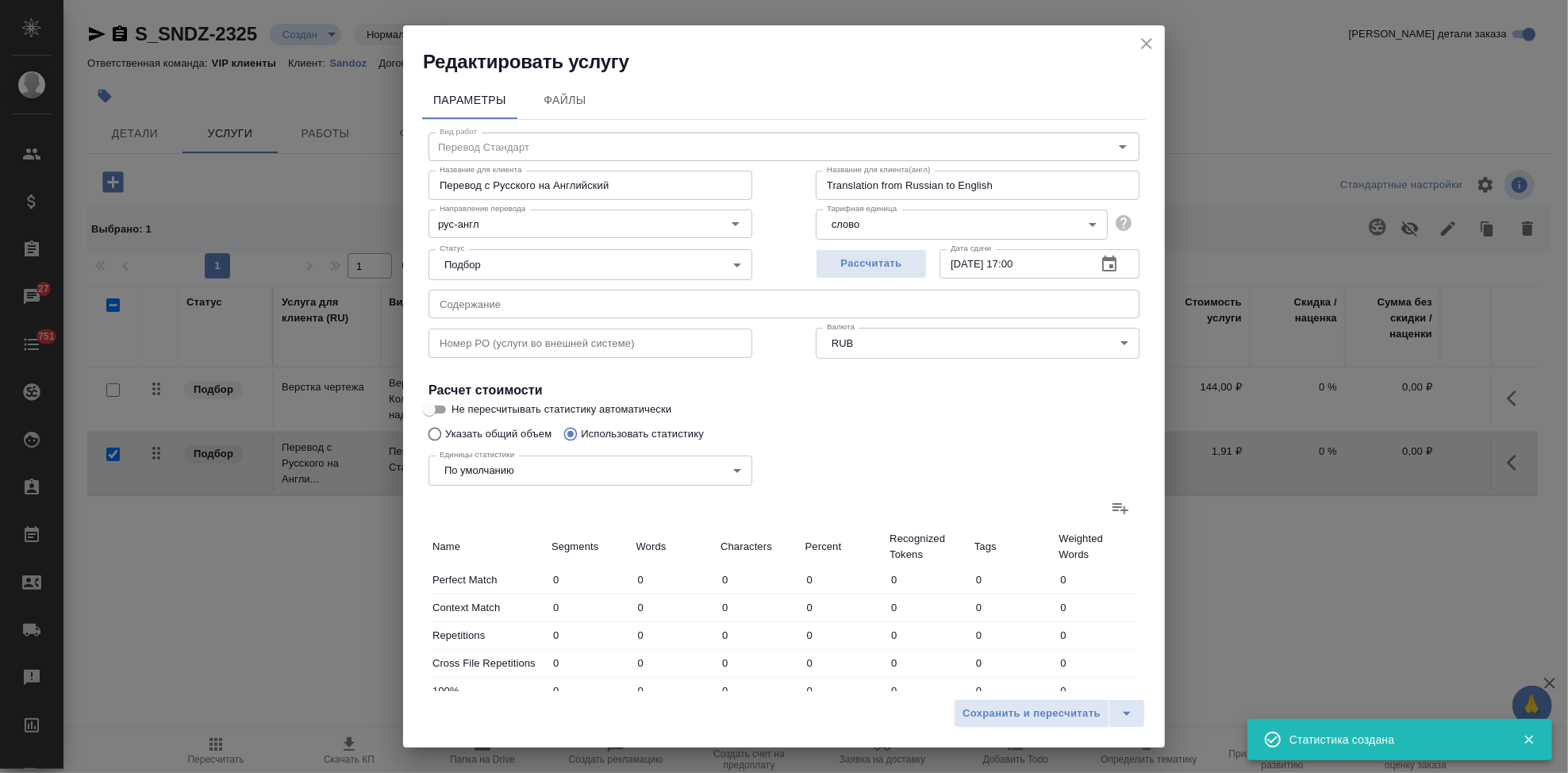
type input "27"
type input "12"
type input "22"
type input "160"
type input "7"
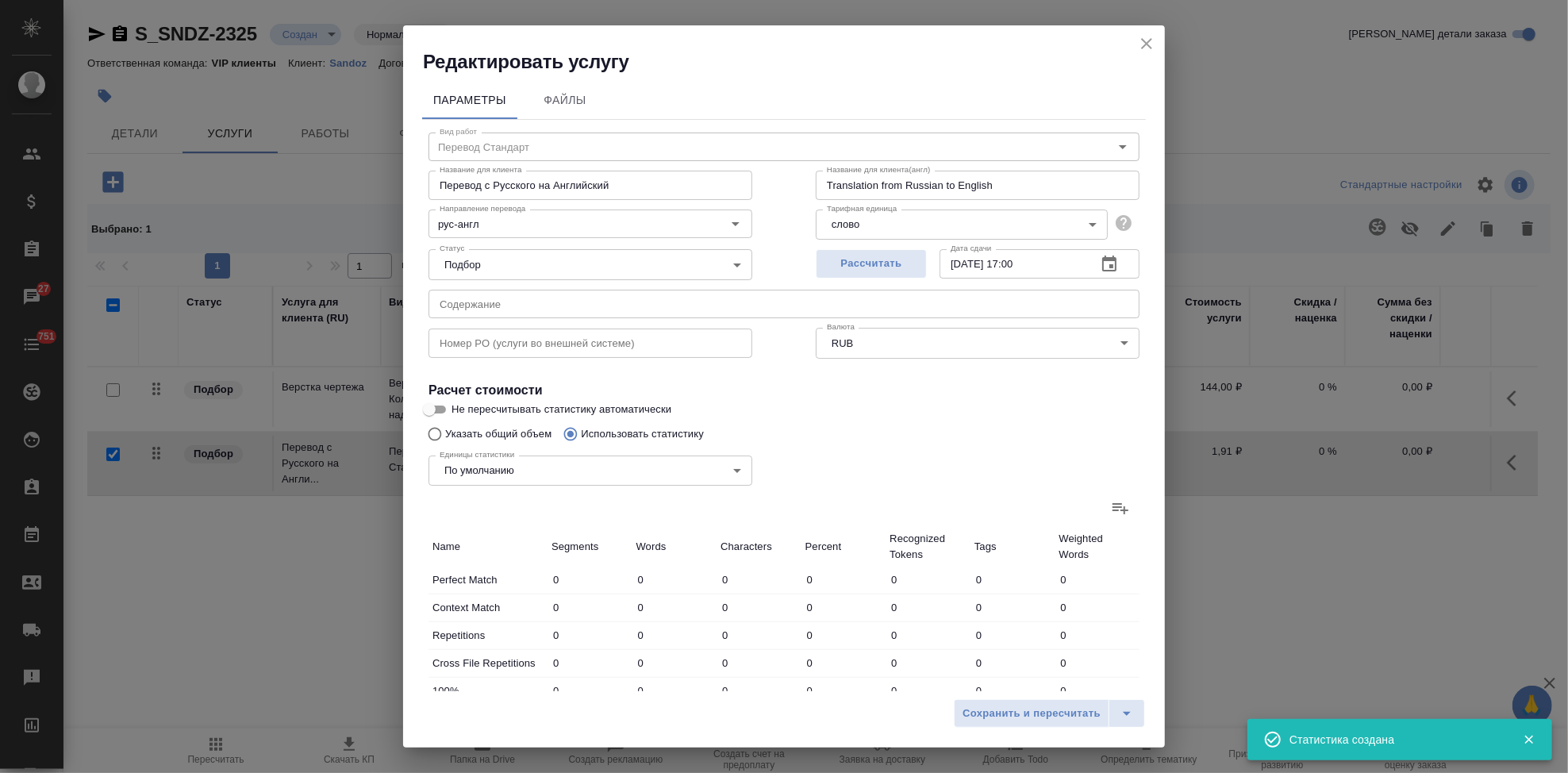
type input "19"
type input "182"
type input "1"
type input "11"
type input "67"
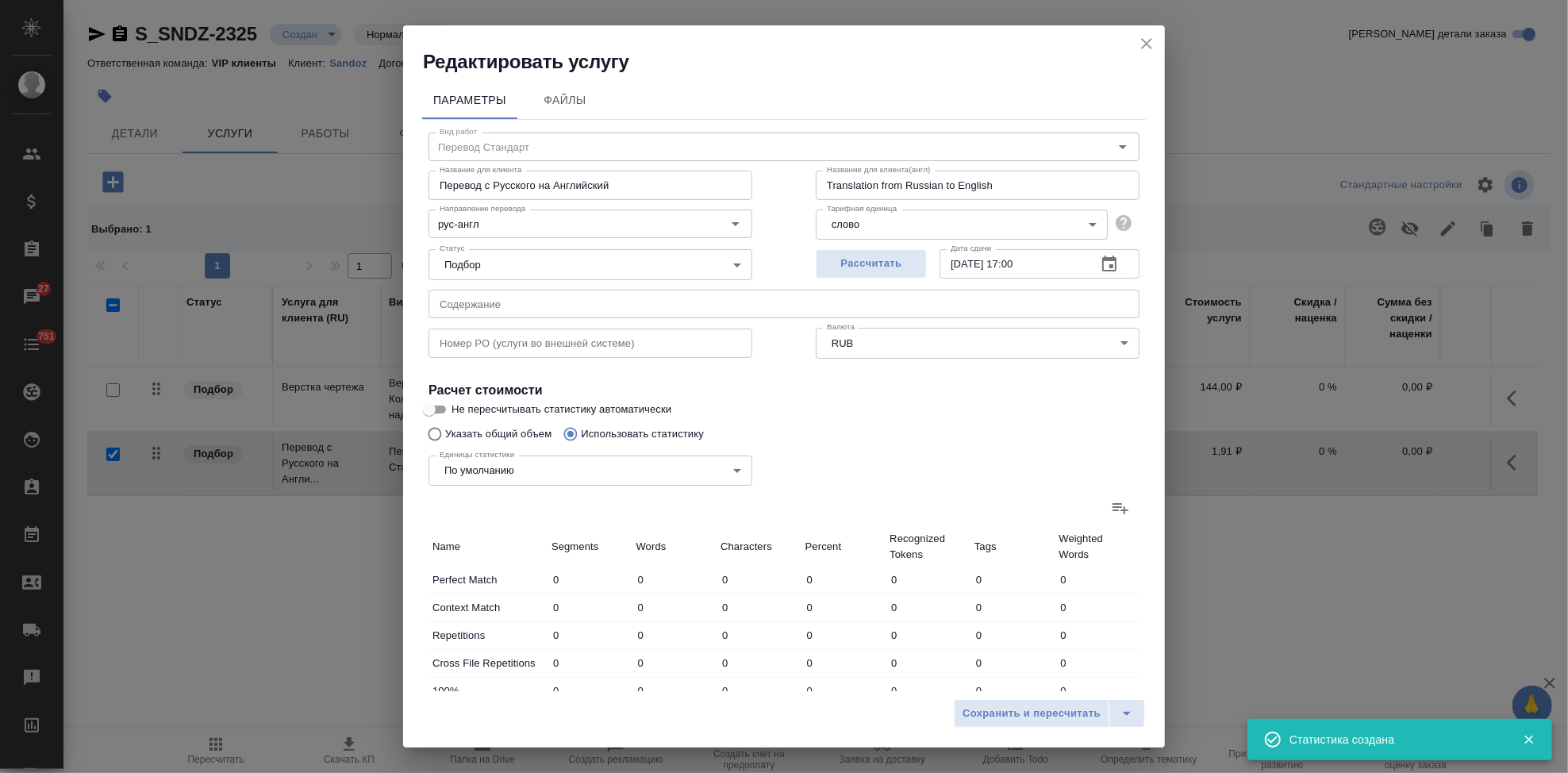
type input "8"
type input "23"
type input "221"
type input "57"
type input "1473"
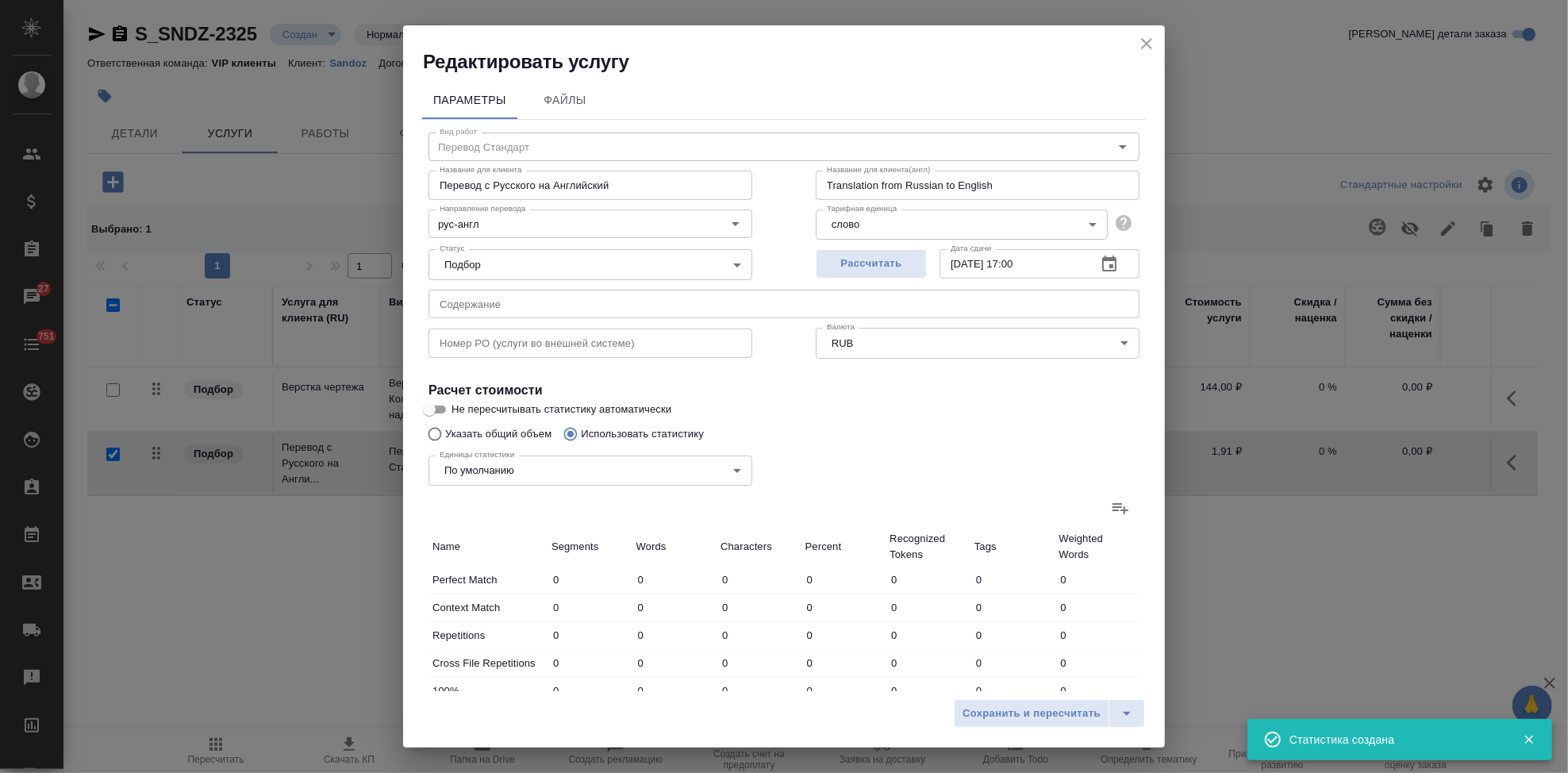
type input "11811"
type input "89"
type input "1560"
type input "12541"
type input "90"
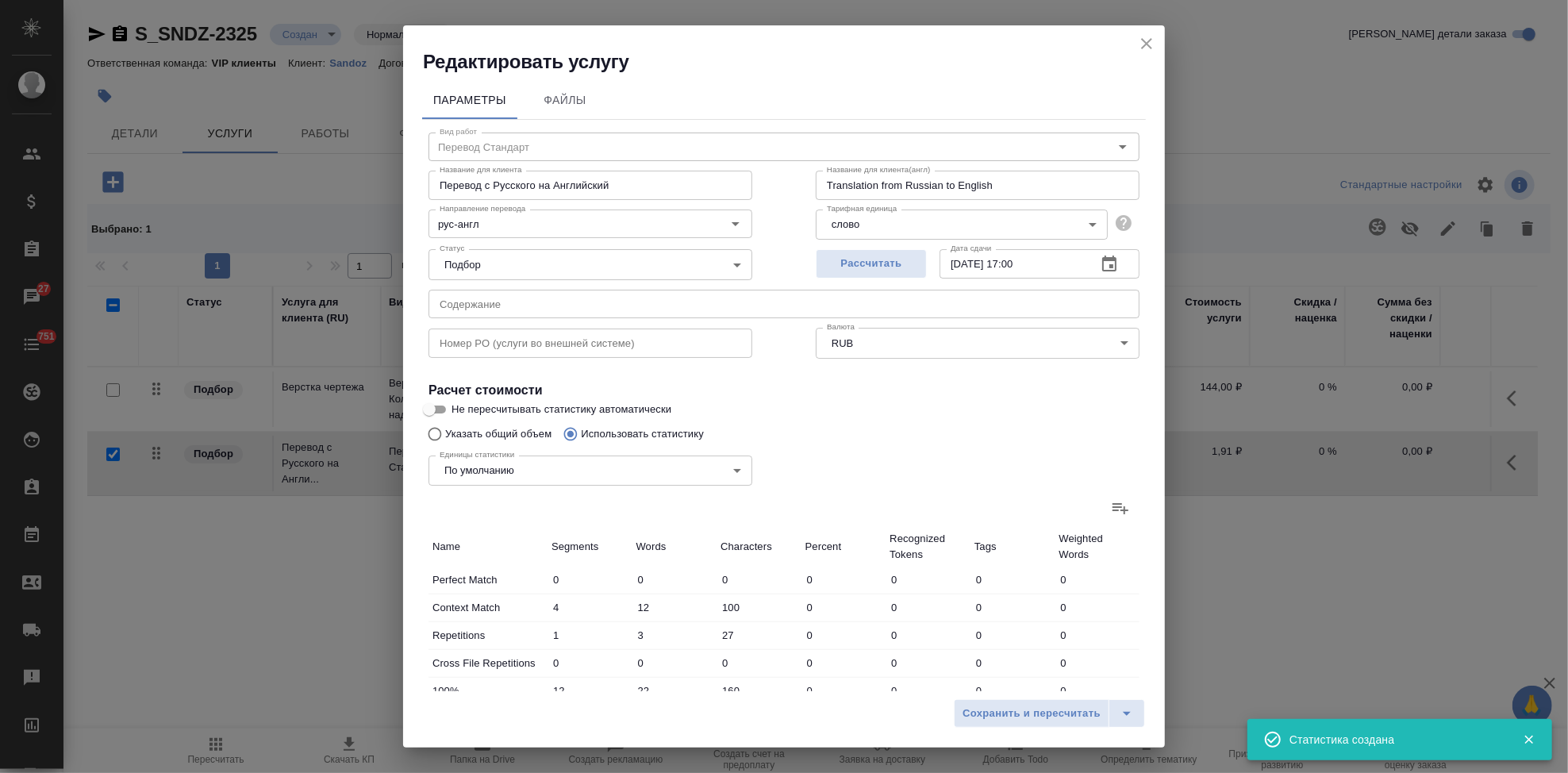
type input "1563"
type input "12568"
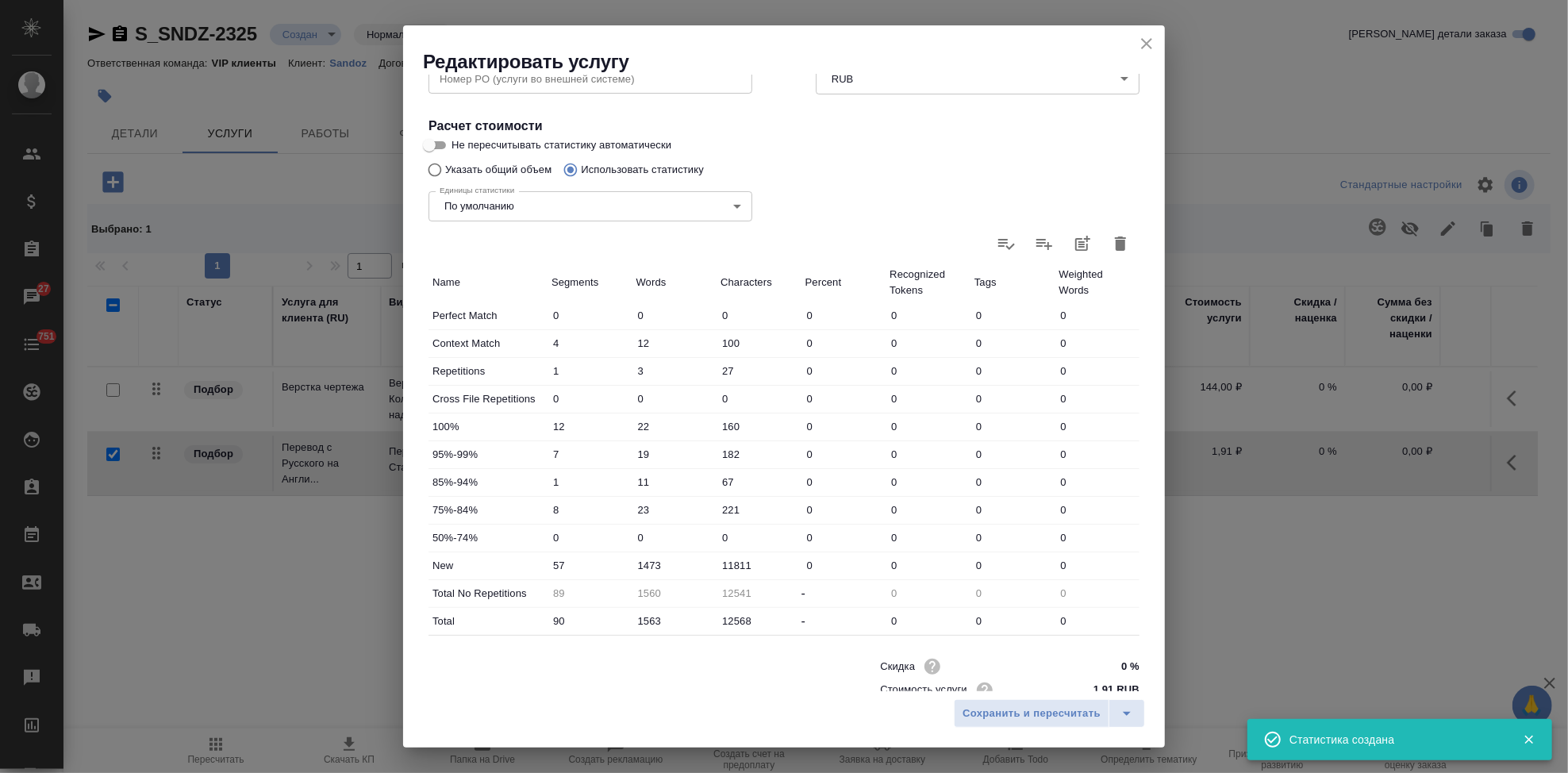
scroll to position [308, 0]
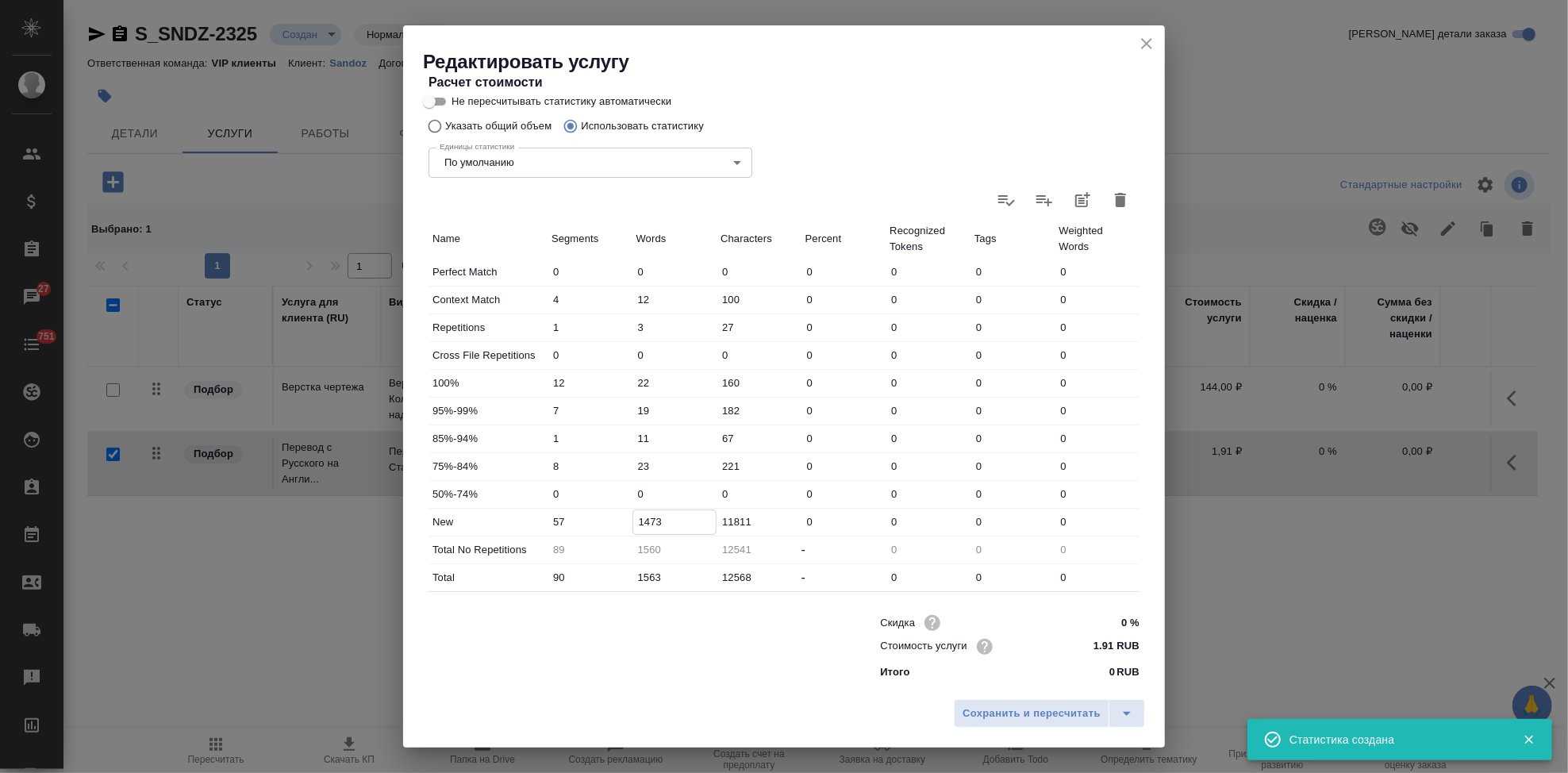
click at [646, 517] on input "1473" at bounding box center [675, 523] width 84 height 23
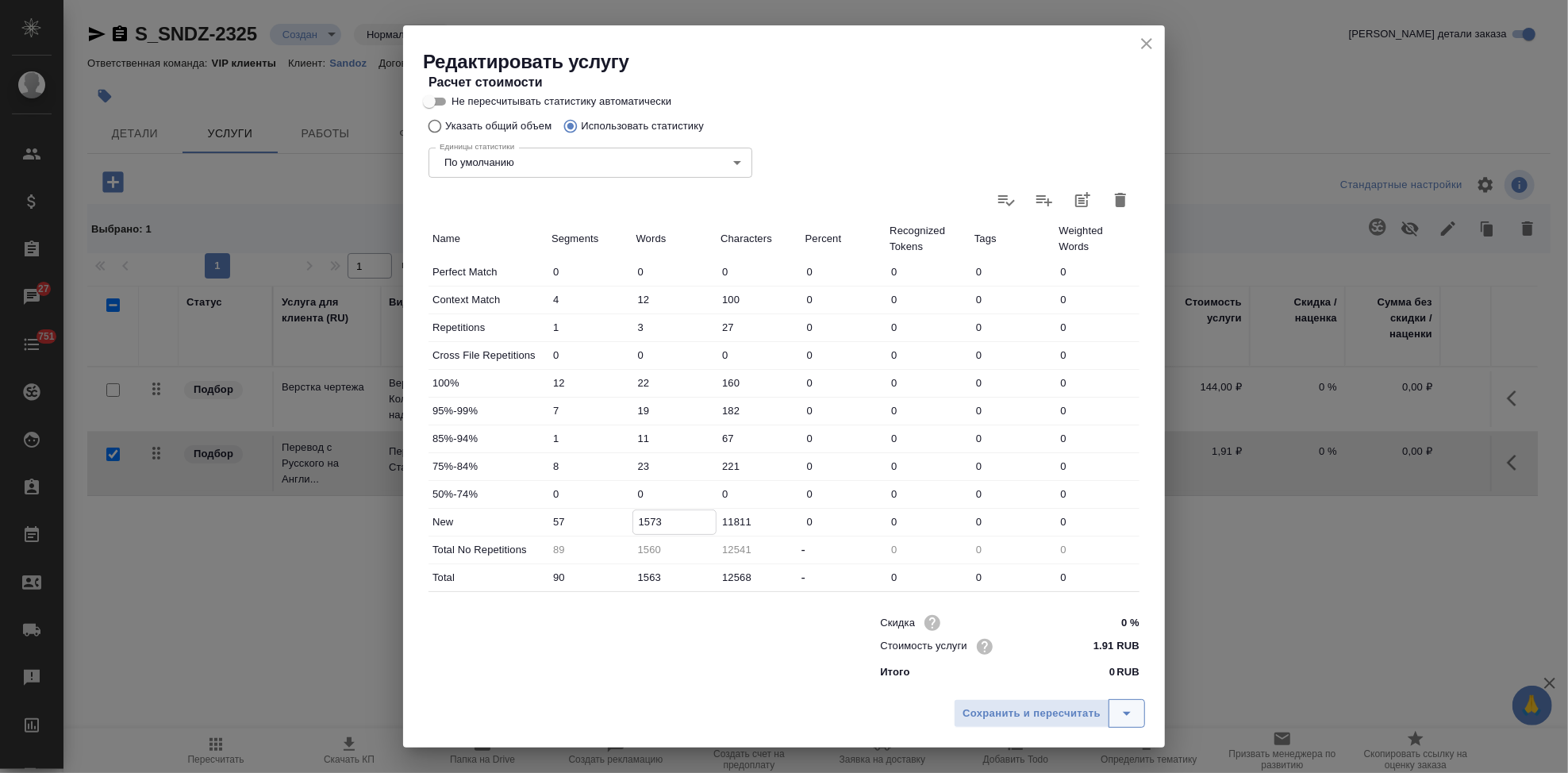
type input "1573"
click at [1137, 706] on icon "split button" at bounding box center [1127, 714] width 19 height 19
click at [1042, 685] on li "Сохранить" at bounding box center [1052, 680] width 191 height 25
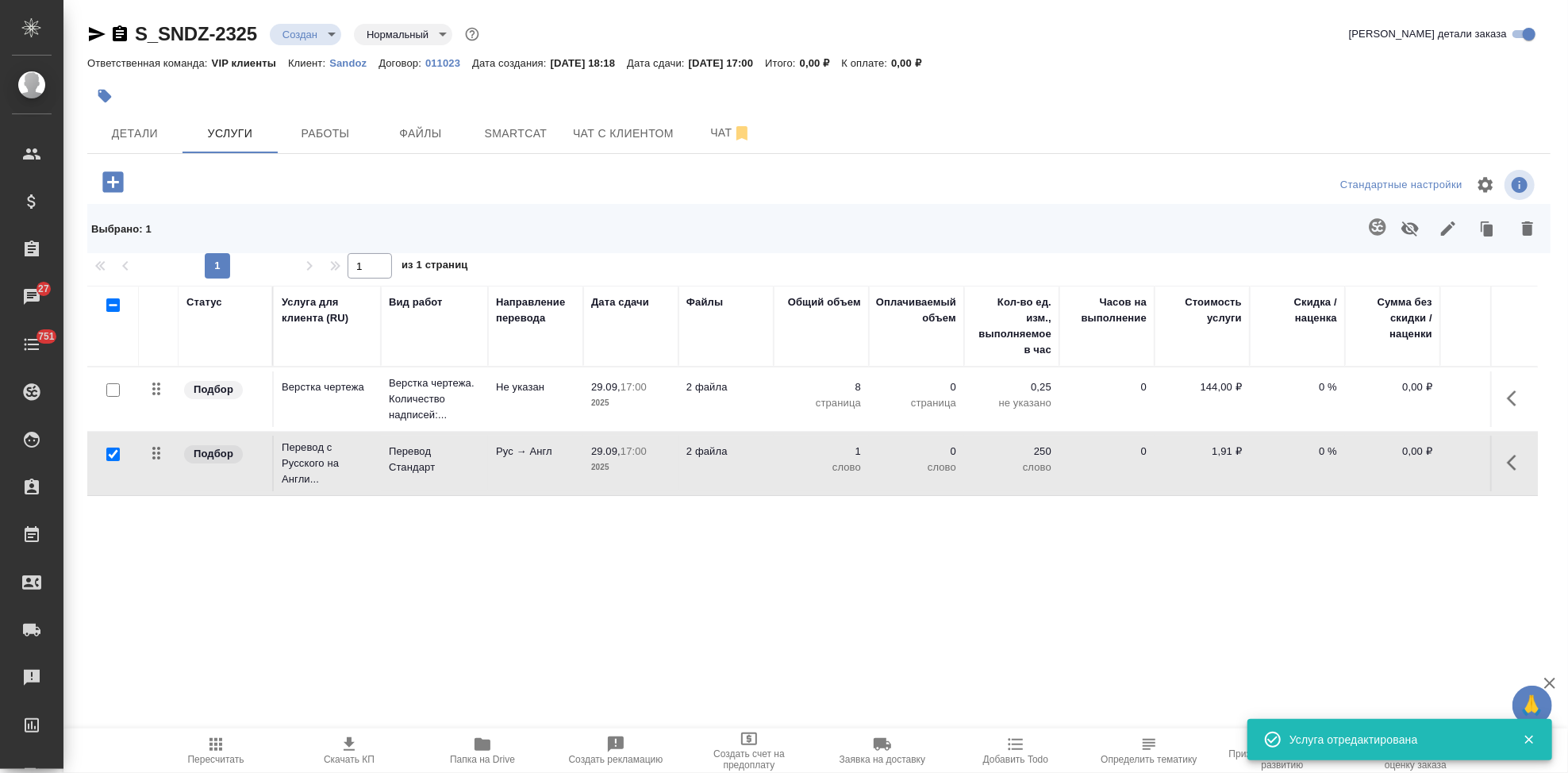
click at [223, 744] on icon "button" at bounding box center [215, 744] width 19 height 19
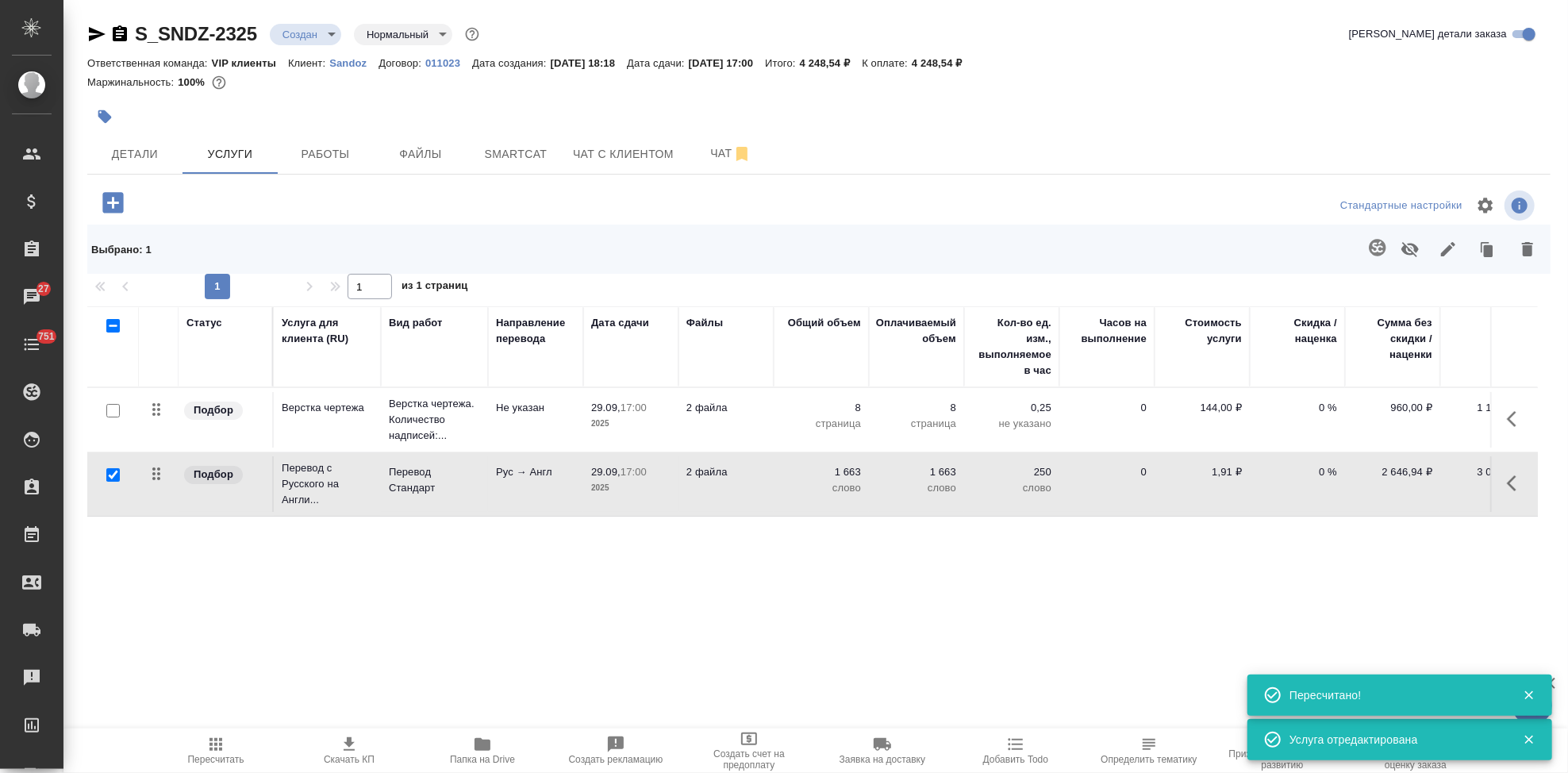
click at [350, 755] on span "Скачать КП" at bounding box center [349, 759] width 50 height 11
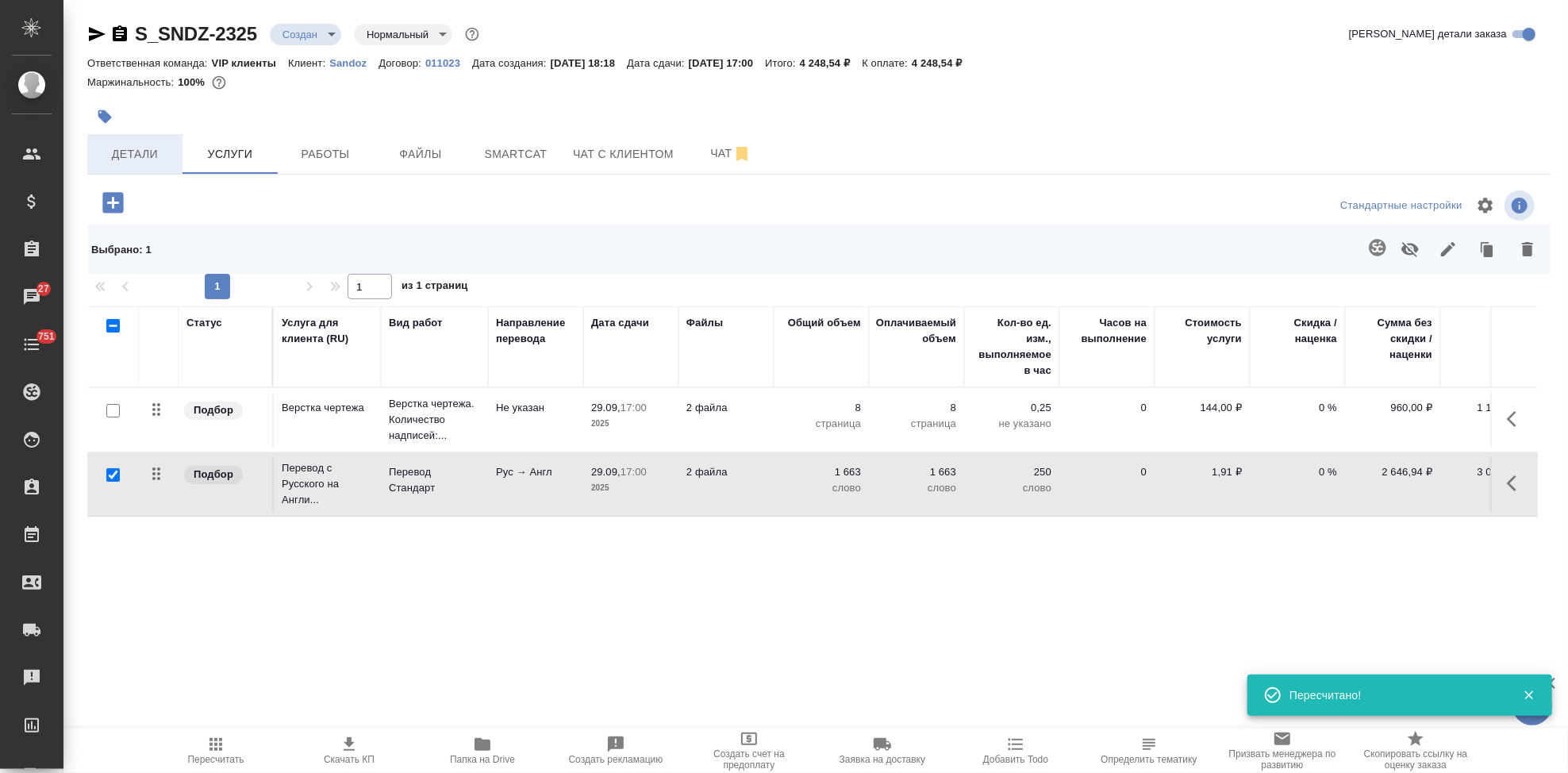
click at [138, 160] on span "Детали" at bounding box center [134, 154] width 77 height 20
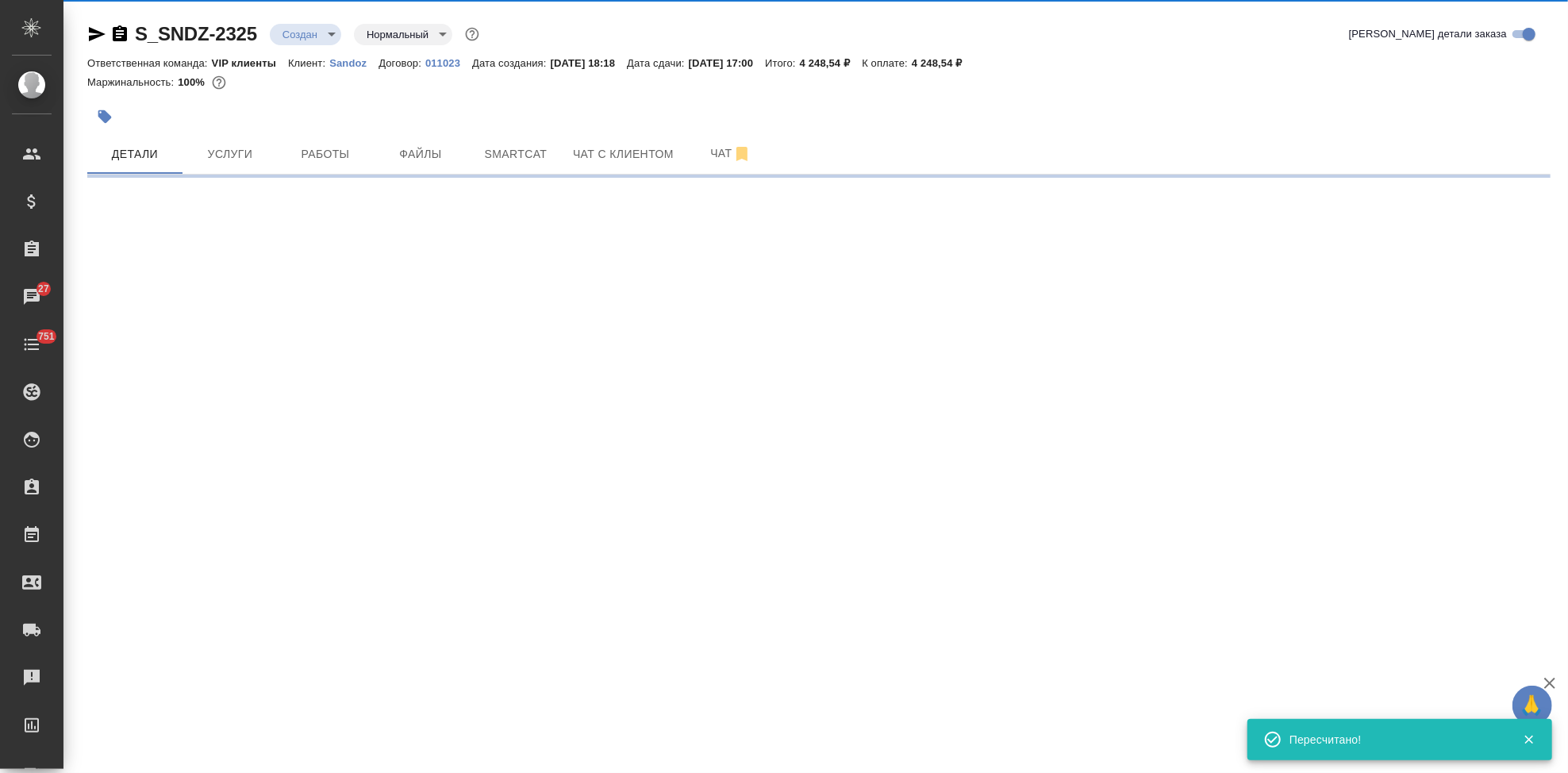
select select "RU"
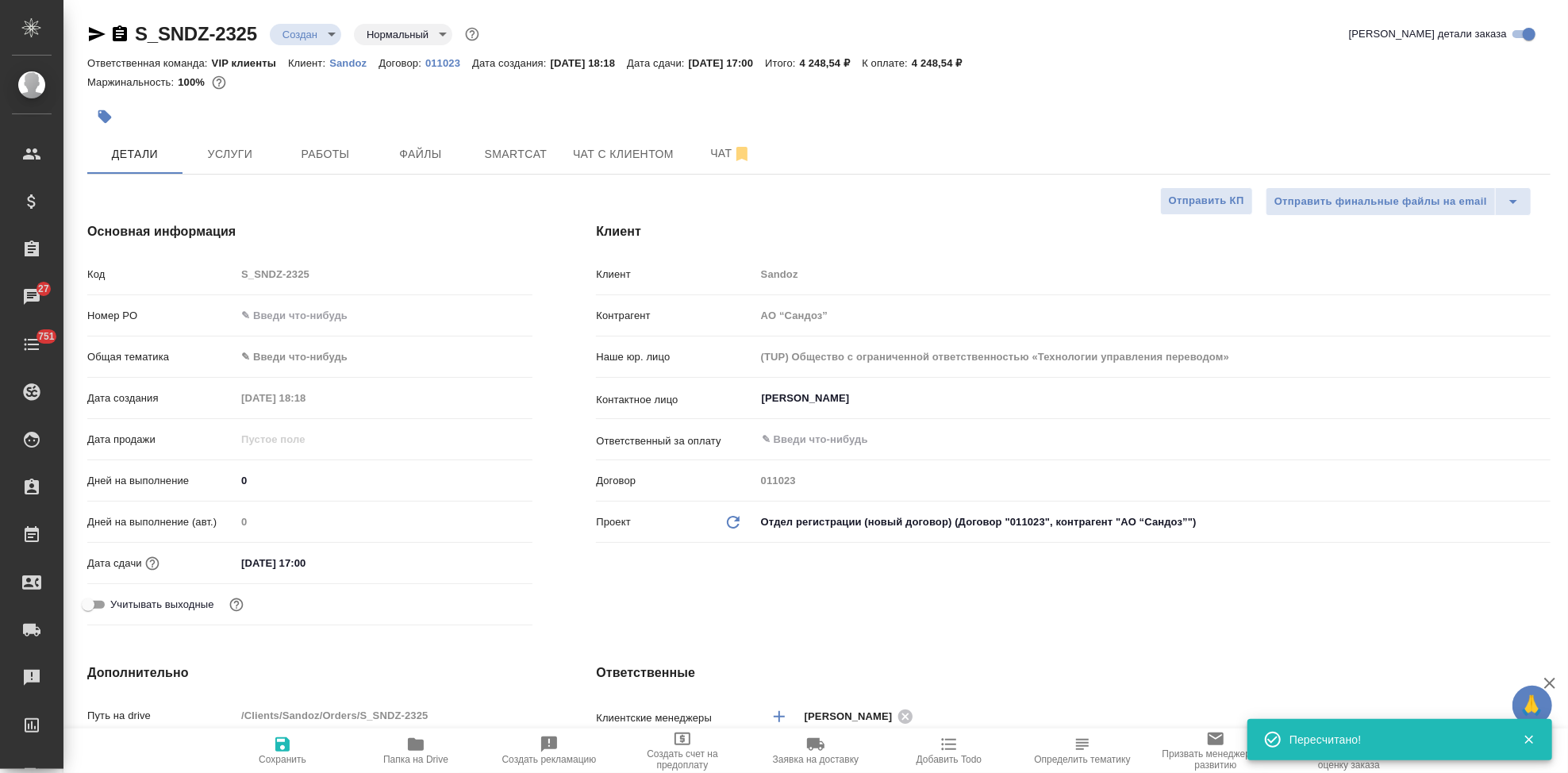
type textarea "x"
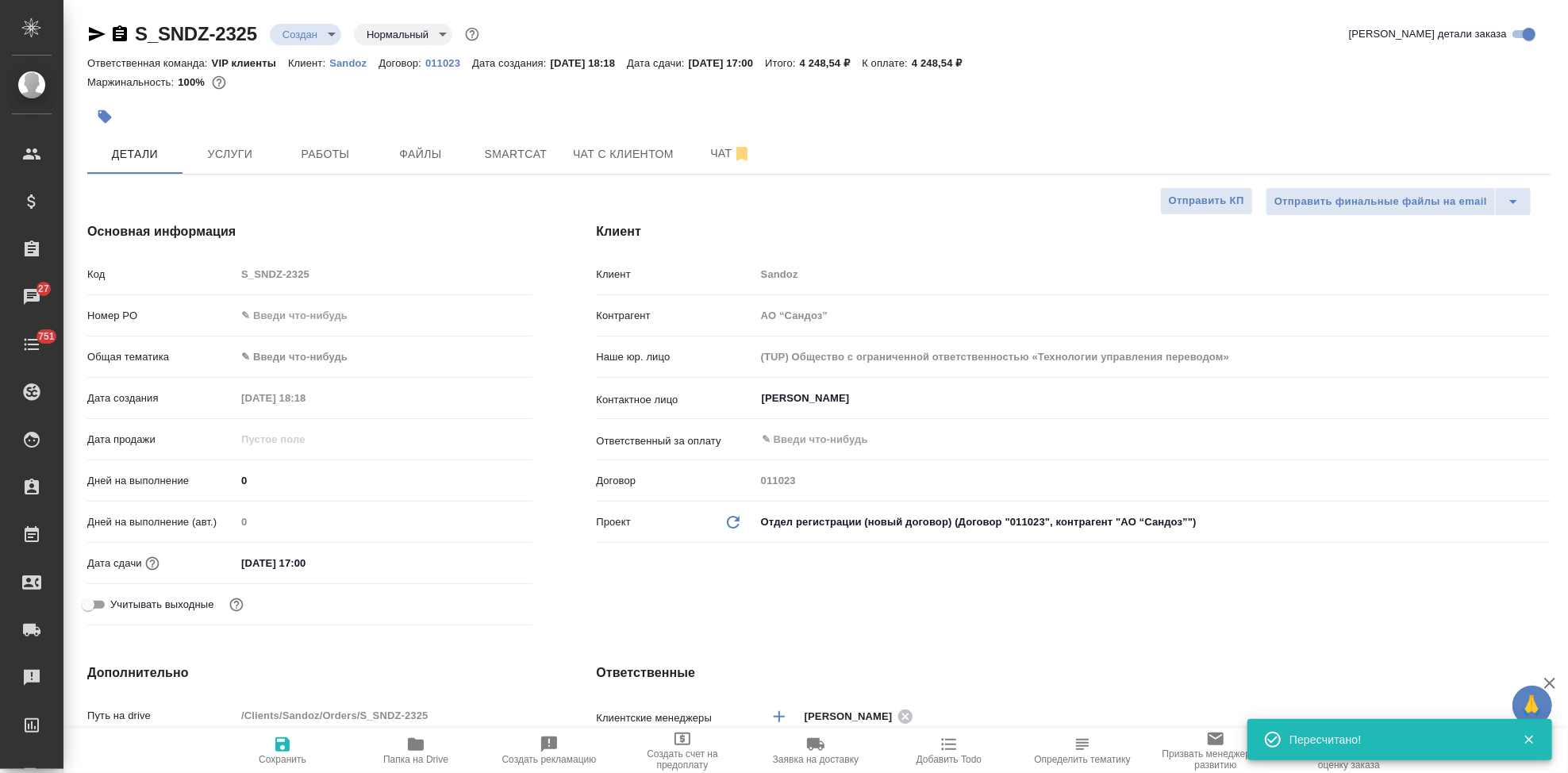
type textarea "x"
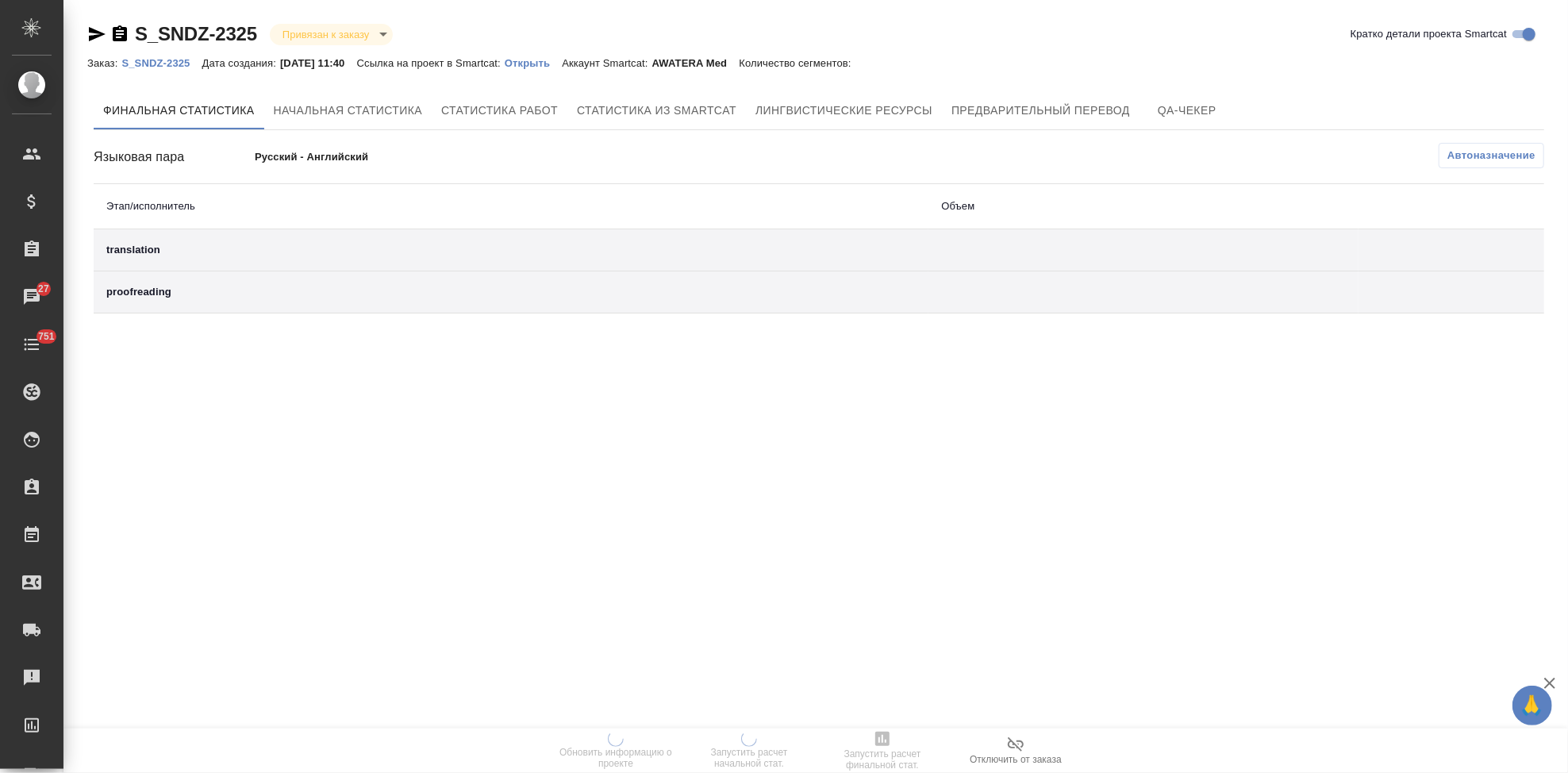
click at [544, 67] on p "Открыть" at bounding box center [532, 62] width 57 height 12
